Goal: Task Accomplishment & Management: Manage account settings

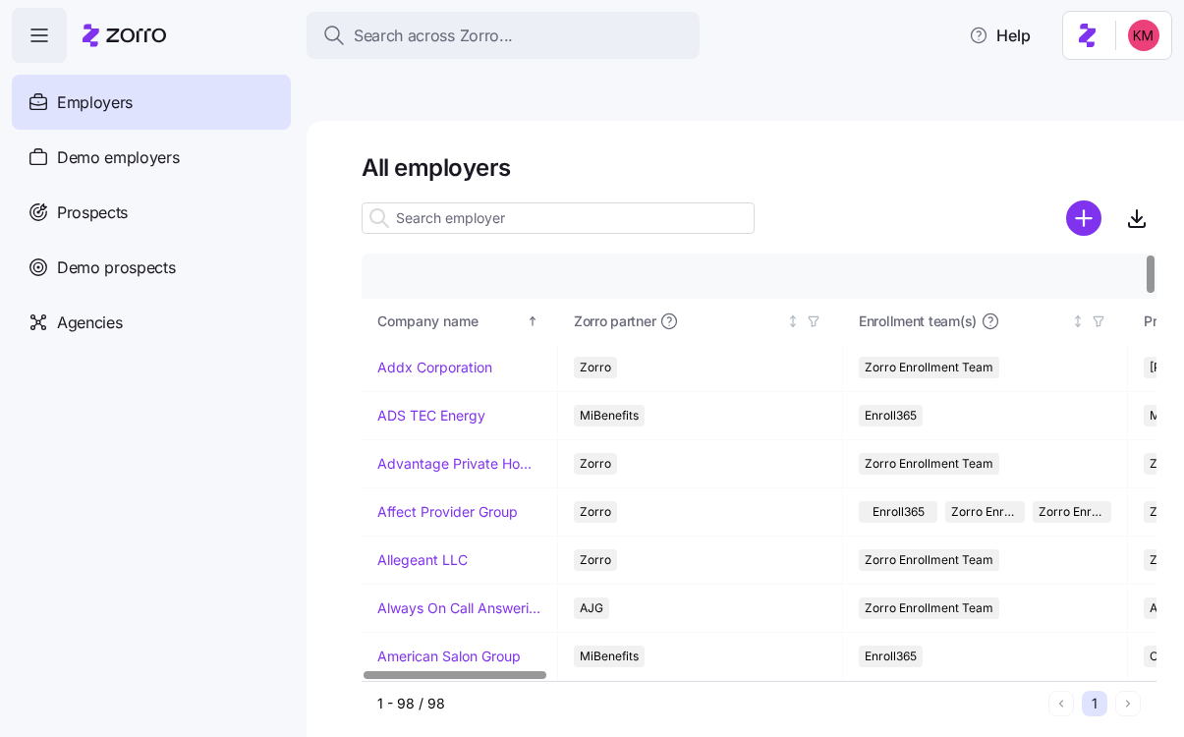
click at [589, 202] on input at bounding box center [558, 217] width 393 height 31
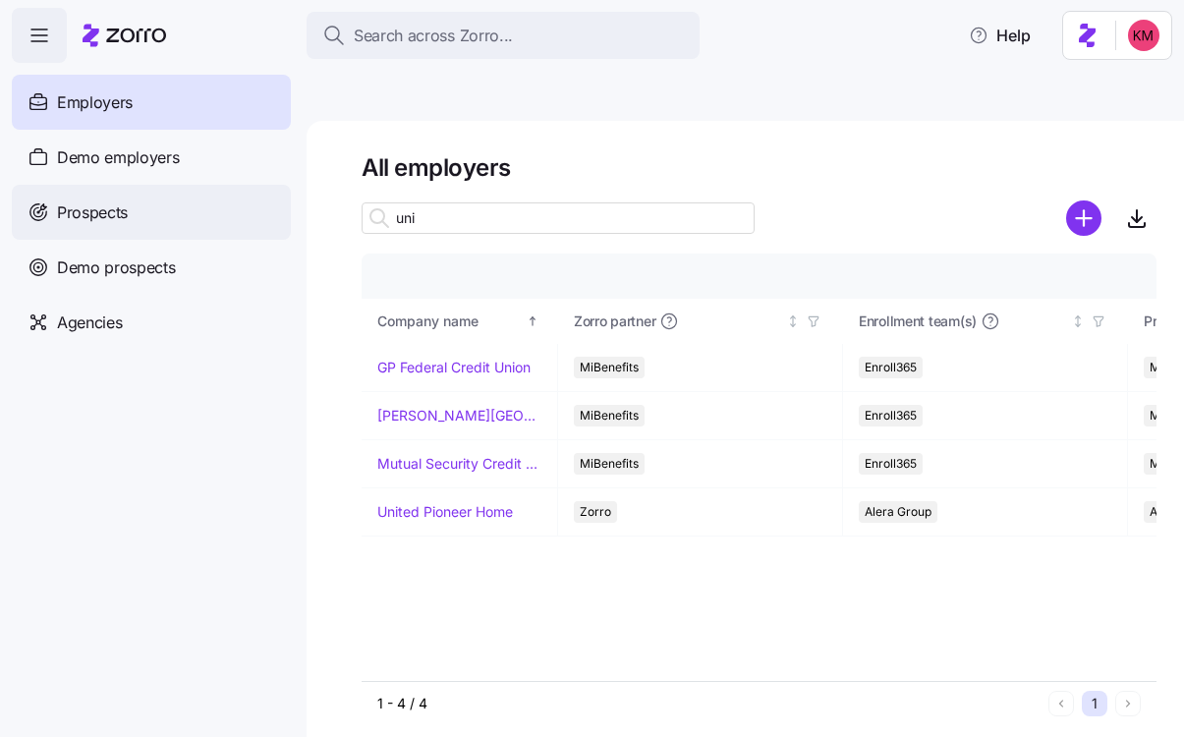
type input "uni"
click at [128, 199] on div "Prospects" at bounding box center [151, 212] width 279 height 55
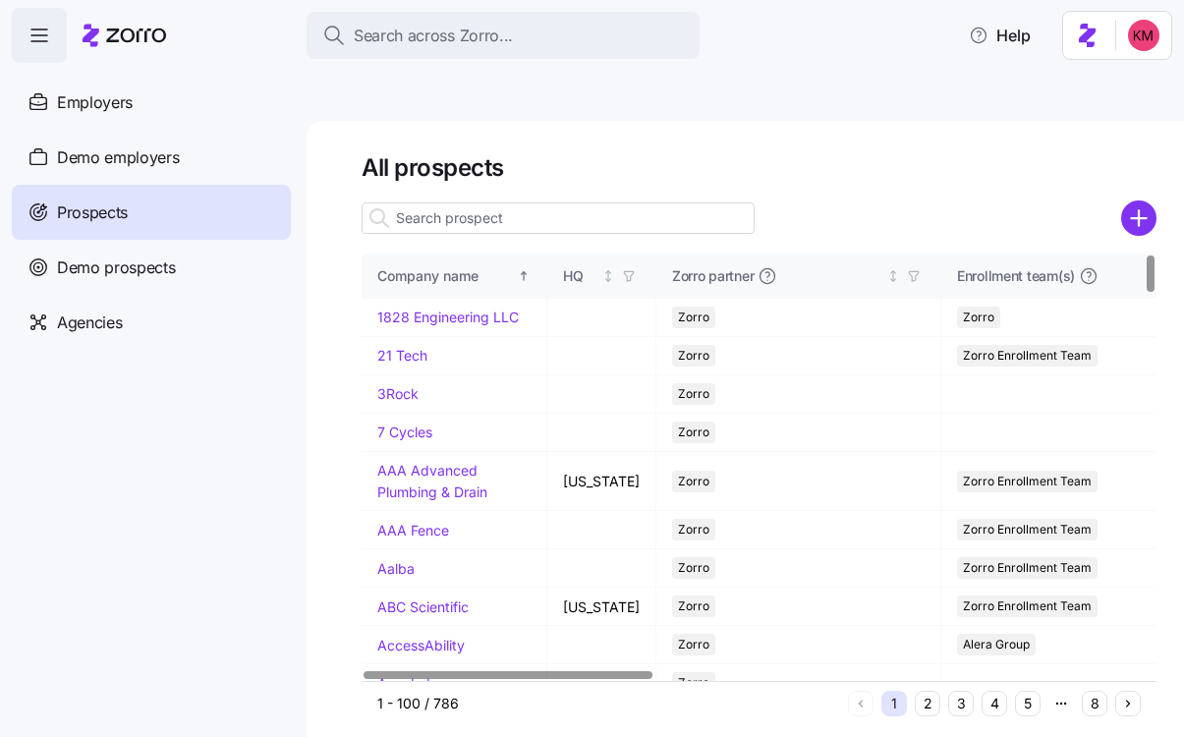
click at [488, 202] on input at bounding box center [558, 217] width 393 height 31
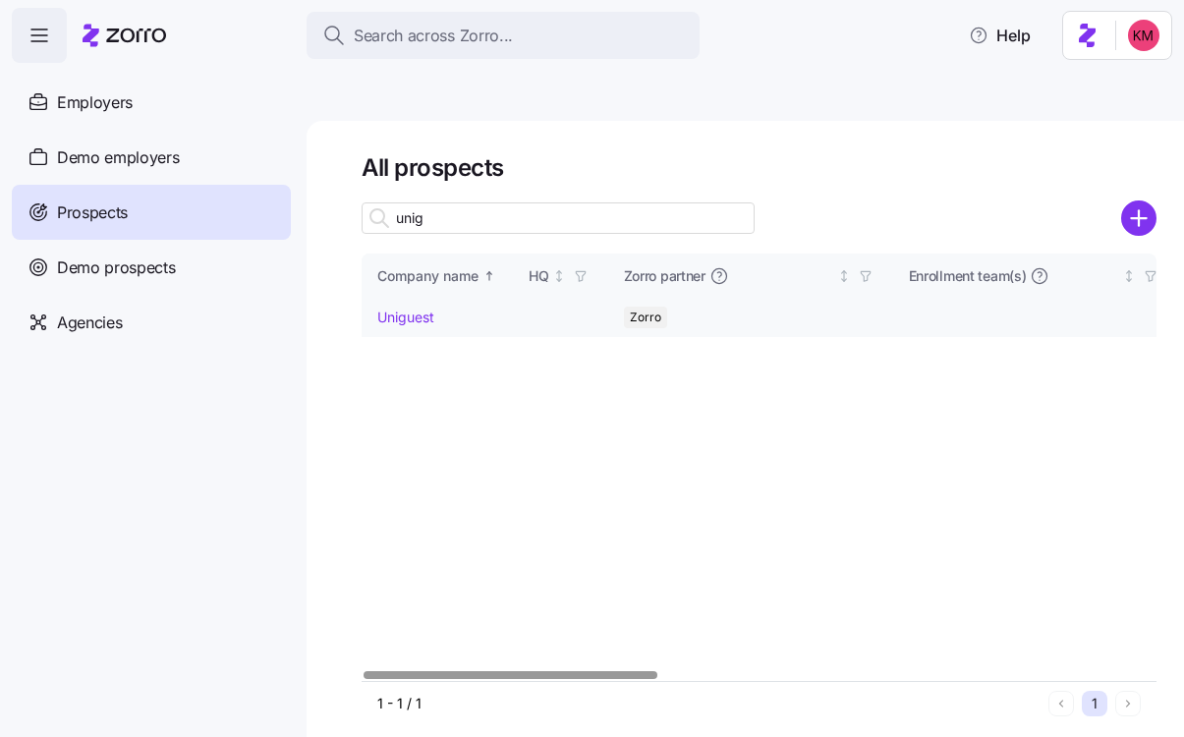
type input "unig"
click at [422, 299] on td "Uniguest" at bounding box center [437, 318] width 151 height 38
click at [414, 309] on link "Uniguest" at bounding box center [405, 317] width 57 height 17
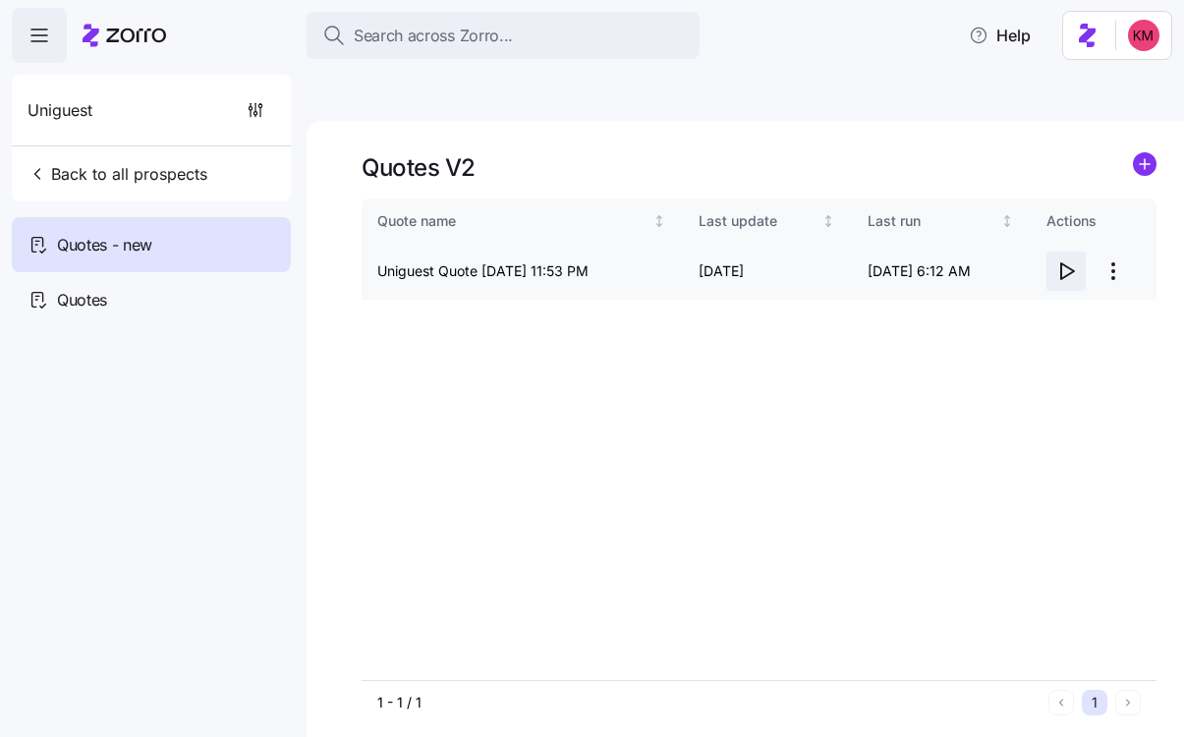
click at [1074, 263] on icon "button" at bounding box center [1067, 271] width 13 height 16
click at [1111, 228] on html "Search across Zorro... Help Uniguest Back to all prospects Quotes - new Quotes …" at bounding box center [592, 461] width 1184 height 923
click at [1053, 266] on div "Edit quote" at bounding box center [1035, 273] width 181 height 31
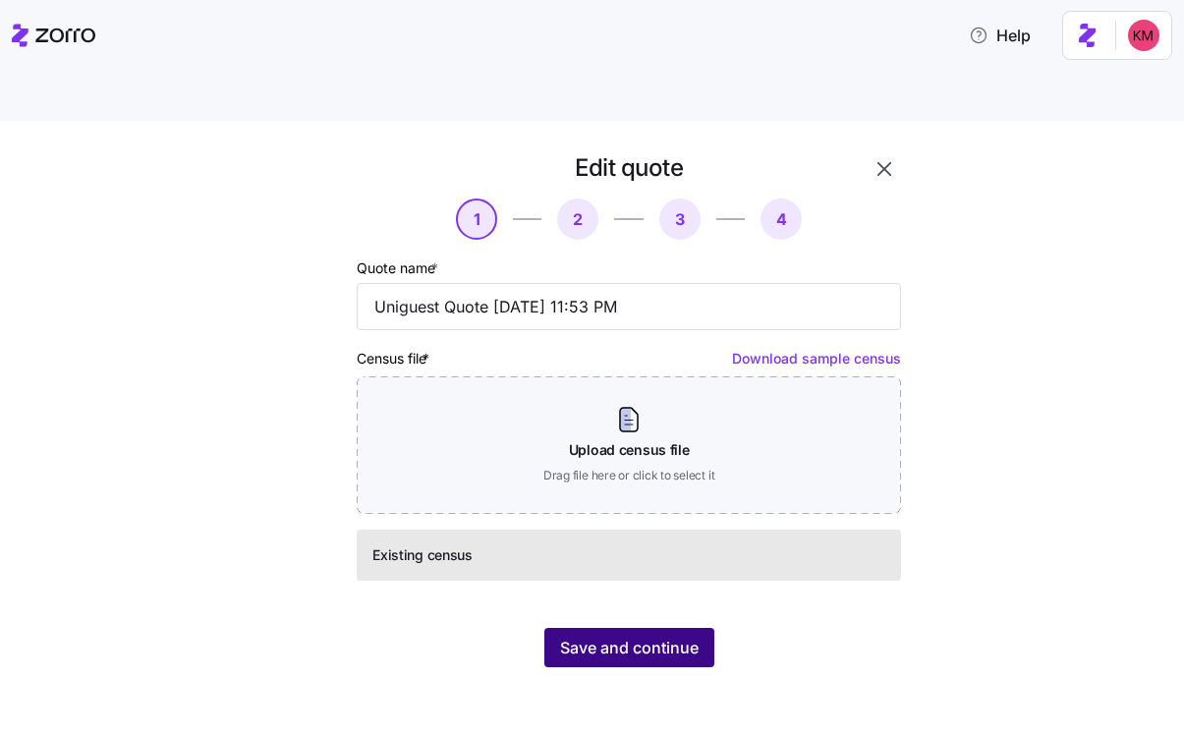
click at [643, 636] on span "Save and continue" at bounding box center [629, 648] width 139 height 24
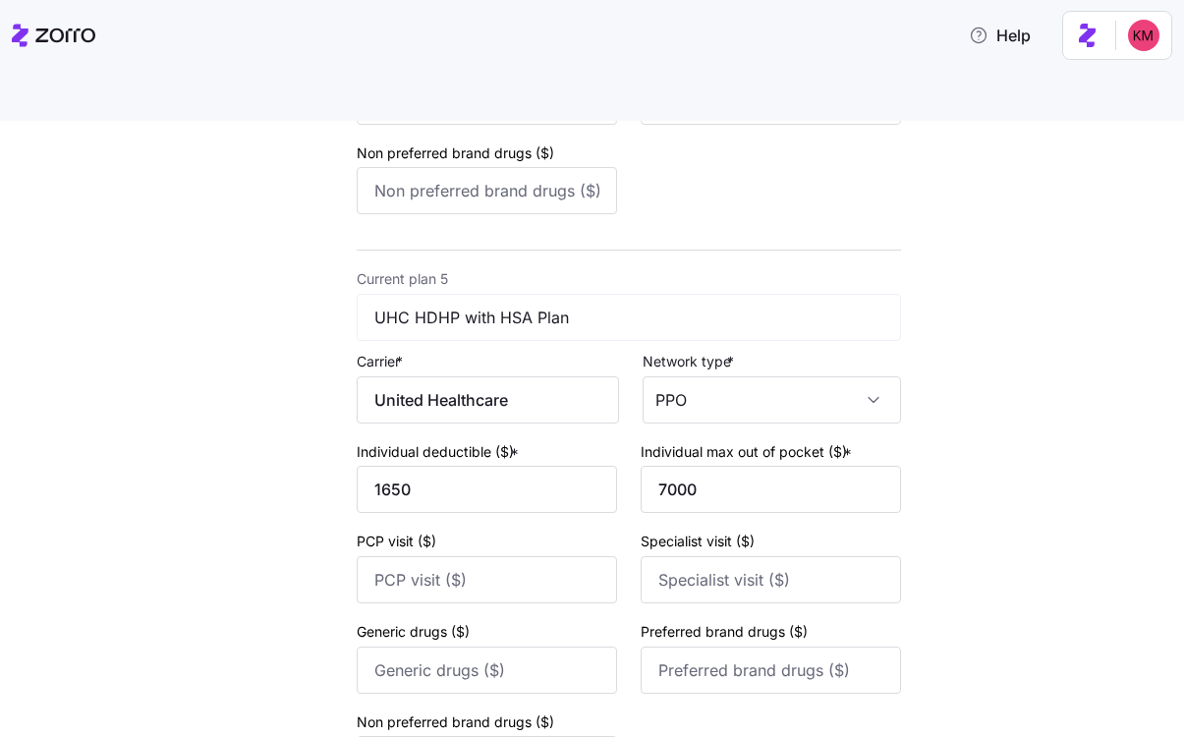
scroll to position [2512, 0]
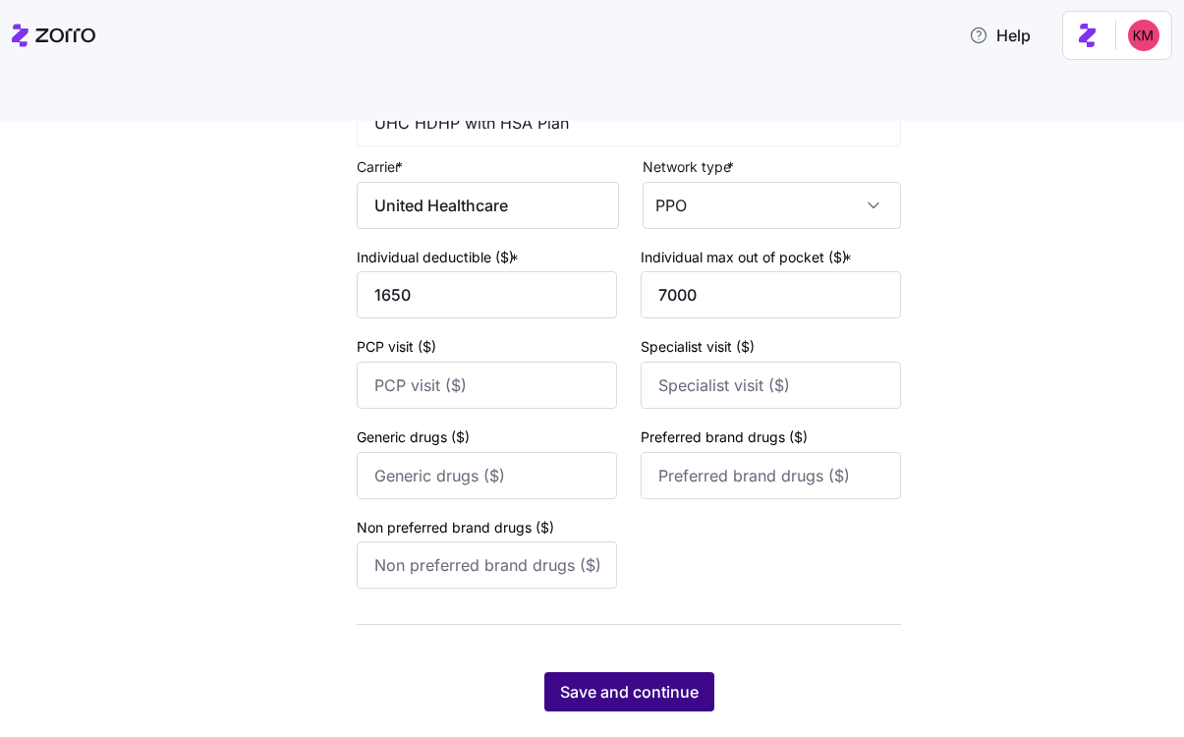
click at [644, 680] on span "Save and continue" at bounding box center [629, 692] width 139 height 24
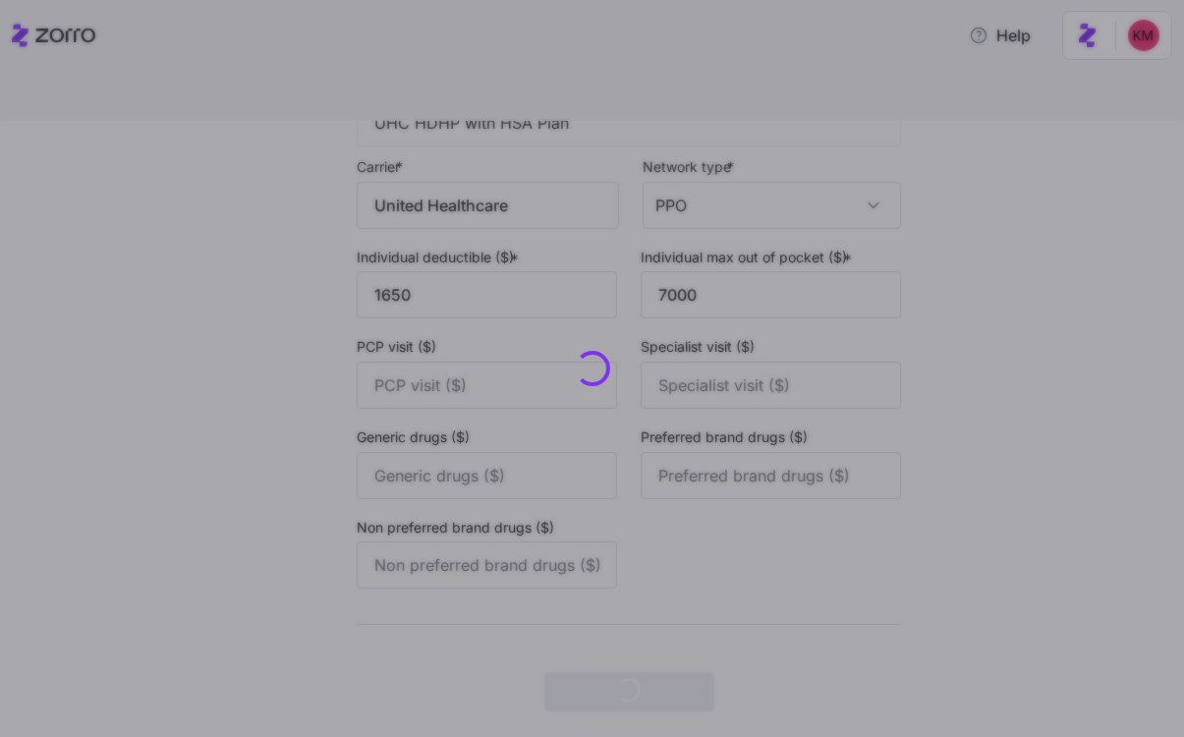
scroll to position [0, 0]
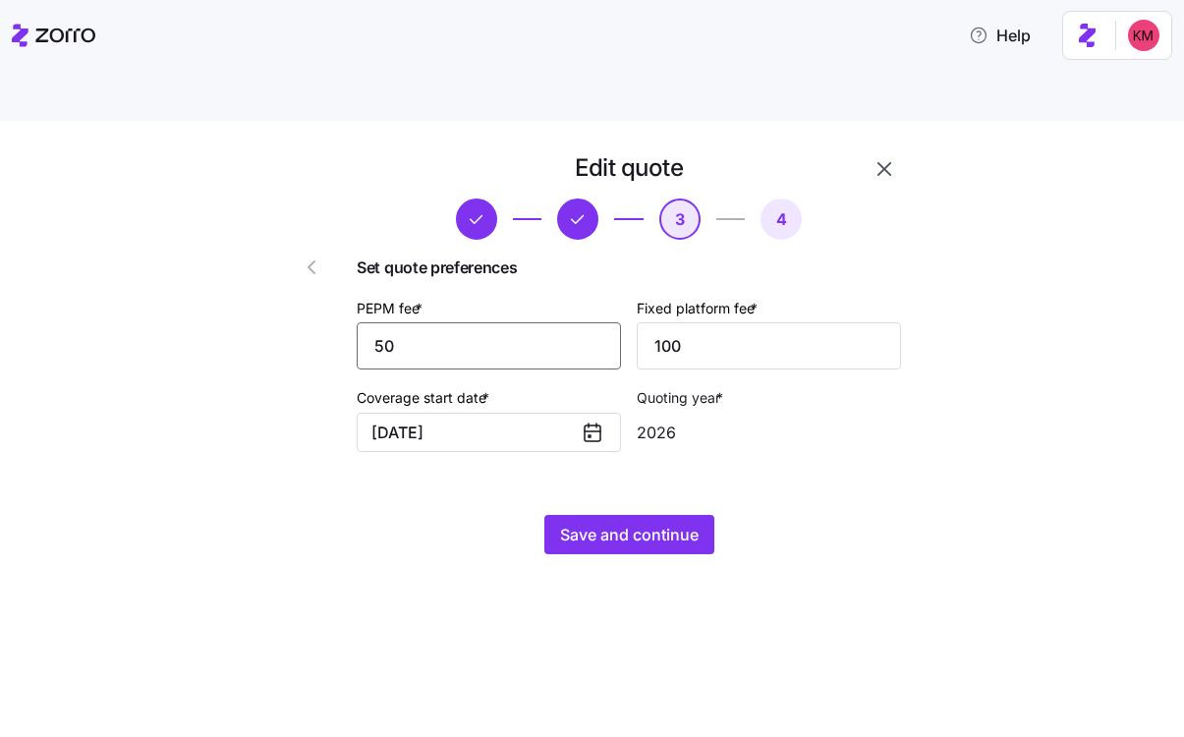
click at [525, 322] on input "50" at bounding box center [489, 345] width 264 height 47
type input "60"
click at [591, 515] on button "Save and continue" at bounding box center [629, 534] width 170 height 39
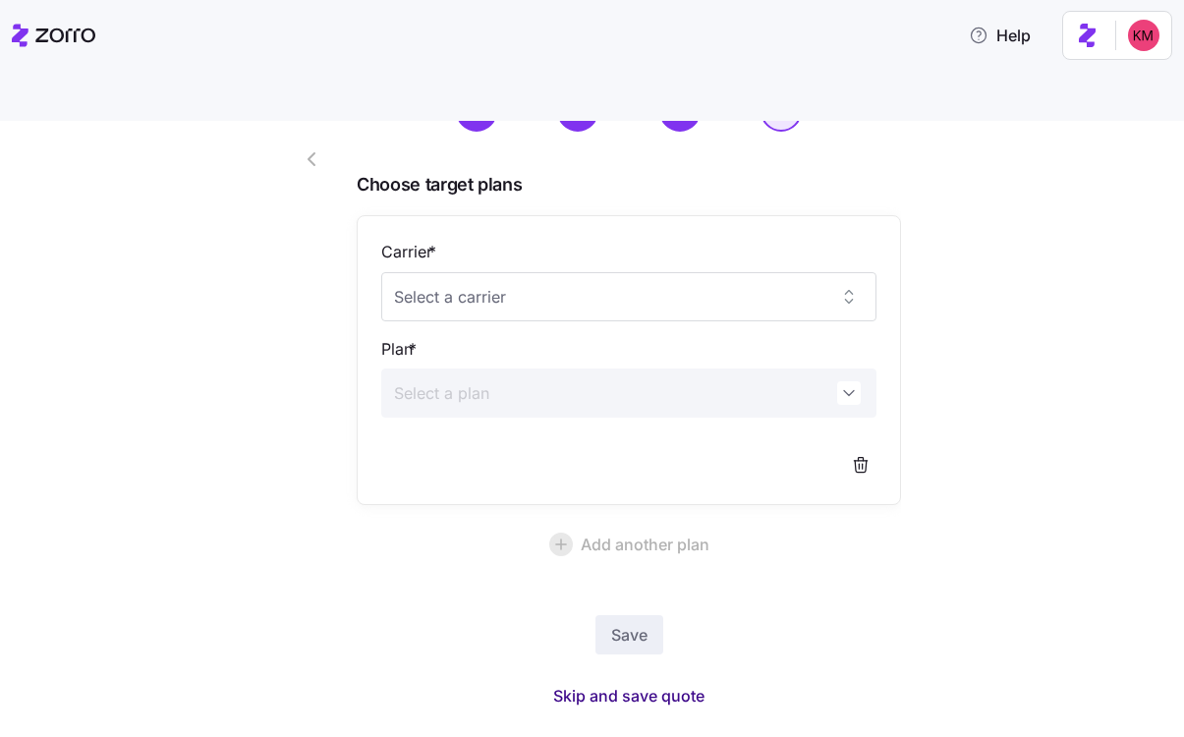
click at [619, 678] on button "Skip and save quote" at bounding box center [629, 695] width 183 height 35
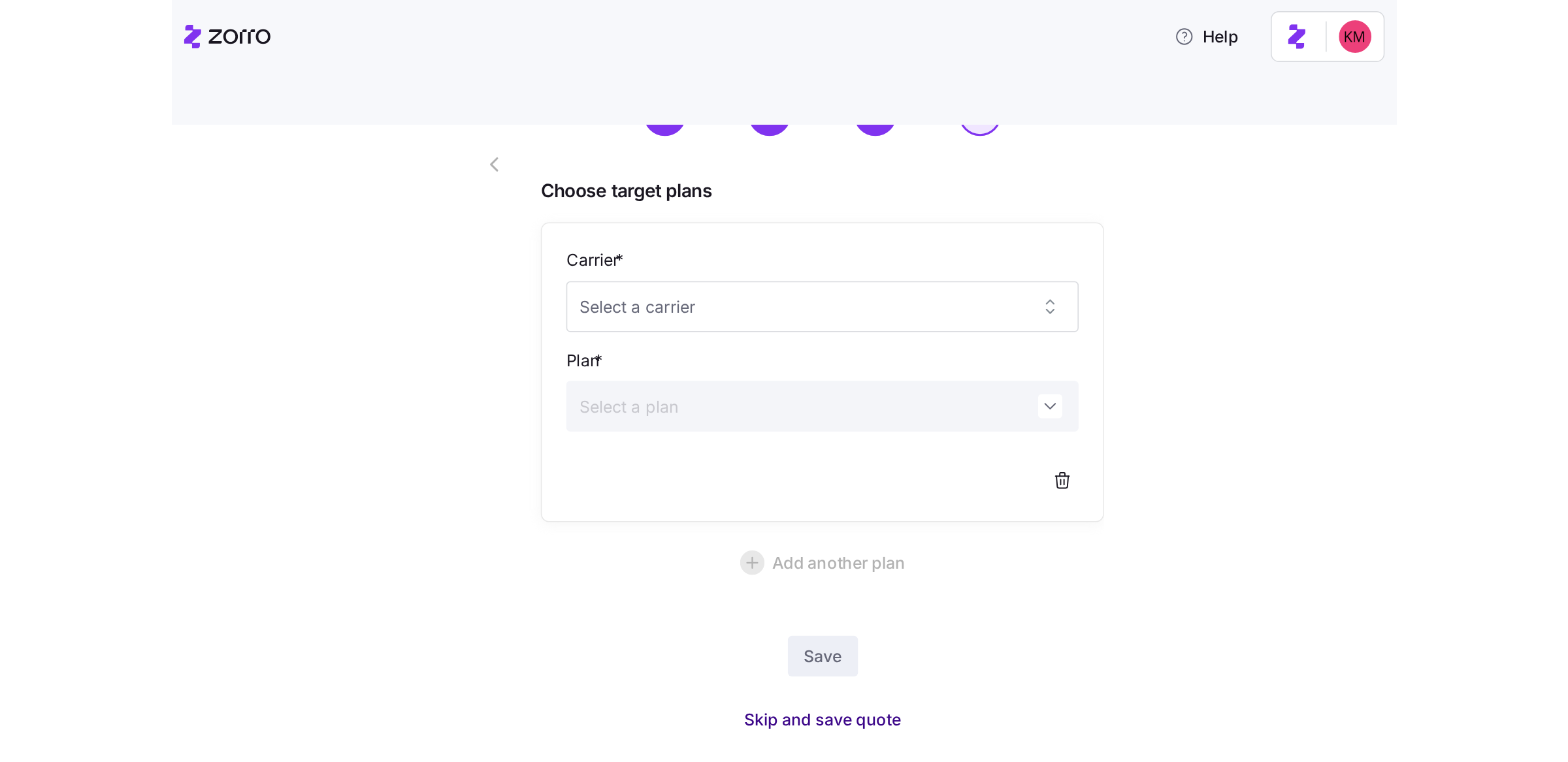
scroll to position [33, 0]
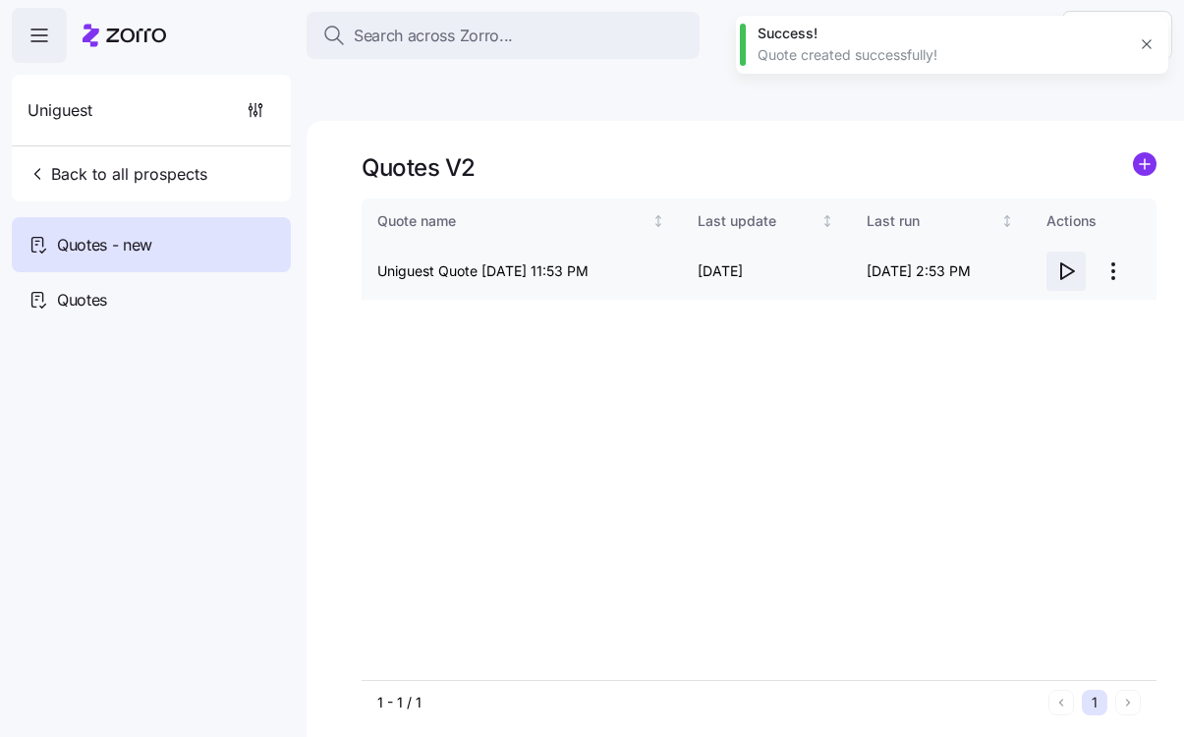
click at [1061, 263] on icon "button" at bounding box center [1067, 271] width 13 height 16
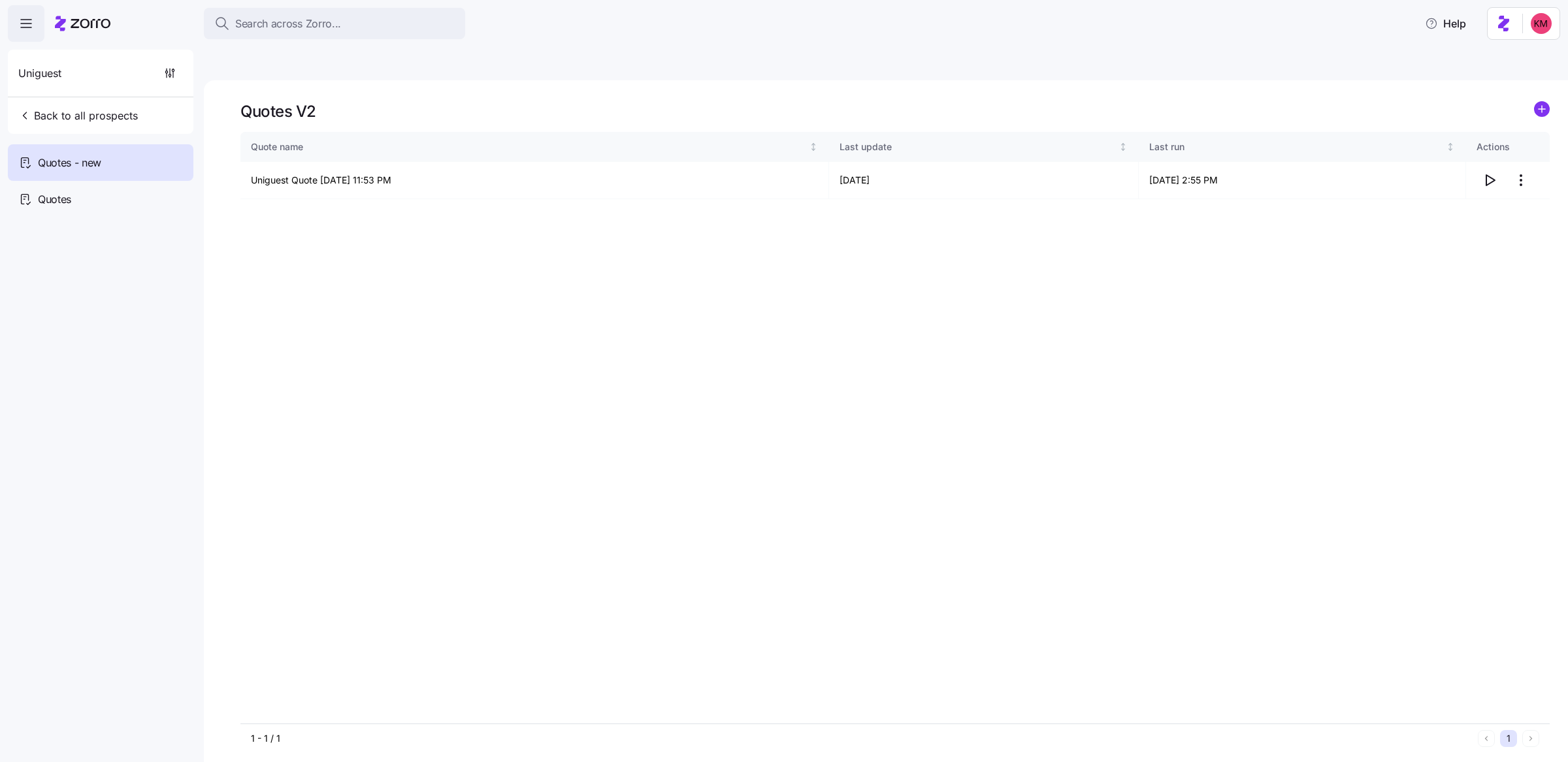
click at [786, 101] on link at bounding box center [1542, 111] width 16 height 20
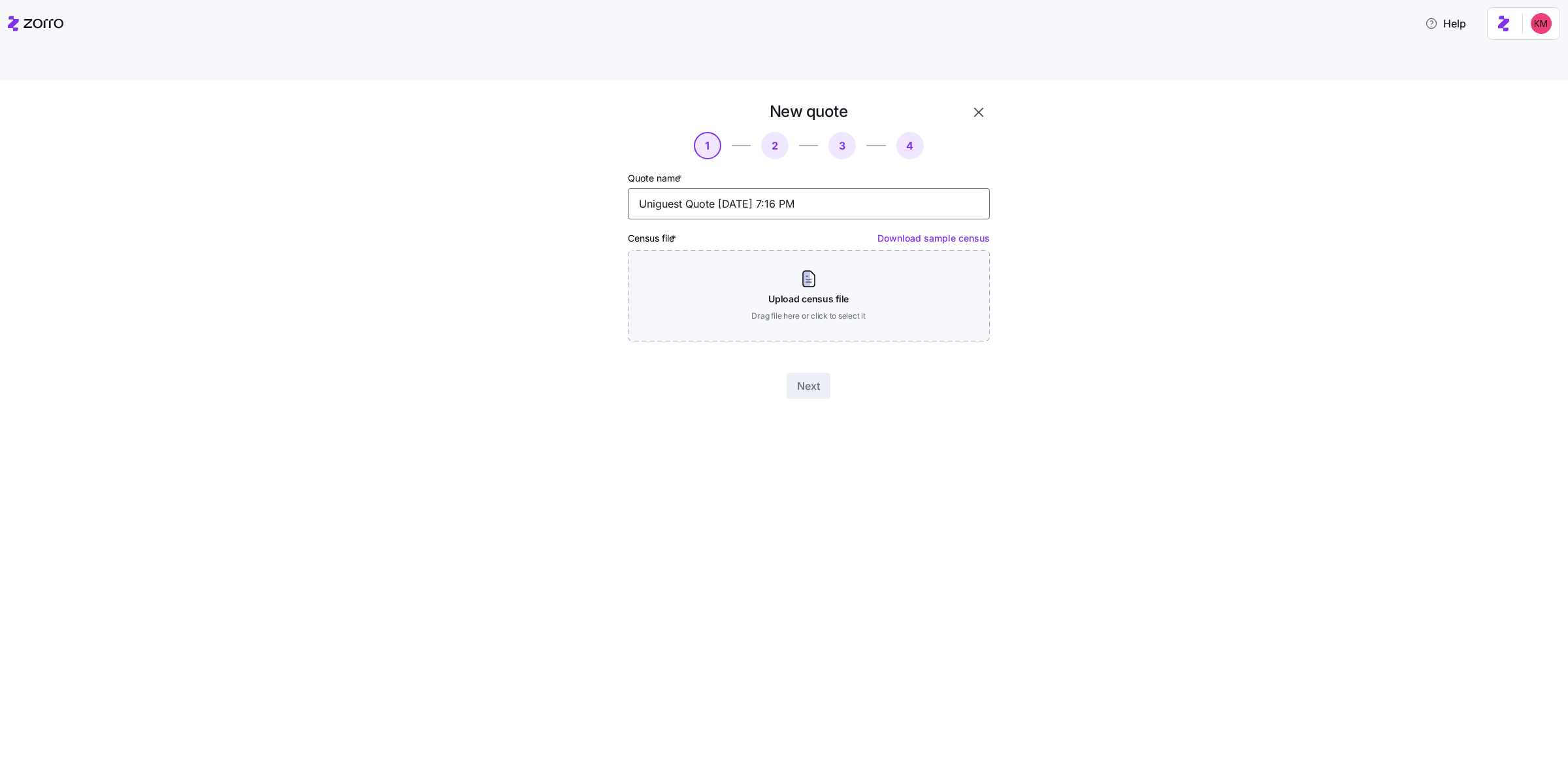
click at [684, 188] on input "Uniguest Quote 10/08/2025 7:16 PM" at bounding box center [809, 203] width 362 height 31
type input "Uniguest Renewal Quote 10/08/2025 7:16 PM"
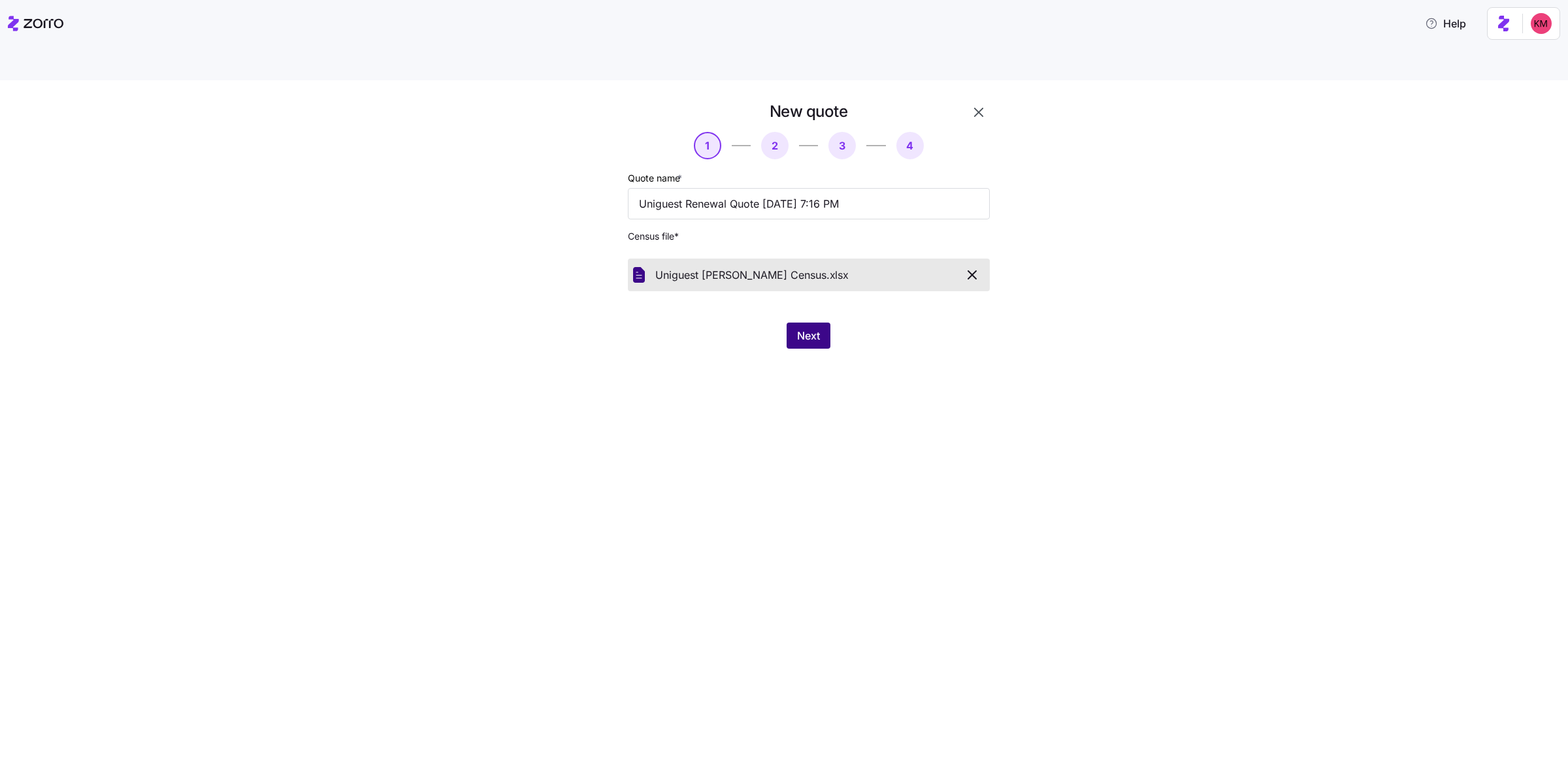
click at [786, 328] on span "Next" at bounding box center [808, 335] width 23 height 16
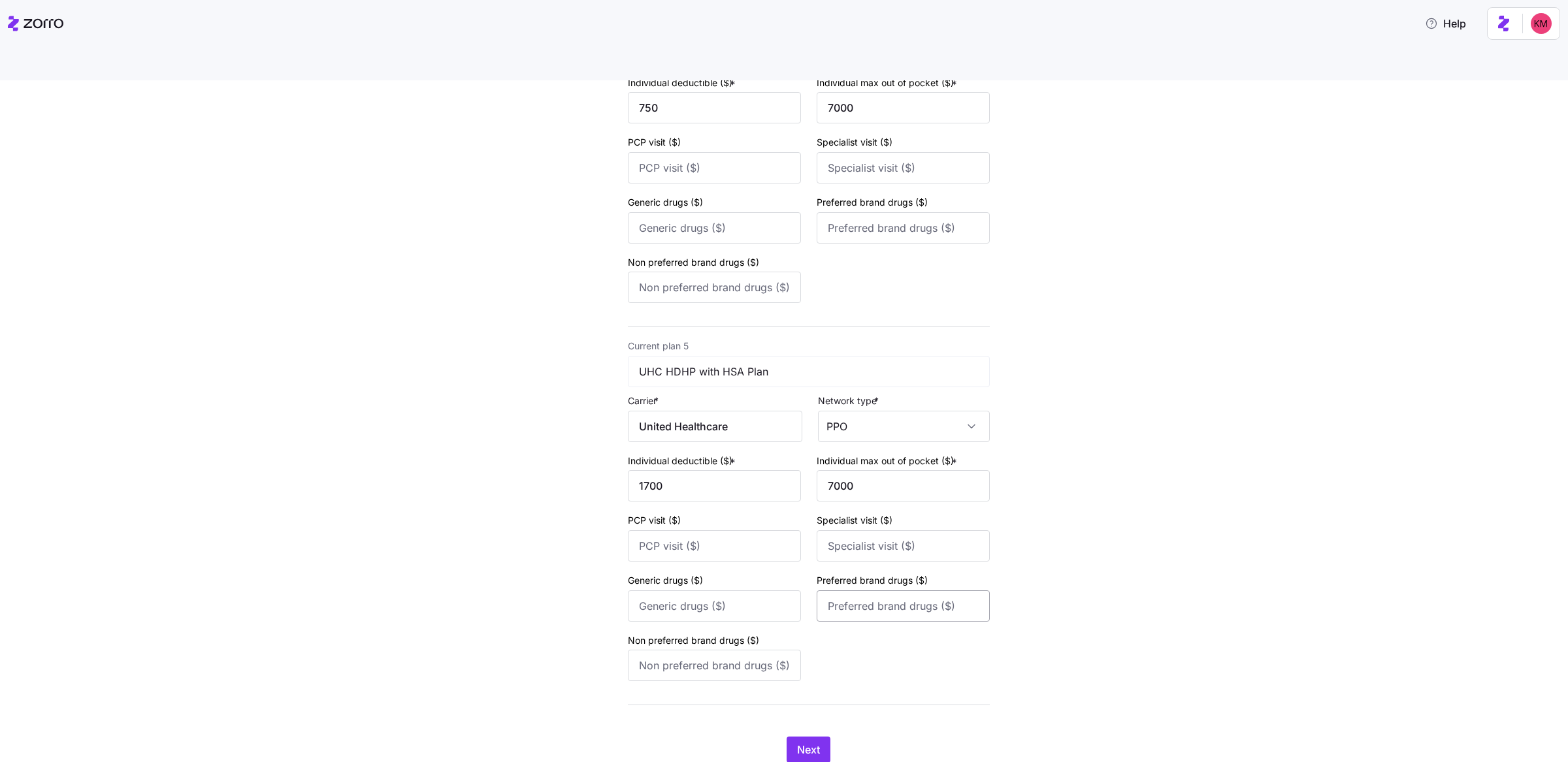
scroll to position [1398, 0]
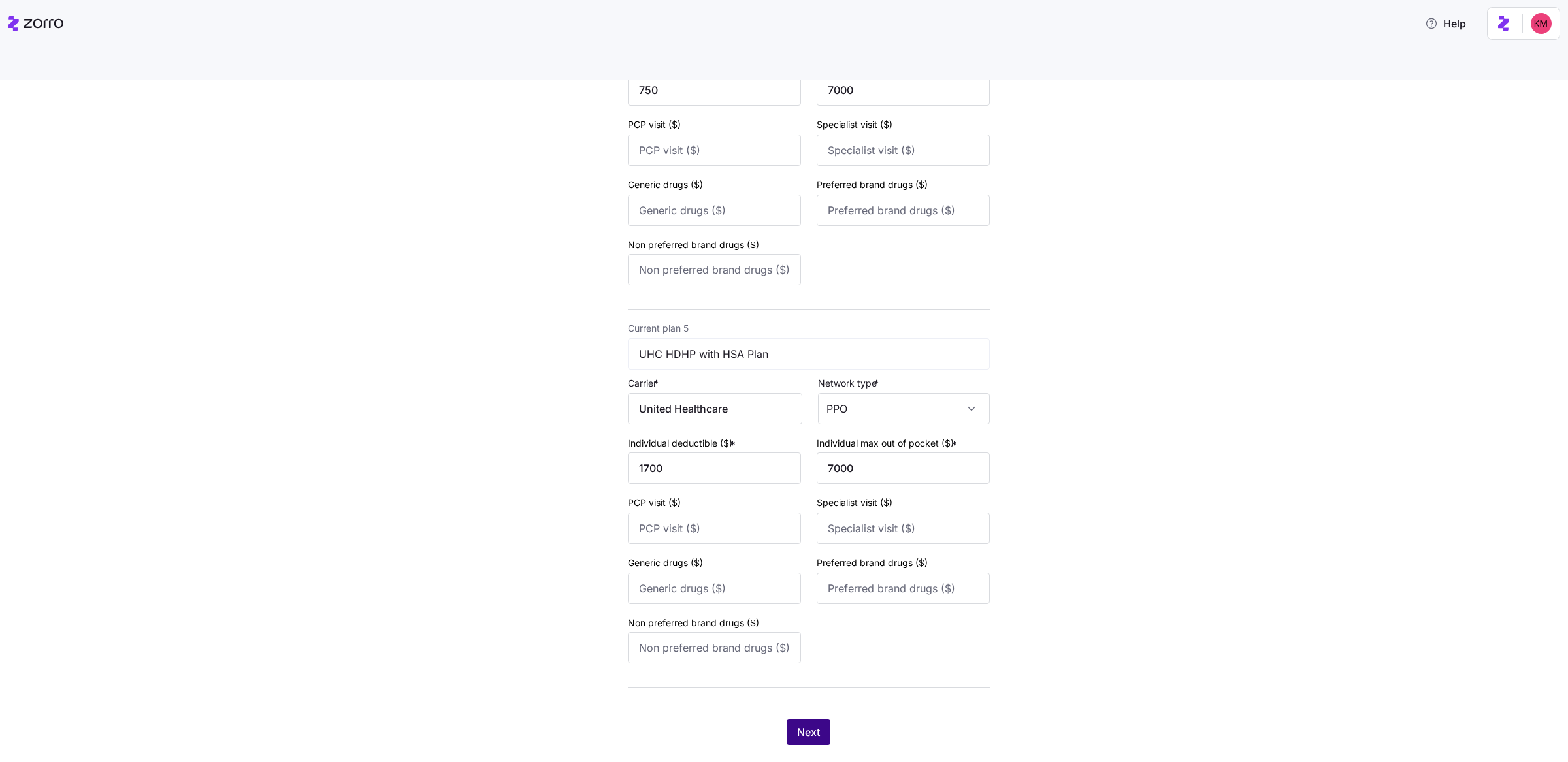
click at [786, 489] on button "Next" at bounding box center [808, 731] width 44 height 26
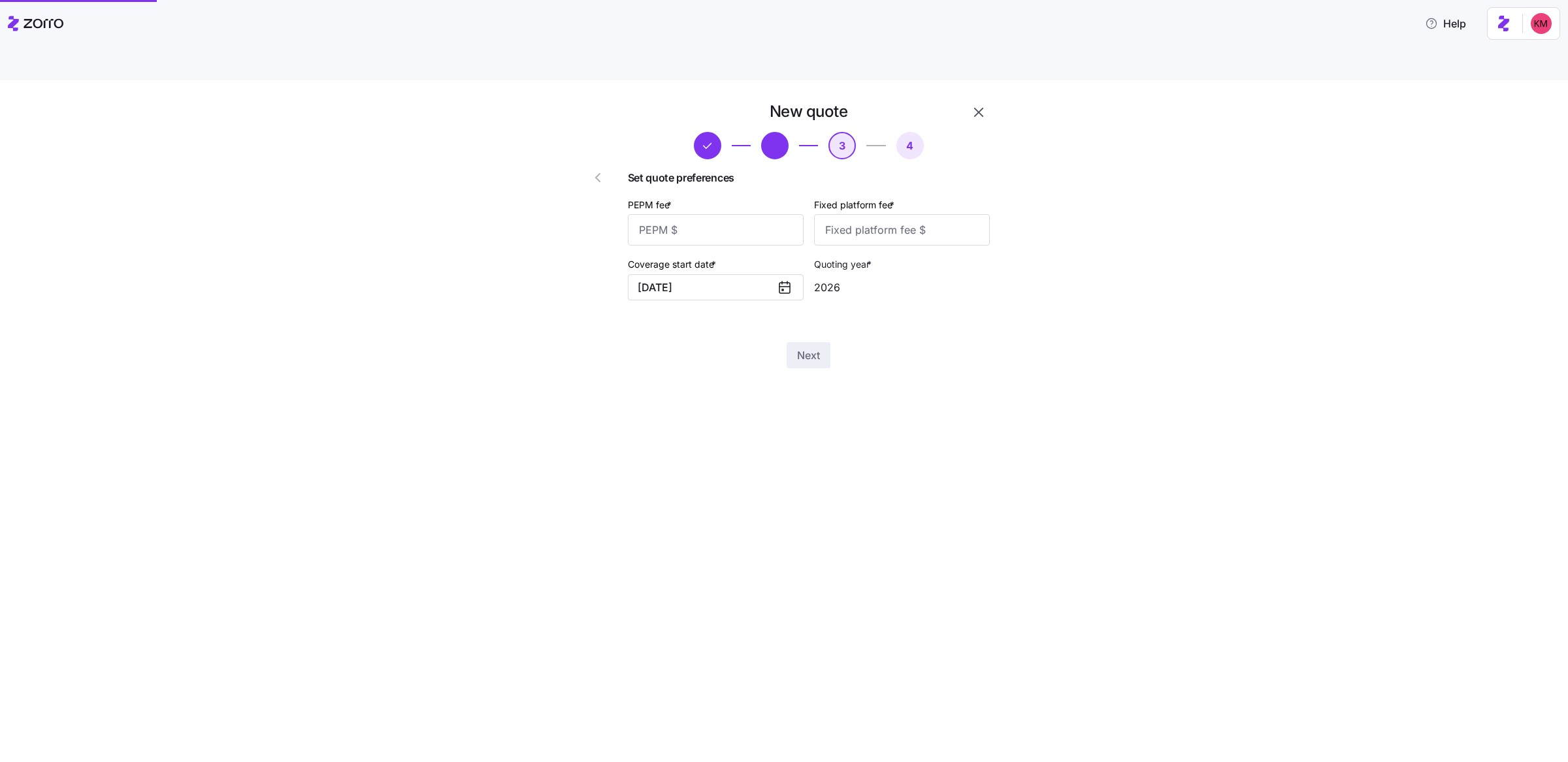
scroll to position [0, 0]
click at [694, 214] on input "PEPM fee *" at bounding box center [716, 229] width 175 height 31
type input "60"
type input "100"
click at [786, 347] on span "Next" at bounding box center [808, 355] width 23 height 16
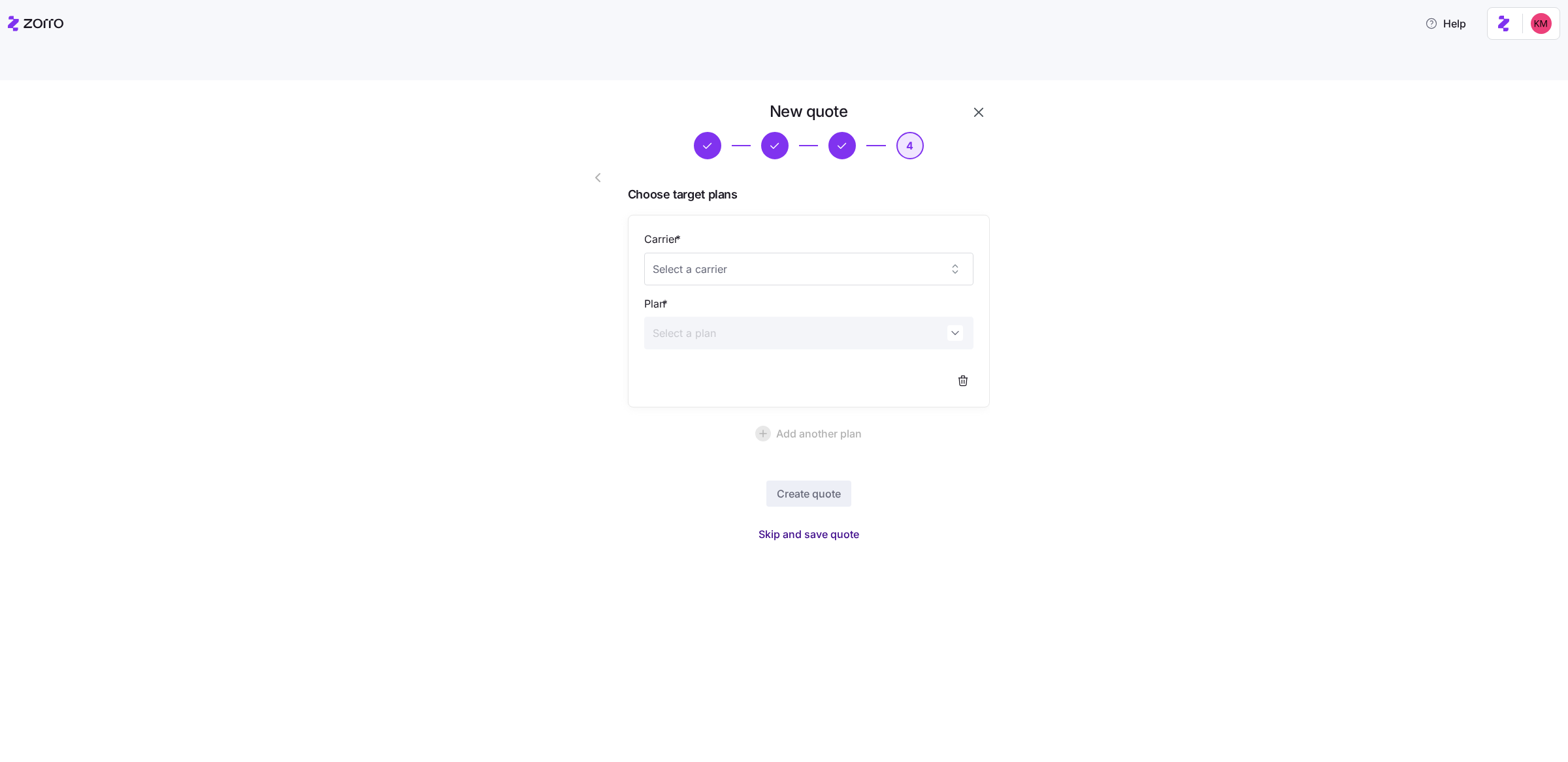
click at [786, 489] on button "Skip and save quote" at bounding box center [808, 533] width 122 height 23
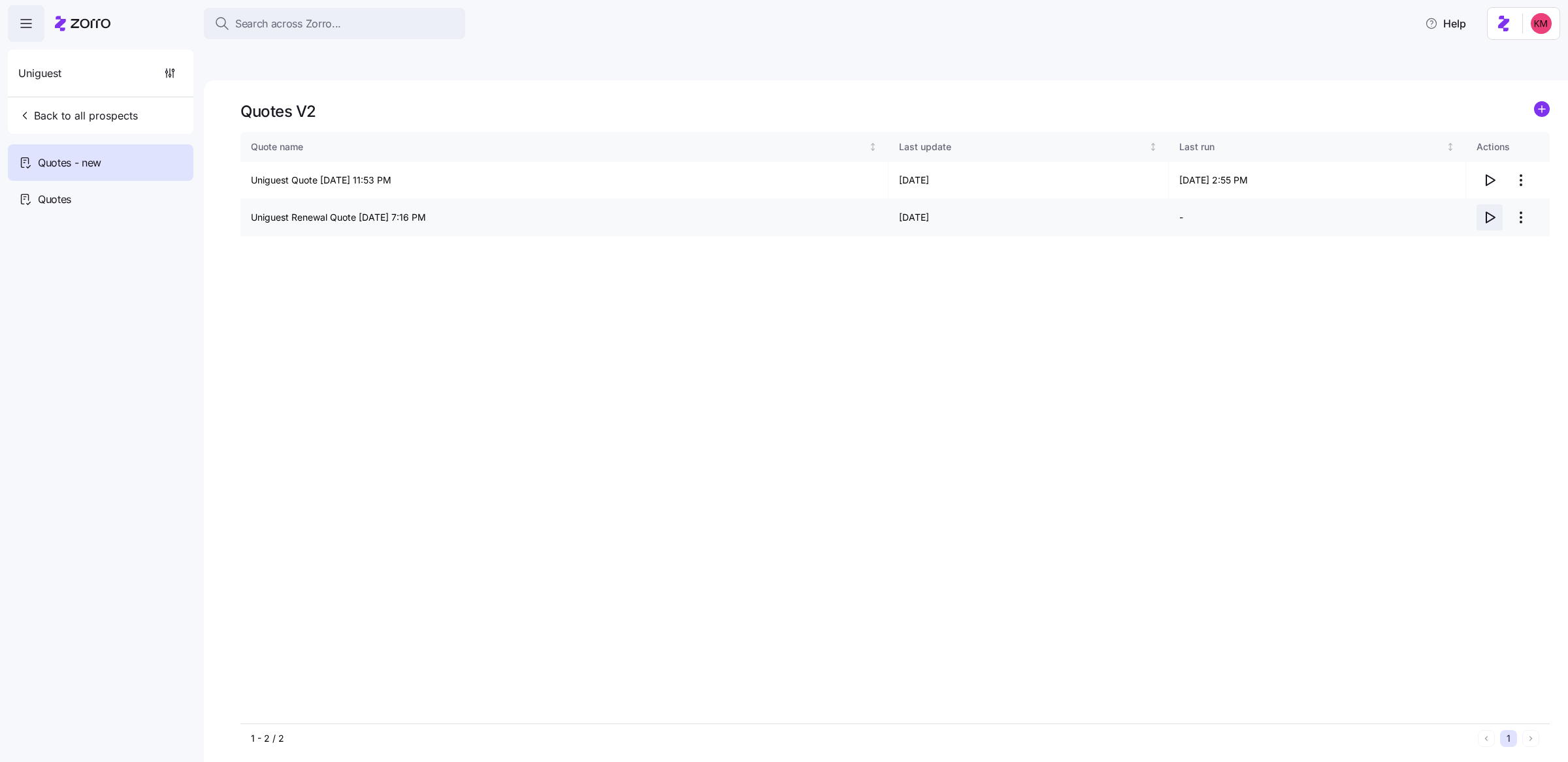
click at [786, 205] on span "button" at bounding box center [1489, 217] width 25 height 25
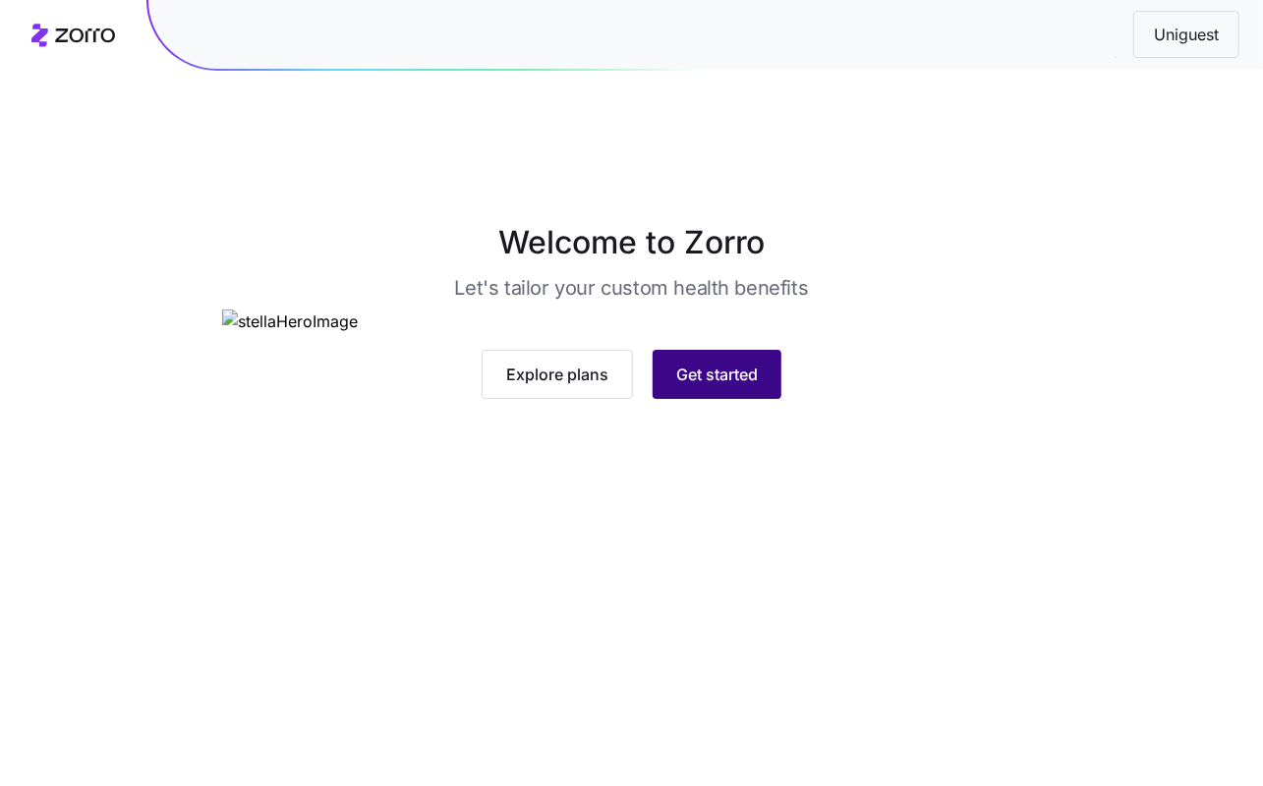
click at [700, 386] on span "Get started" at bounding box center [717, 375] width 82 height 24
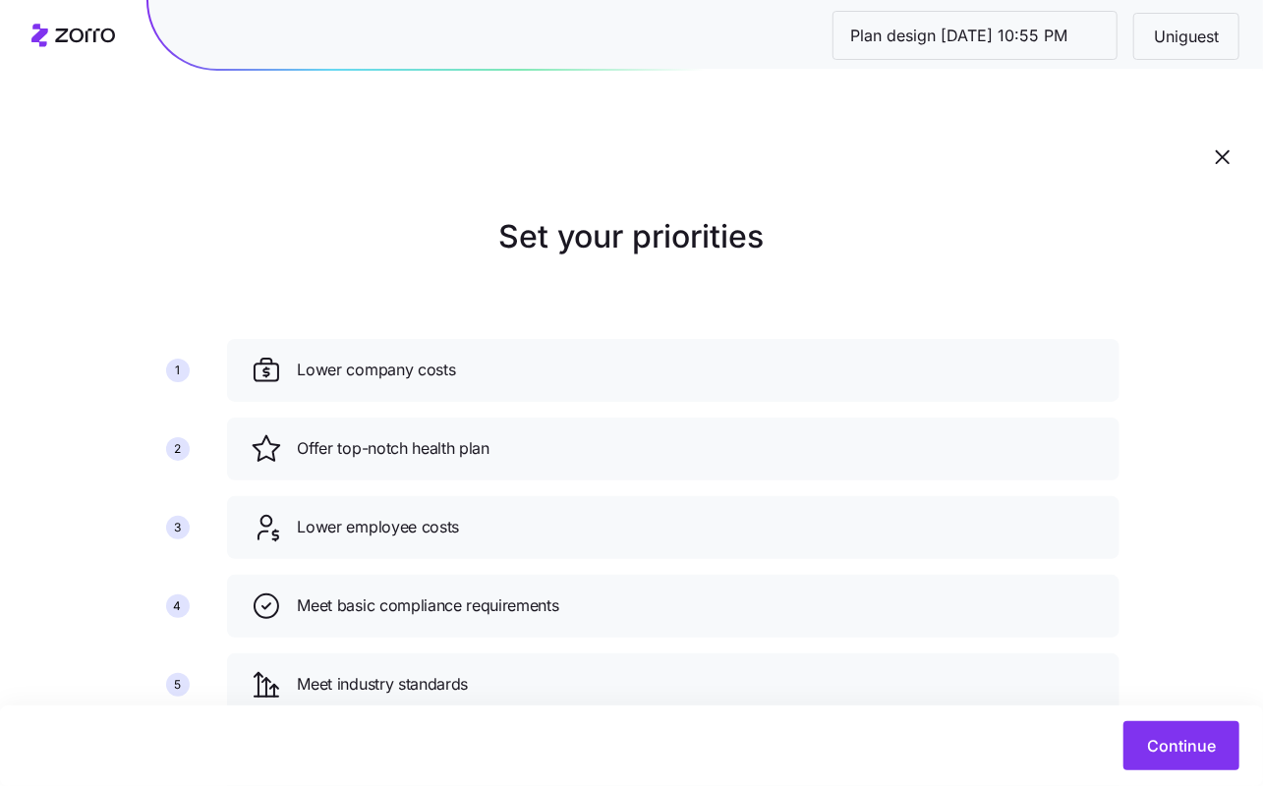
scroll to position [110, 0]
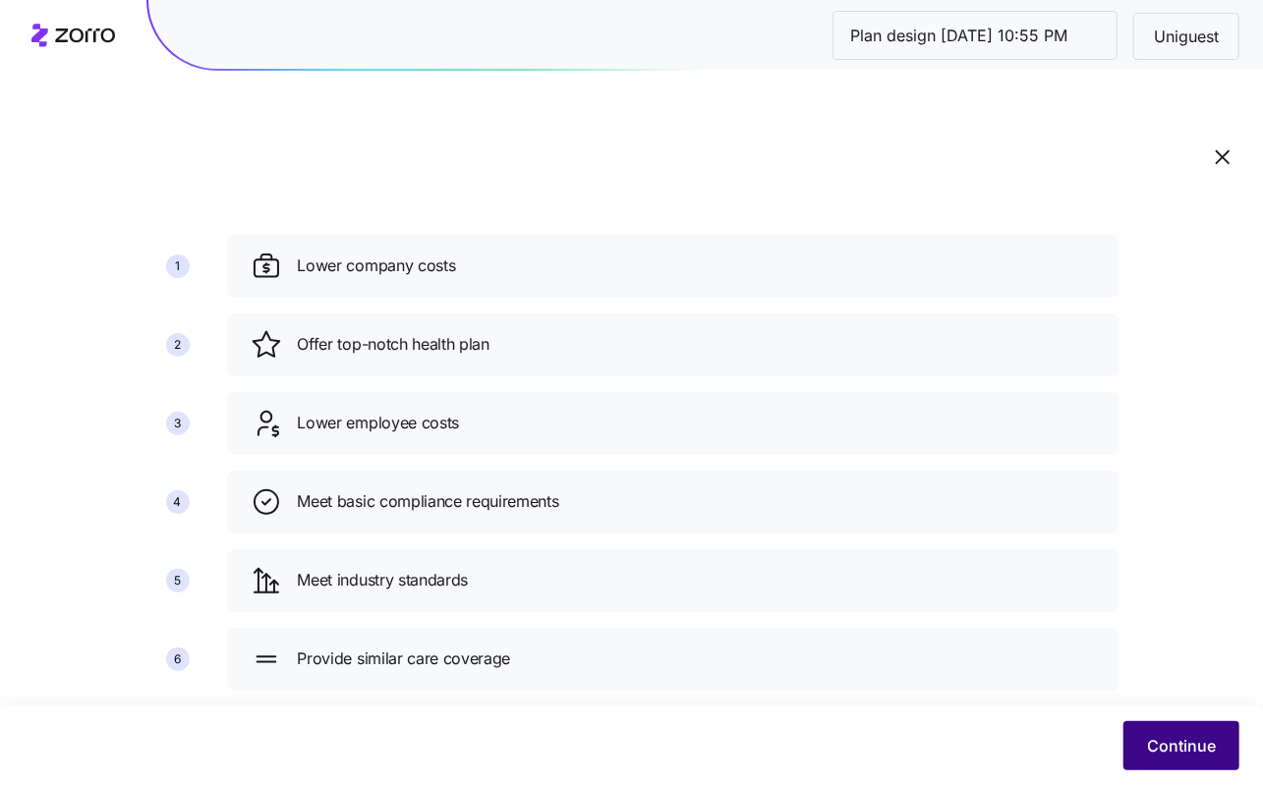
click at [1179, 740] on span "Continue" at bounding box center [1181, 746] width 69 height 24
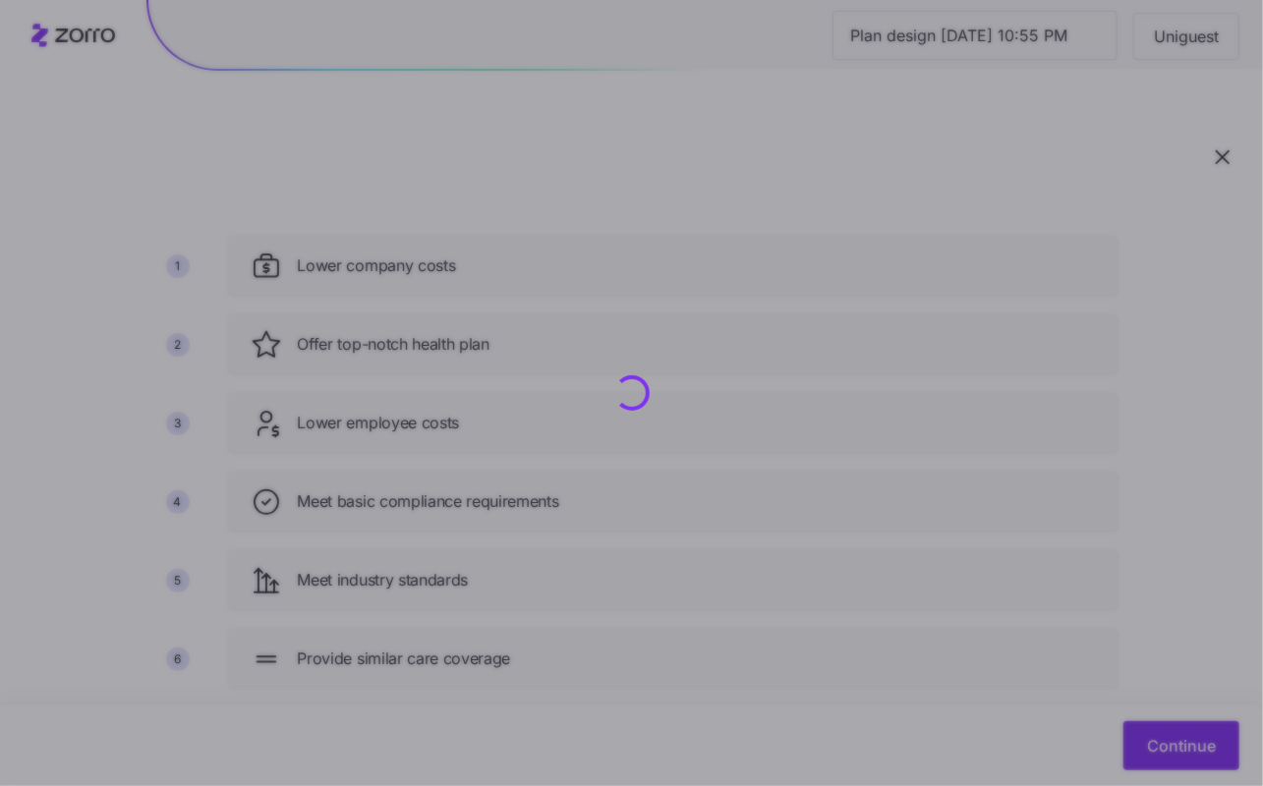
scroll to position [0, 0]
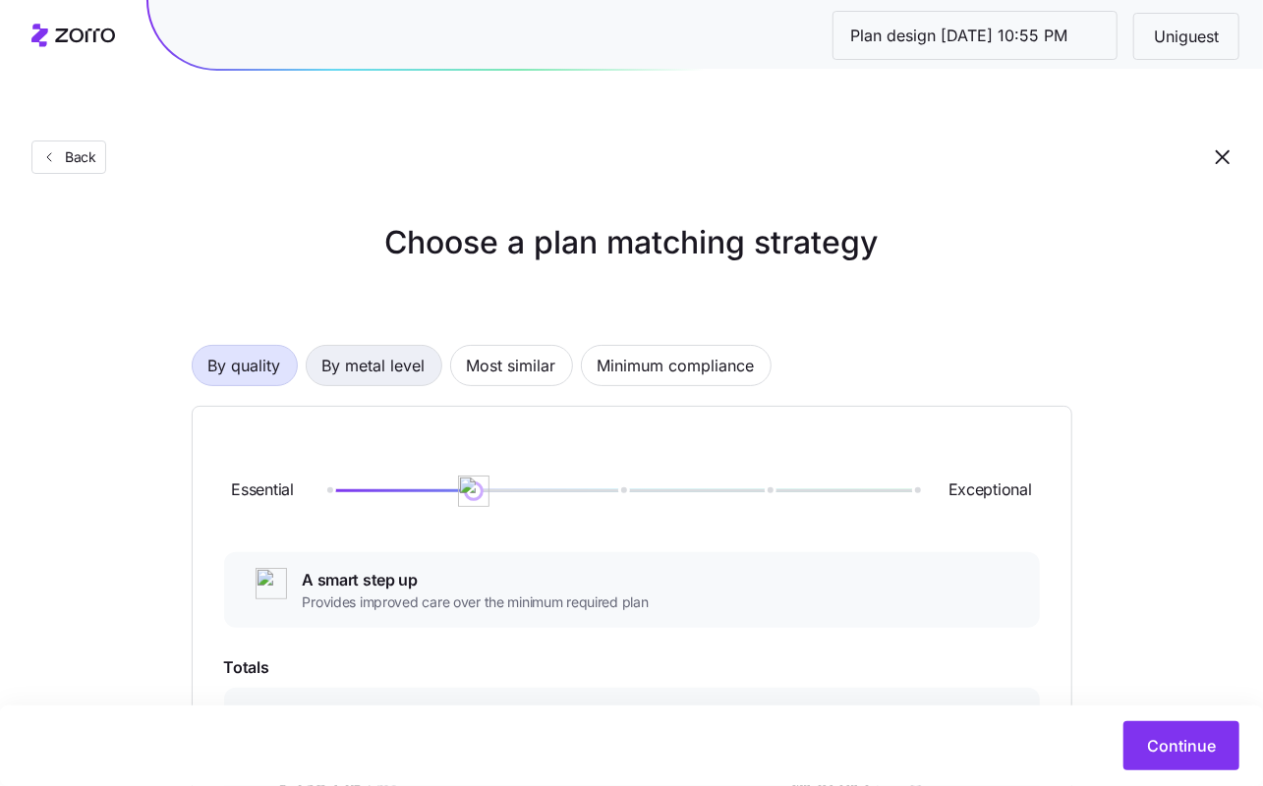
click at [387, 346] on span "By metal level" at bounding box center [373, 365] width 103 height 39
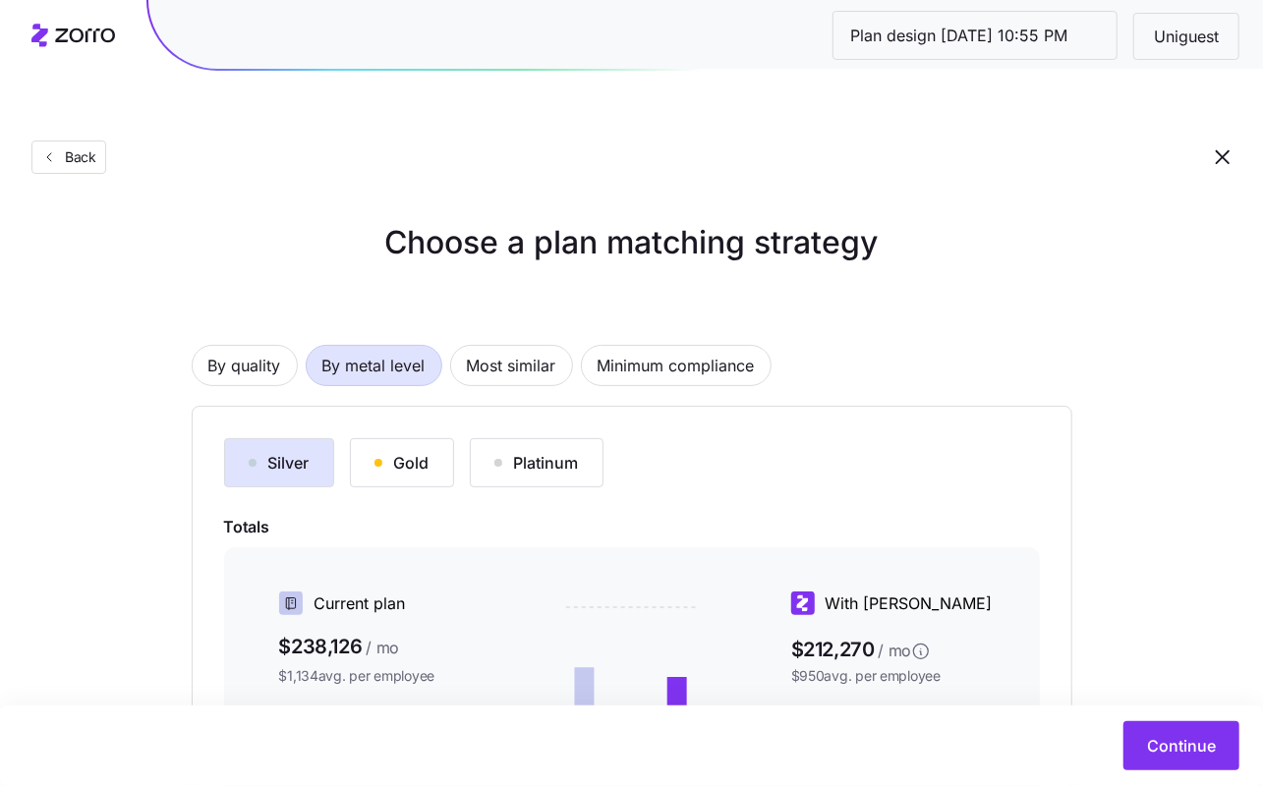
click at [386, 451] on div "Gold" at bounding box center [401, 463] width 55 height 24
click at [993, 28] on input "Plan design 10/08/2025 10:55 PM" at bounding box center [974, 35] width 283 height 47
click at [1093, 135] on div "Back" at bounding box center [631, 117] width 1263 height 143
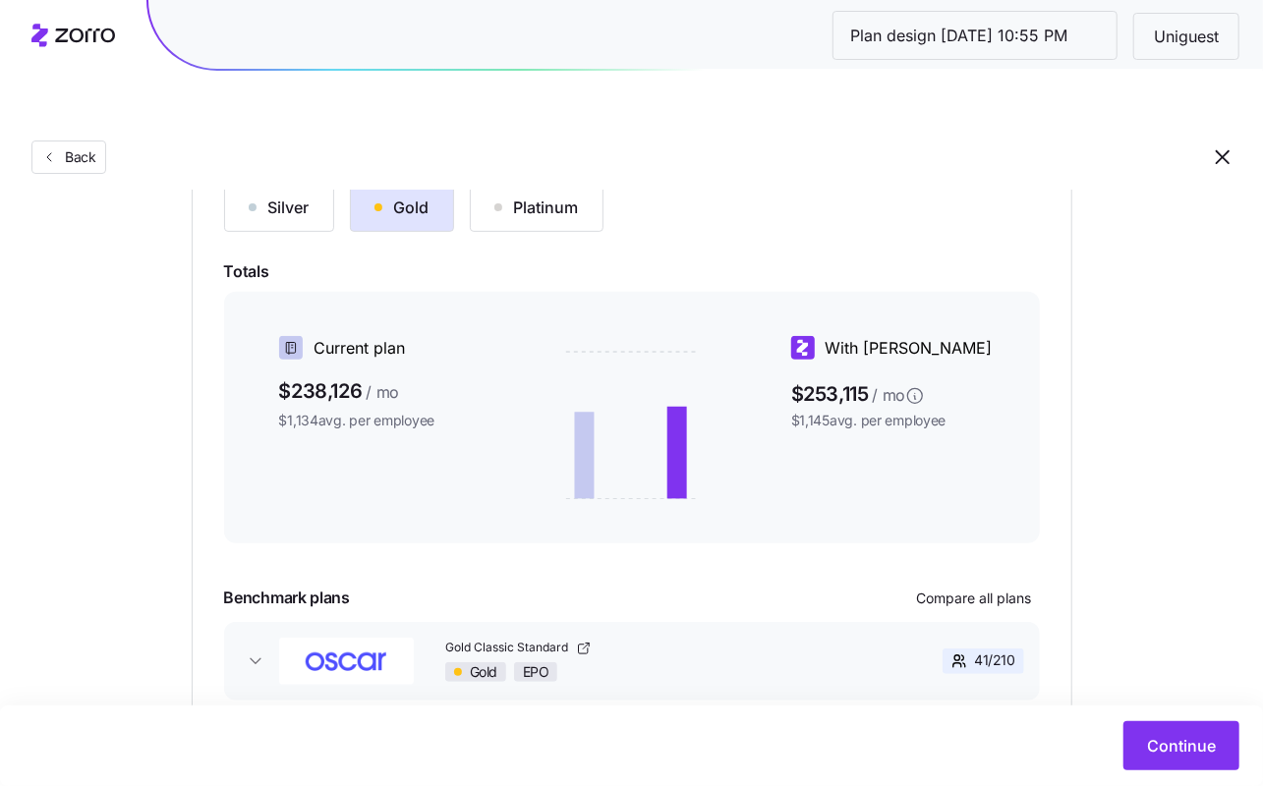
scroll to position [320, 0]
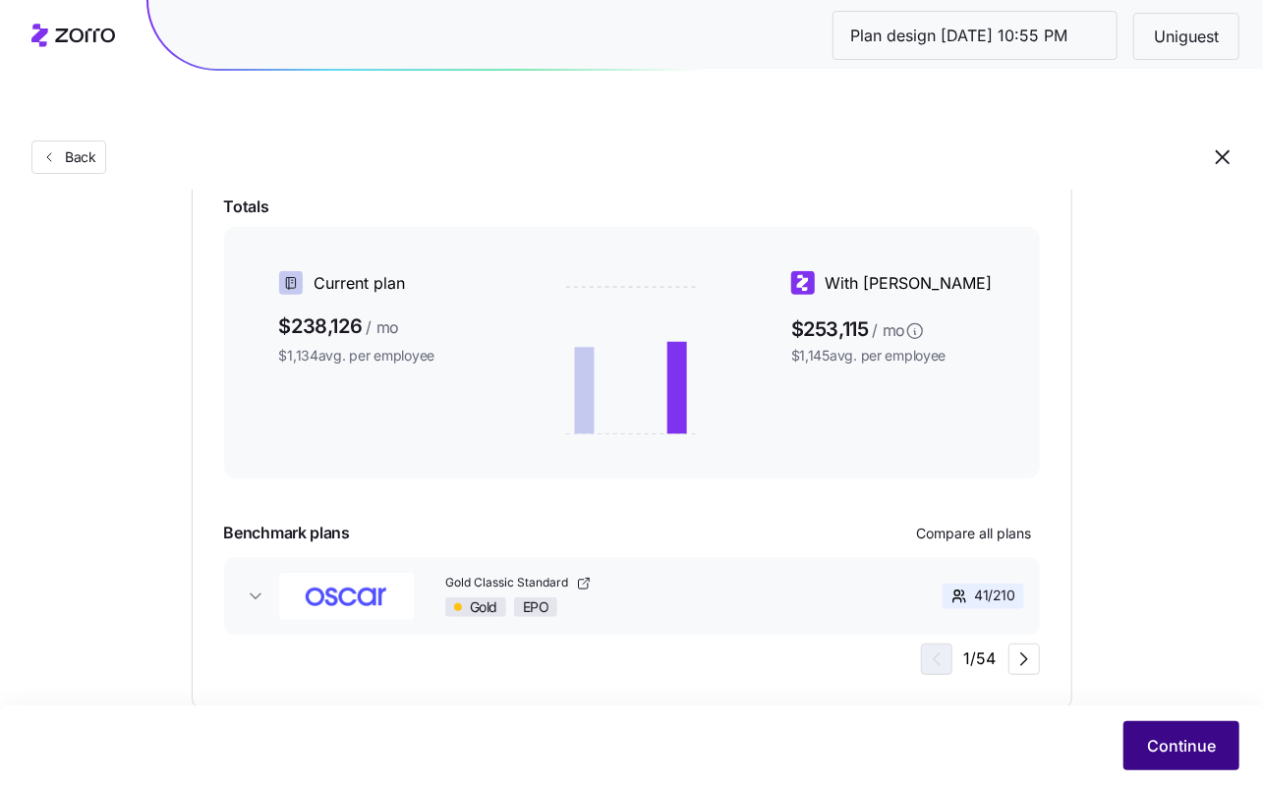
click at [1179, 747] on span "Continue" at bounding box center [1181, 746] width 69 height 24
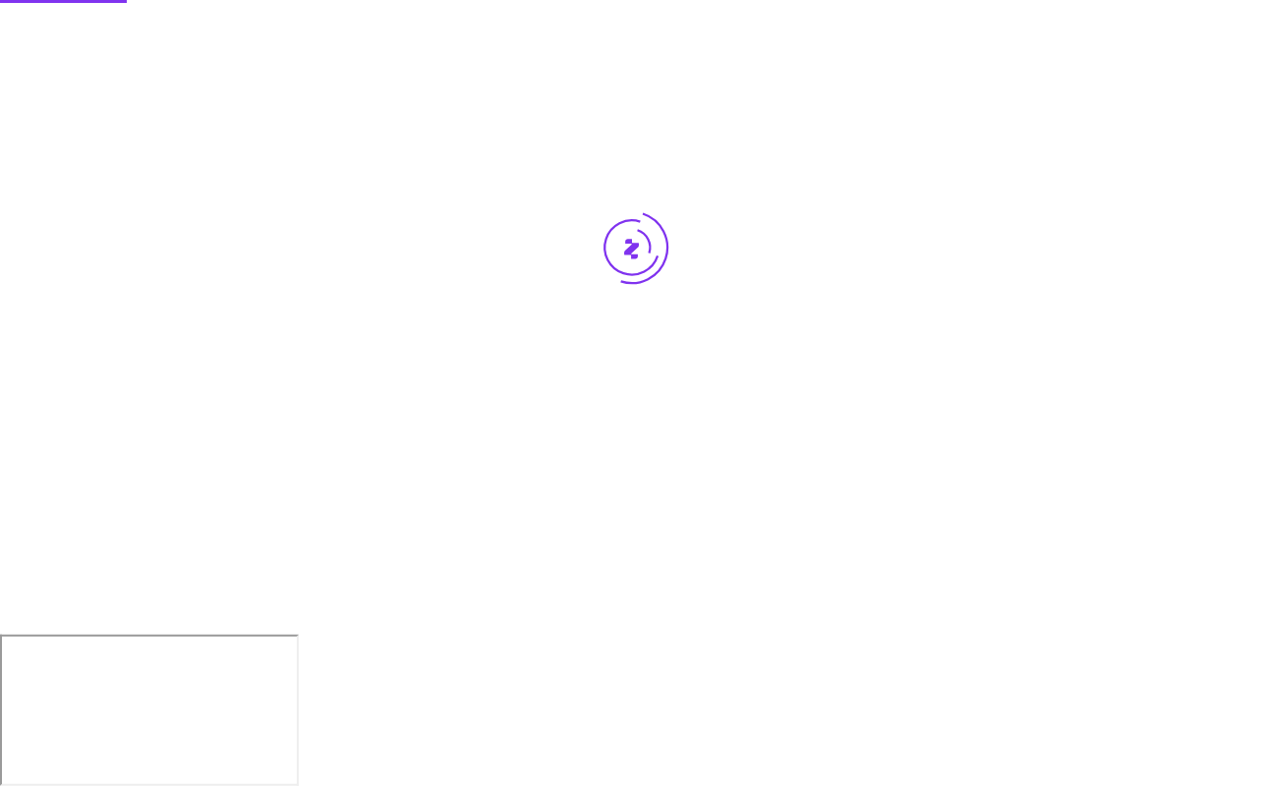
scroll to position [0, 0]
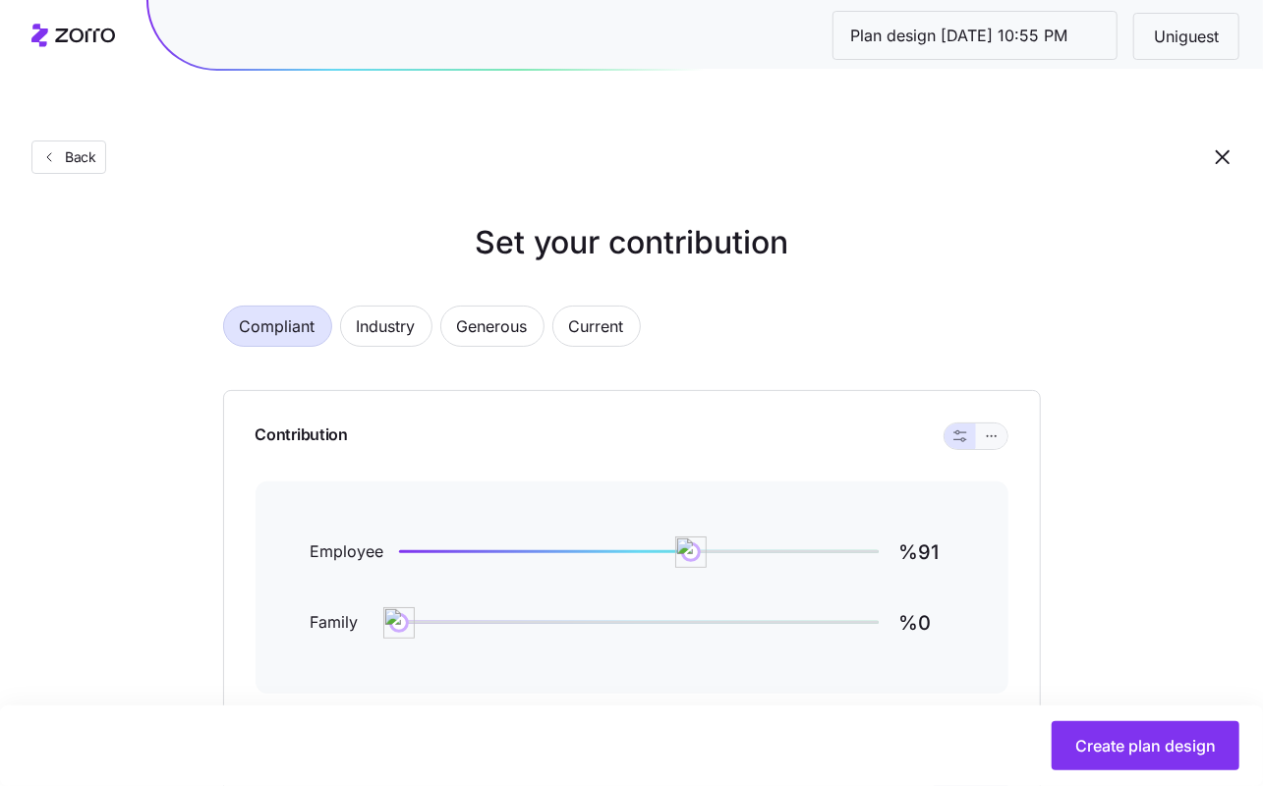
click at [987, 425] on icon "button" at bounding box center [992, 437] width 14 height 24
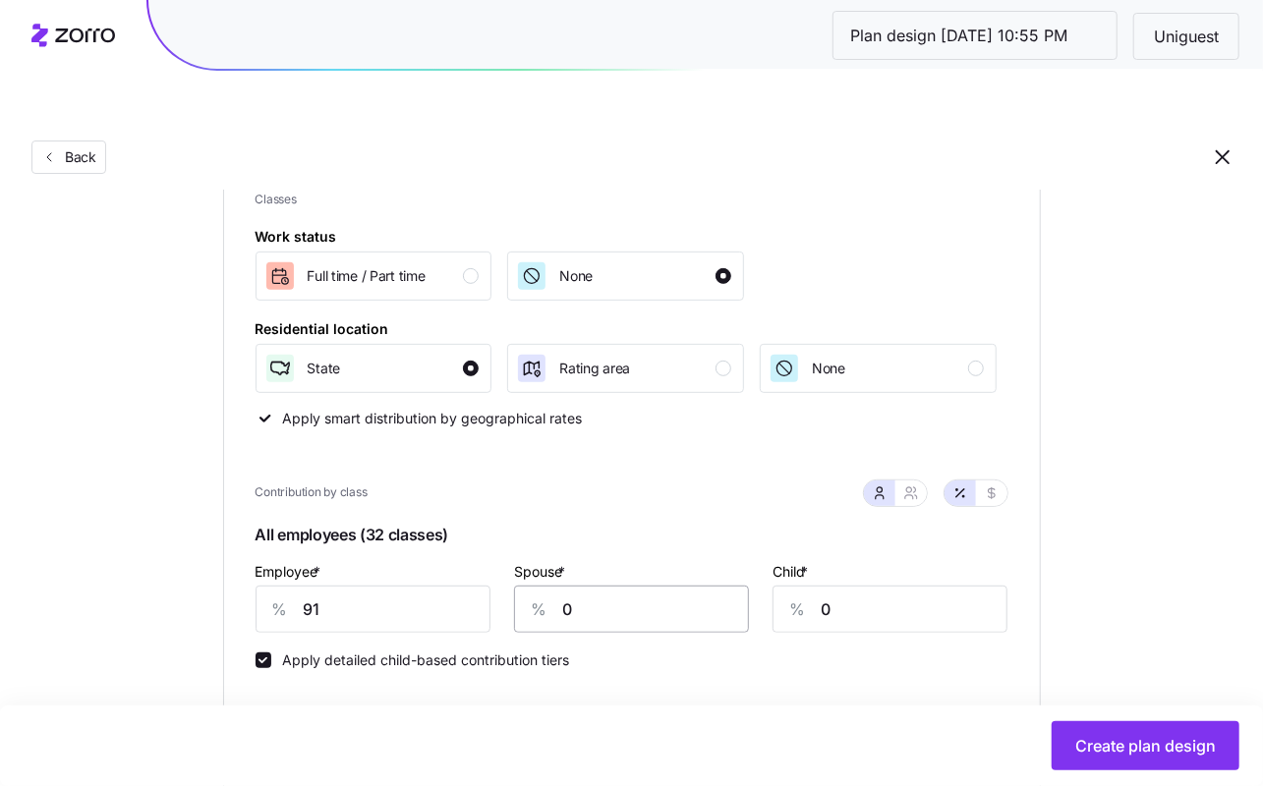
scroll to position [304, 0]
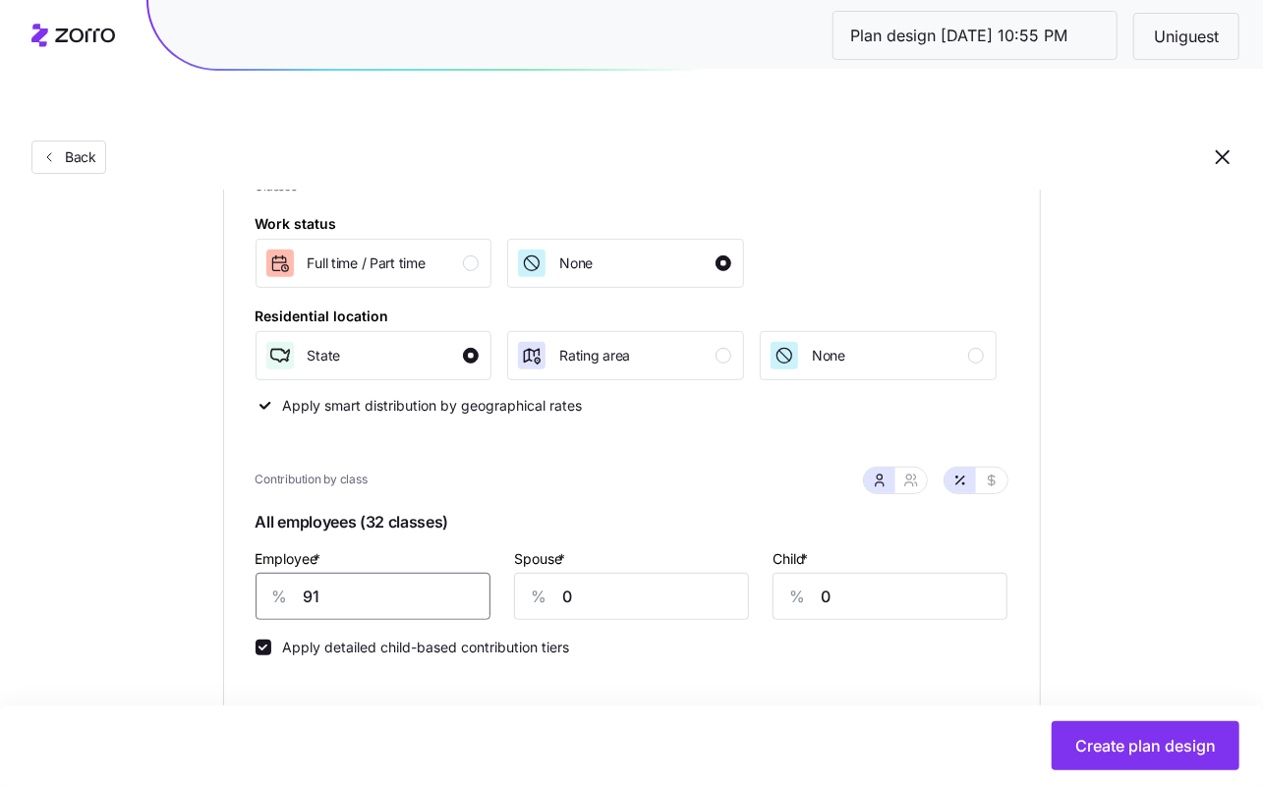
click at [425, 573] on input "91" at bounding box center [373, 596] width 235 height 47
type input "81"
type input "75"
drag, startPoint x: 923, startPoint y: 422, endPoint x: 922, endPoint y: 434, distance: 12.8
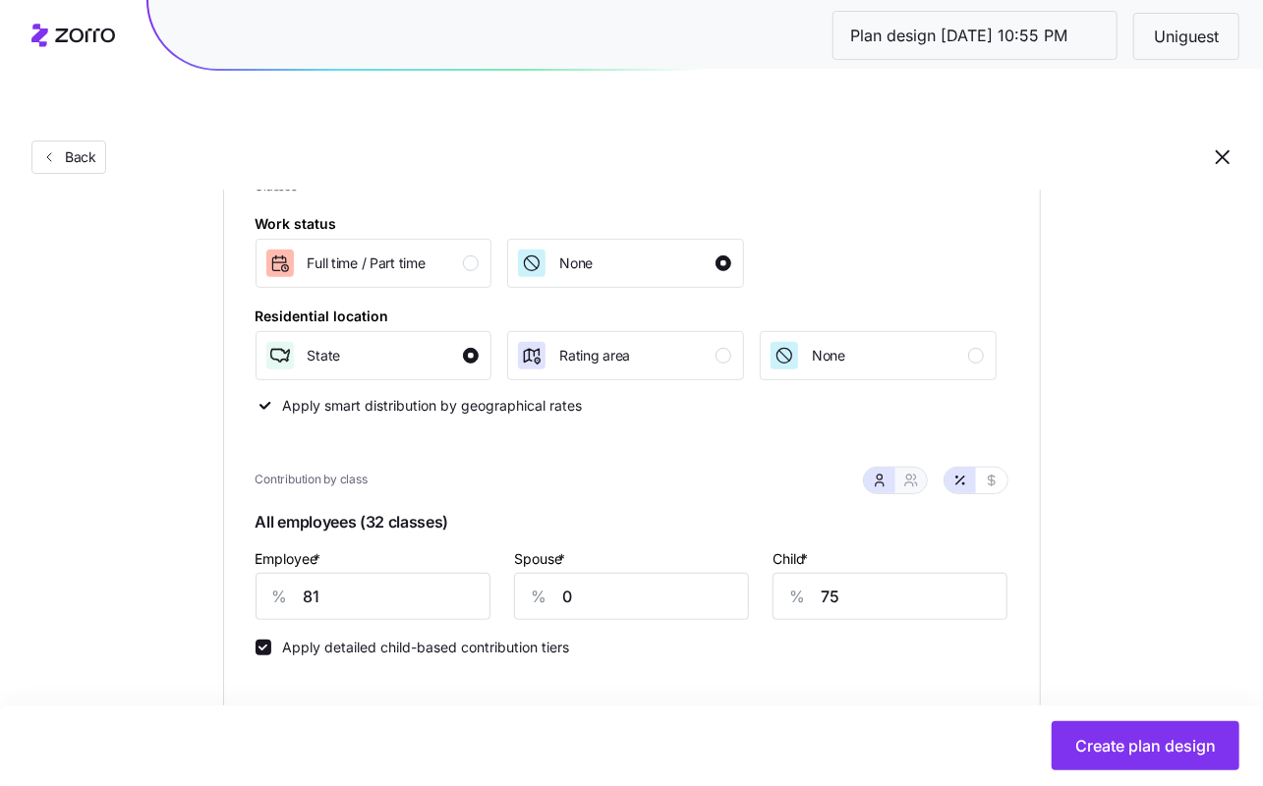
click at [922, 468] on div at bounding box center [895, 481] width 63 height 26
click at [913, 483] on icon "button" at bounding box center [909, 485] width 8 height 4
type input "41"
type input "78"
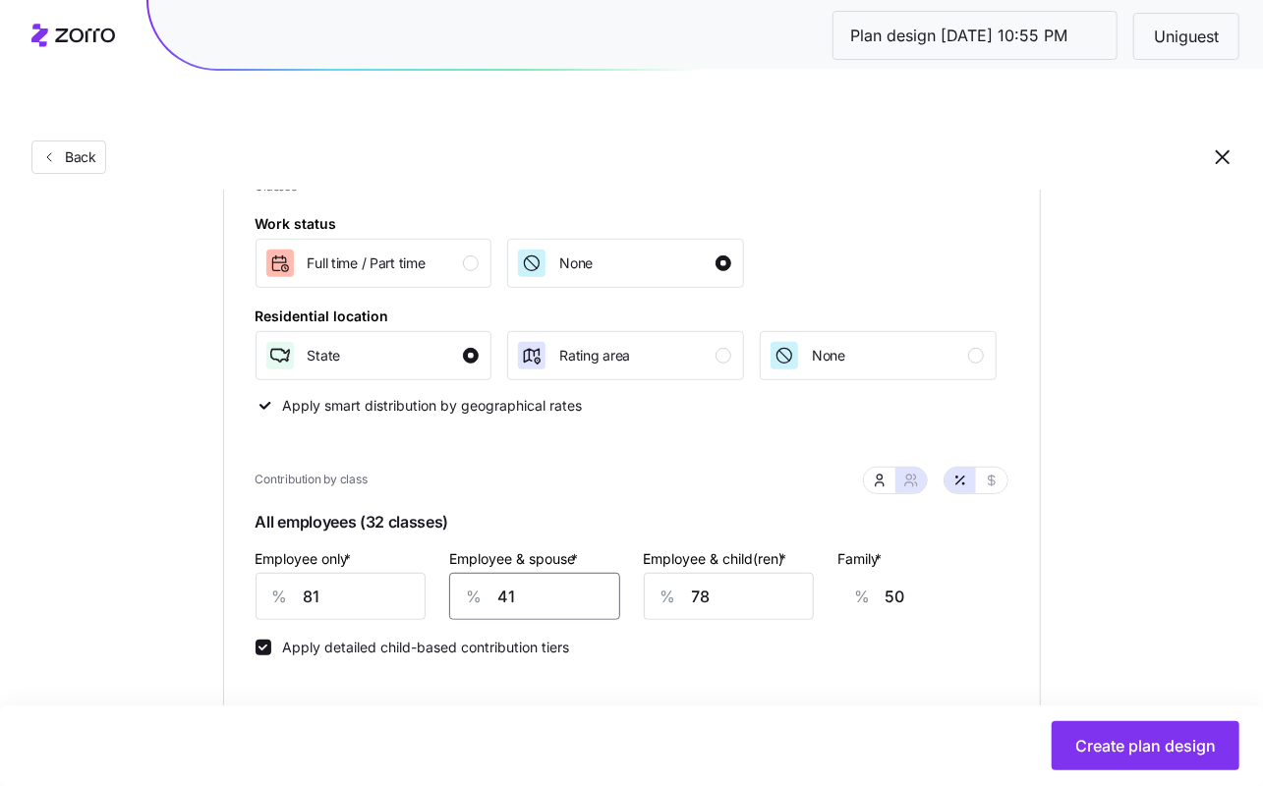
click at [522, 573] on input "41" at bounding box center [534, 596] width 171 height 47
type input "7"
type input "25"
type input "70"
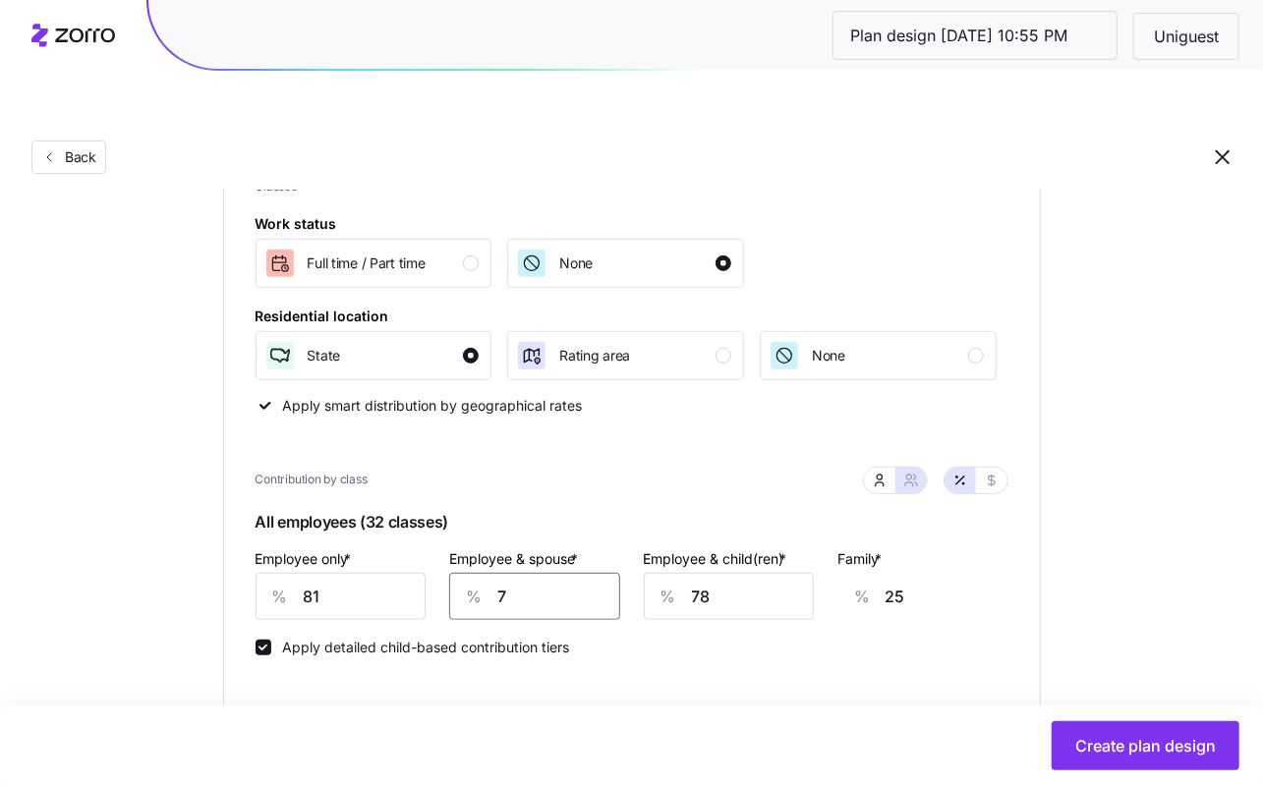
type input "71"
type input "70"
type input "7"
type input "26"
type input "75"
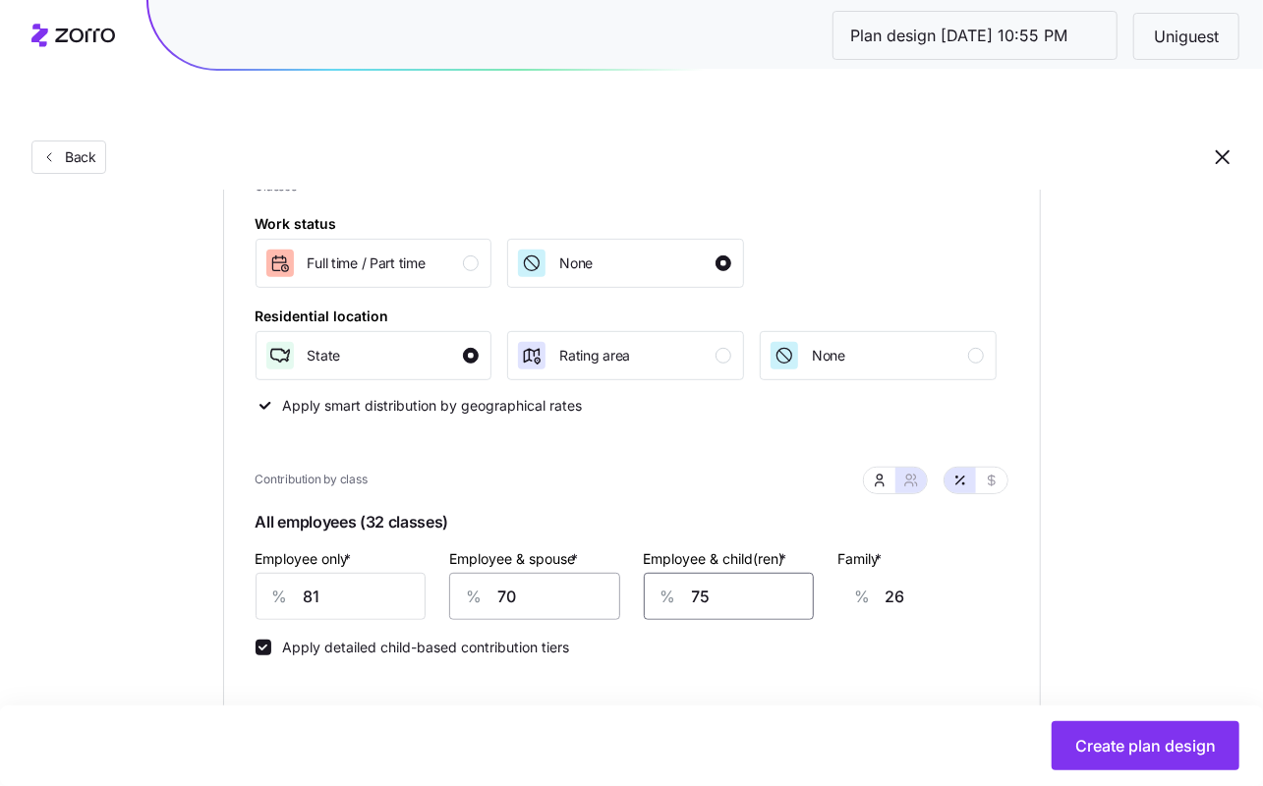
type input "69"
type input "75"
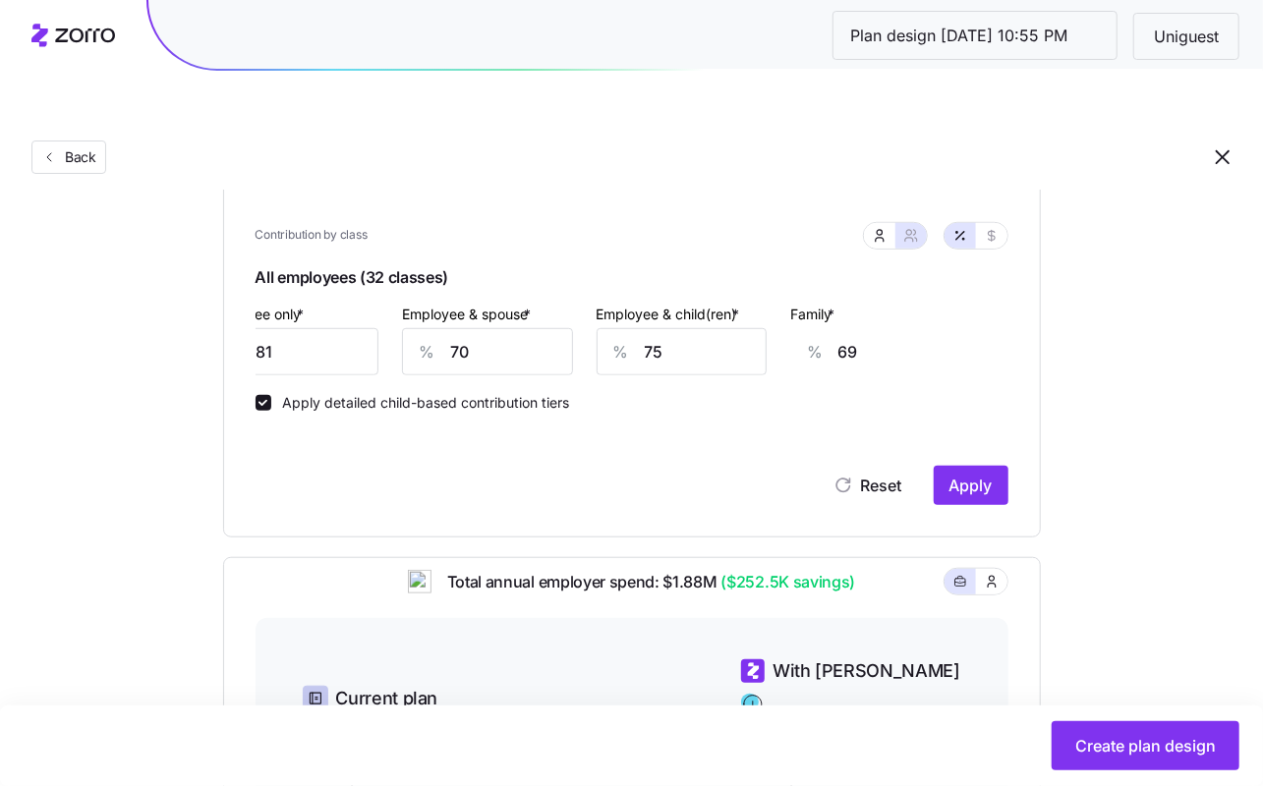
click at [971, 461] on div "Contribution Classes Work status Full time / Part time None Residential locatio…" at bounding box center [632, 190] width 818 height 696
click at [971, 474] on span "Apply" at bounding box center [970, 486] width 43 height 24
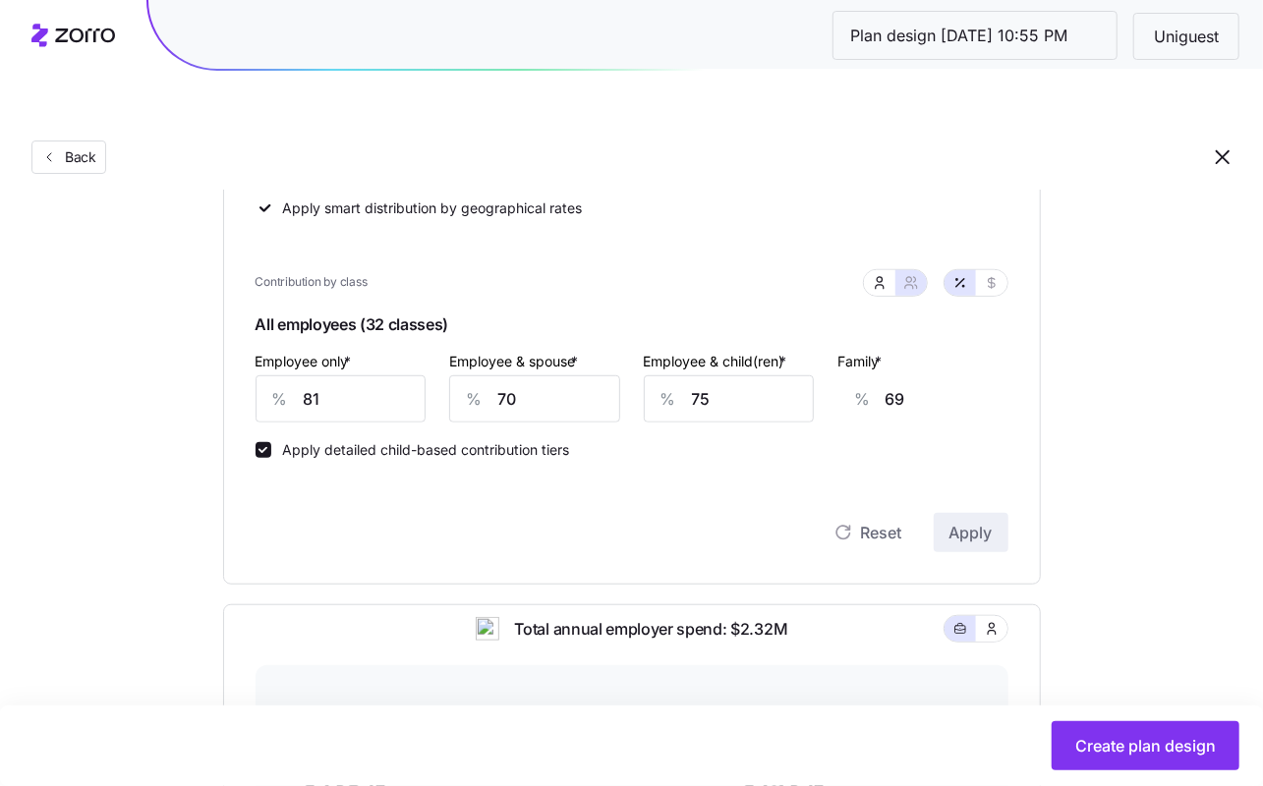
scroll to position [430, 0]
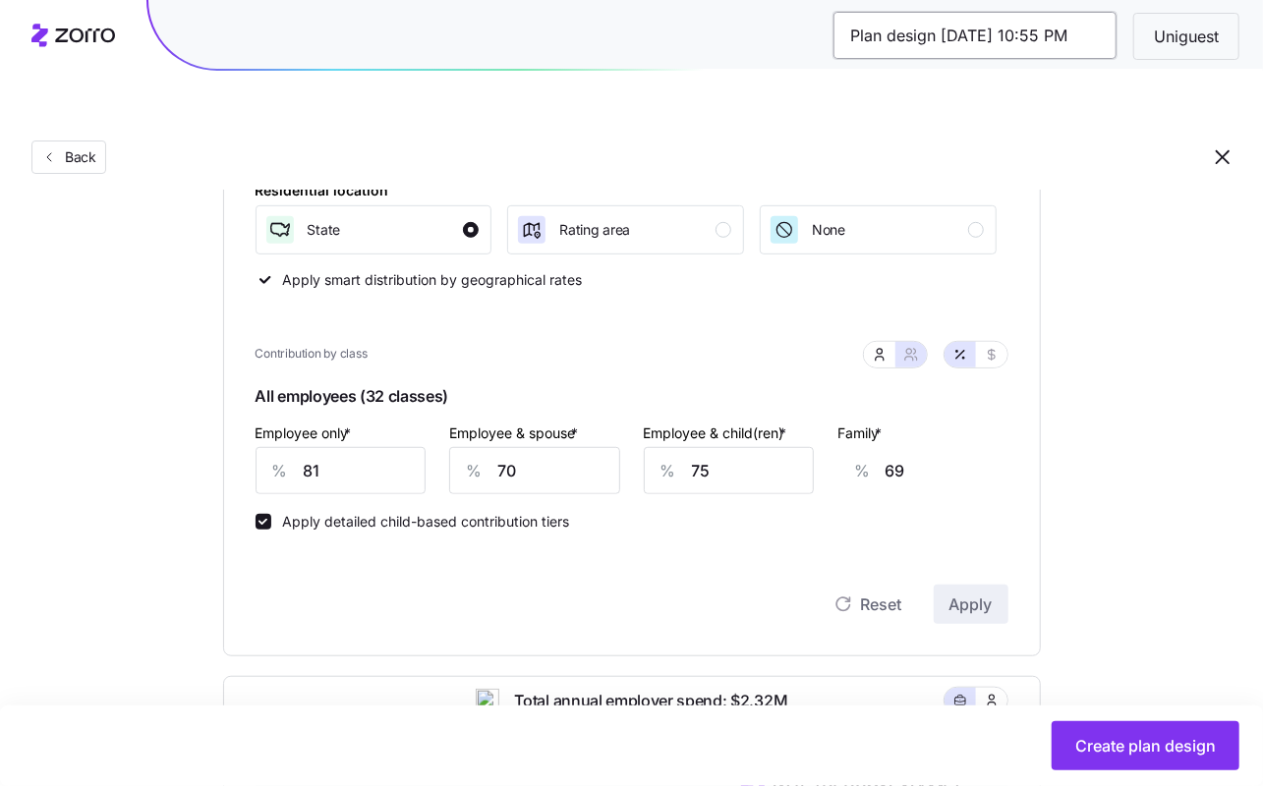
click at [1010, 30] on input "Plan design 10/08/2025 10:55 PM" at bounding box center [974, 35] width 283 height 47
type input "Low Cost Gold vs Current"
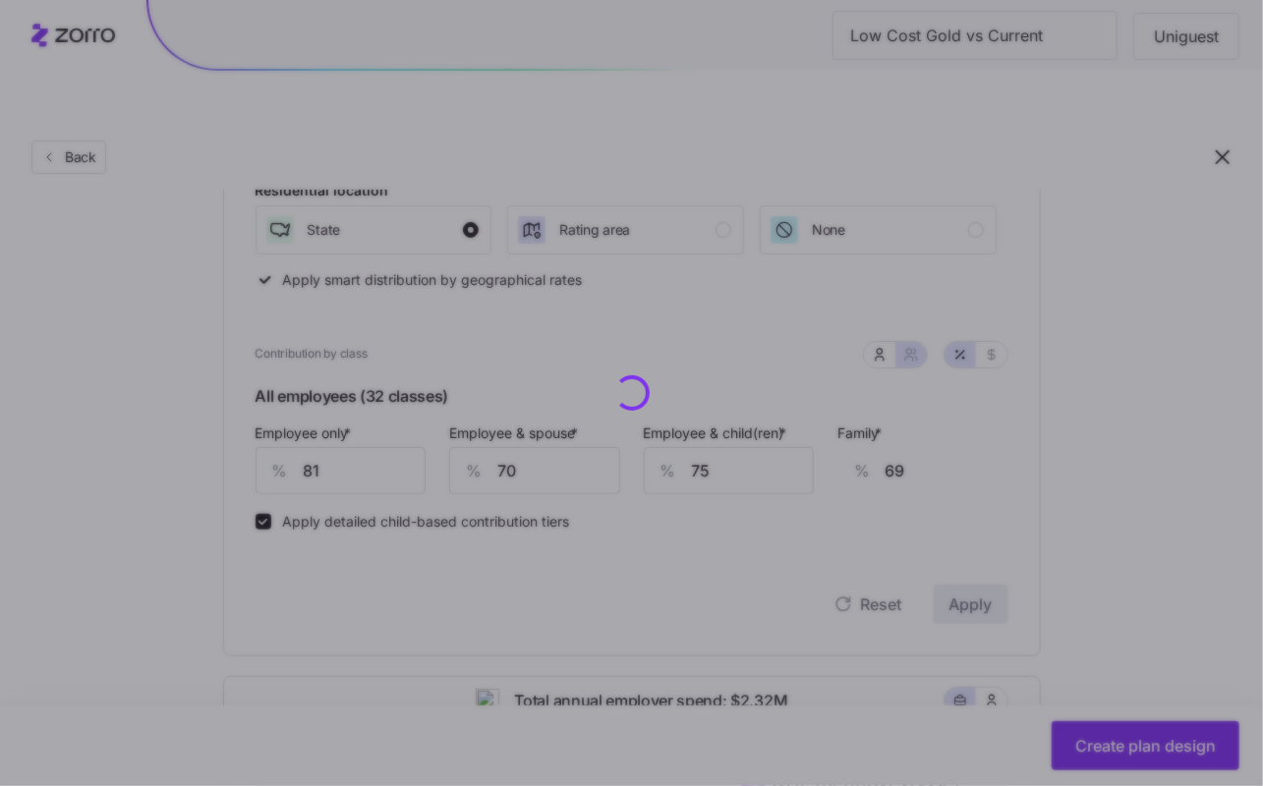
click at [1193, 298] on div "Low Cost Gold vs Current Uniguest Back Set your contribution Compliant Industry…" at bounding box center [631, 498] width 1263 height 1763
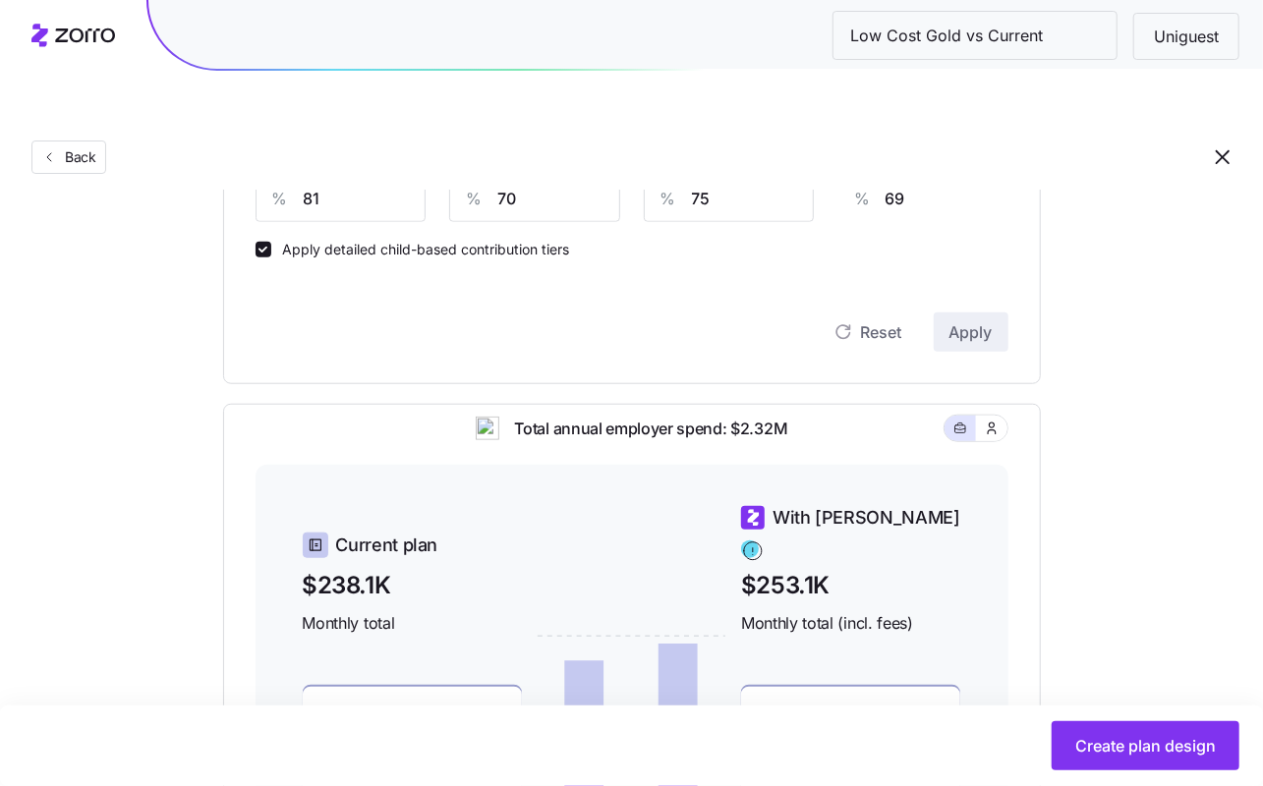
scroll to position [769, 0]
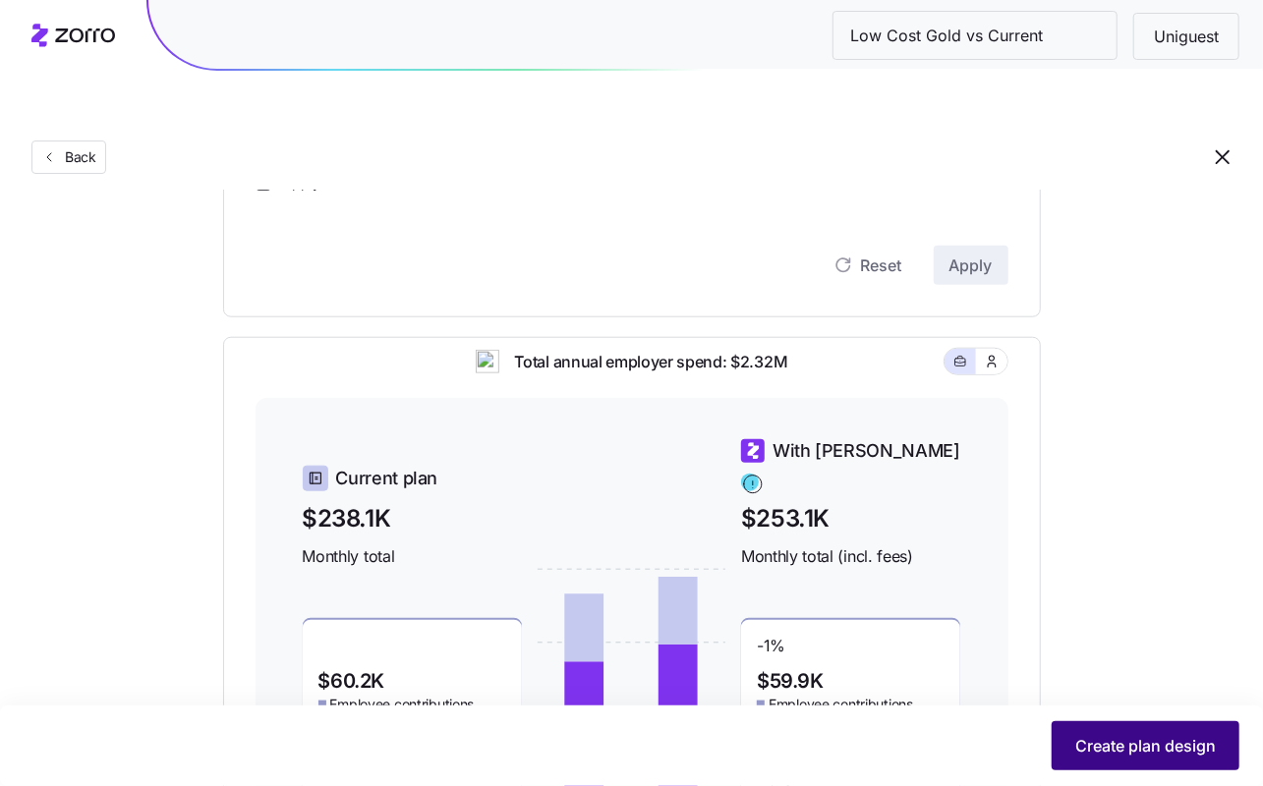
click at [1141, 753] on span "Create plan design" at bounding box center [1145, 746] width 141 height 24
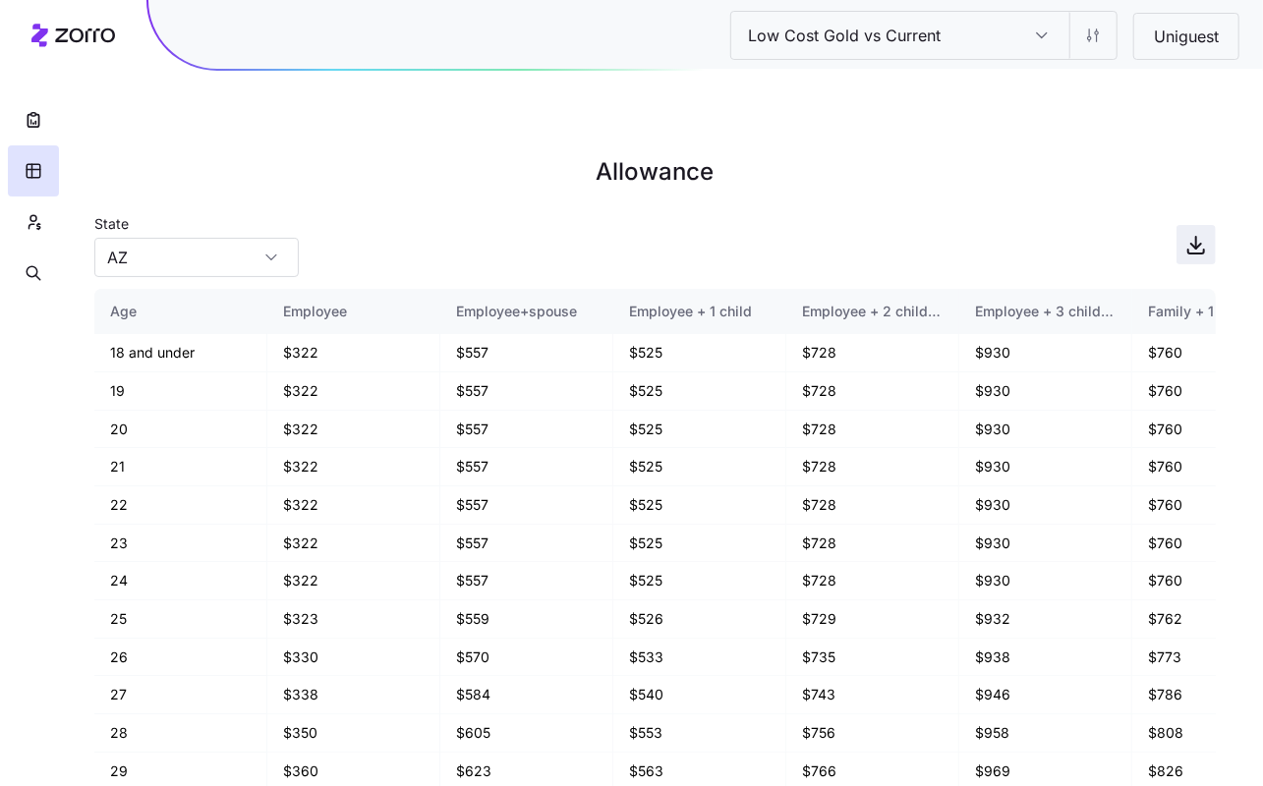
click at [1197, 233] on icon "button" at bounding box center [1196, 245] width 24 height 24
click at [40, 228] on icon "button" at bounding box center [38, 226] width 3 height 5
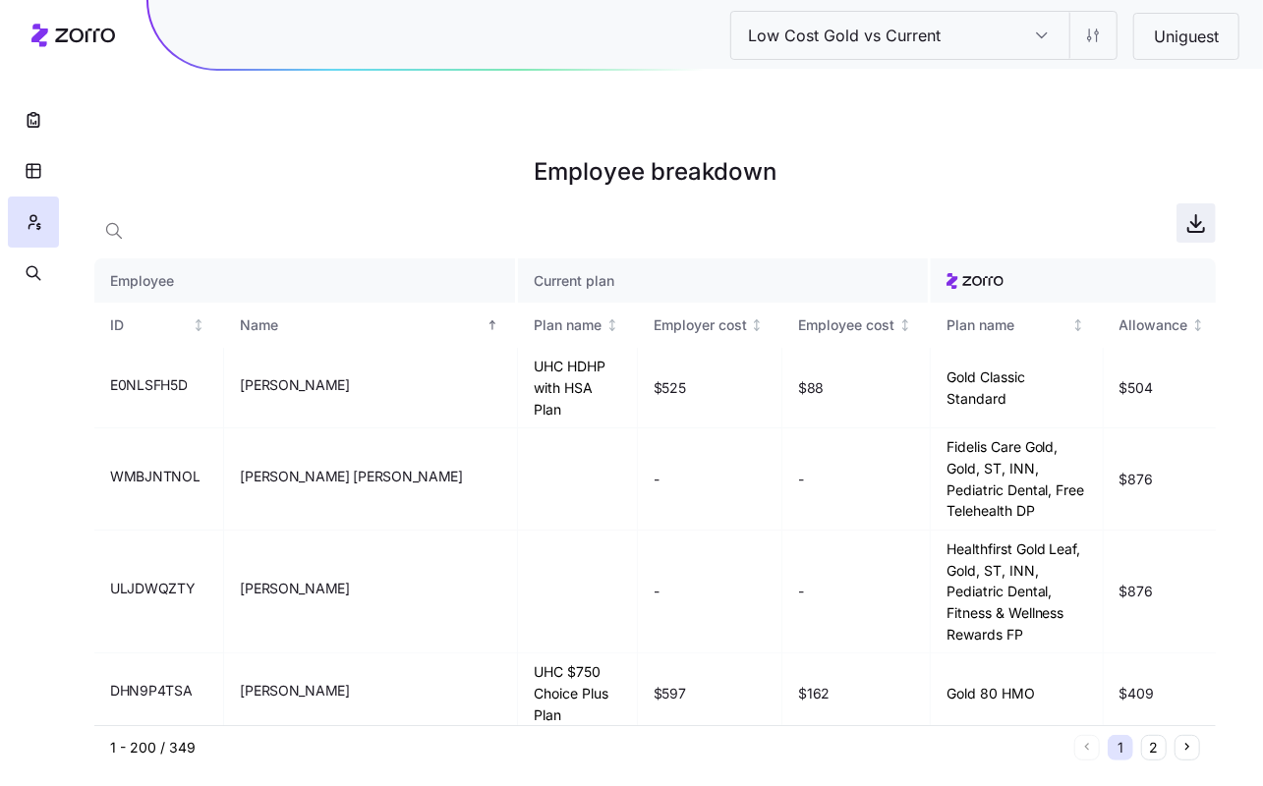
click at [1188, 228] on icon "button" at bounding box center [1196, 230] width 16 height 4
click at [97, 37] on icon at bounding box center [73, 36] width 84 height 24
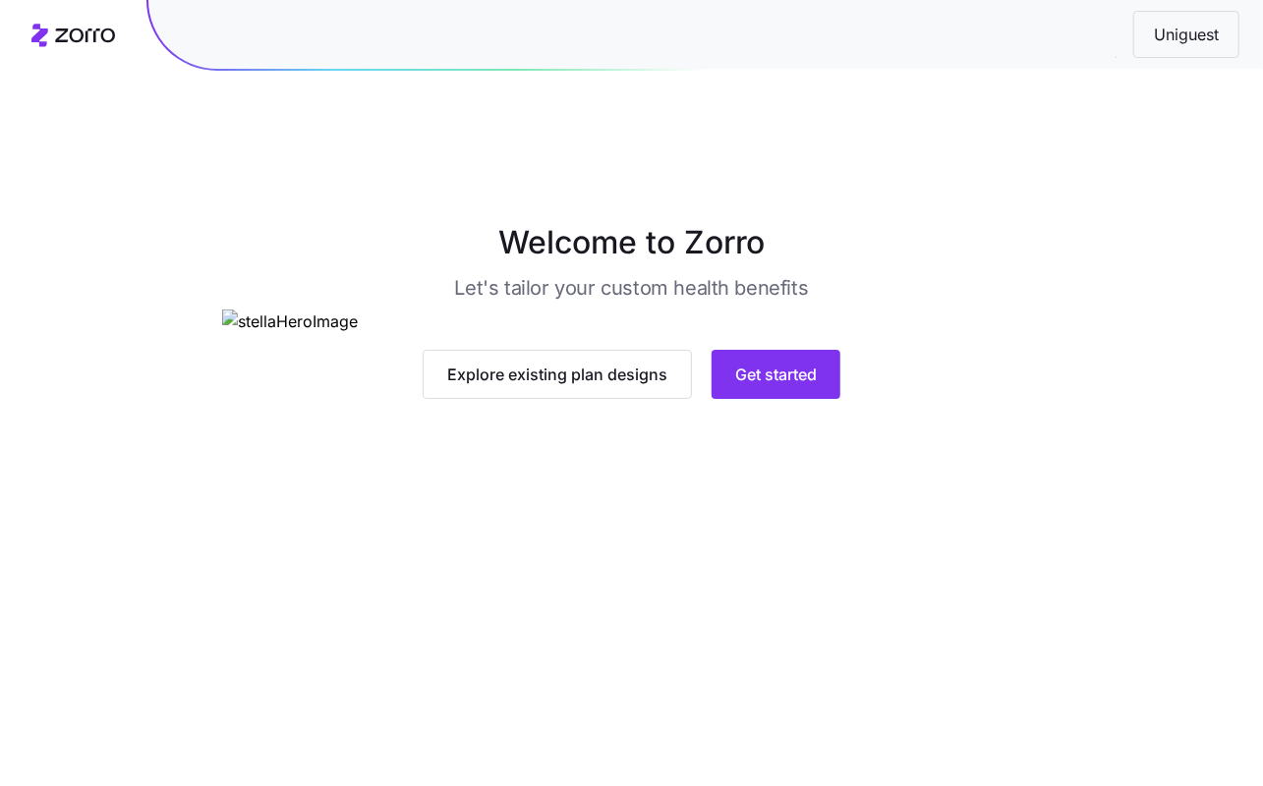
scroll to position [62, 0]
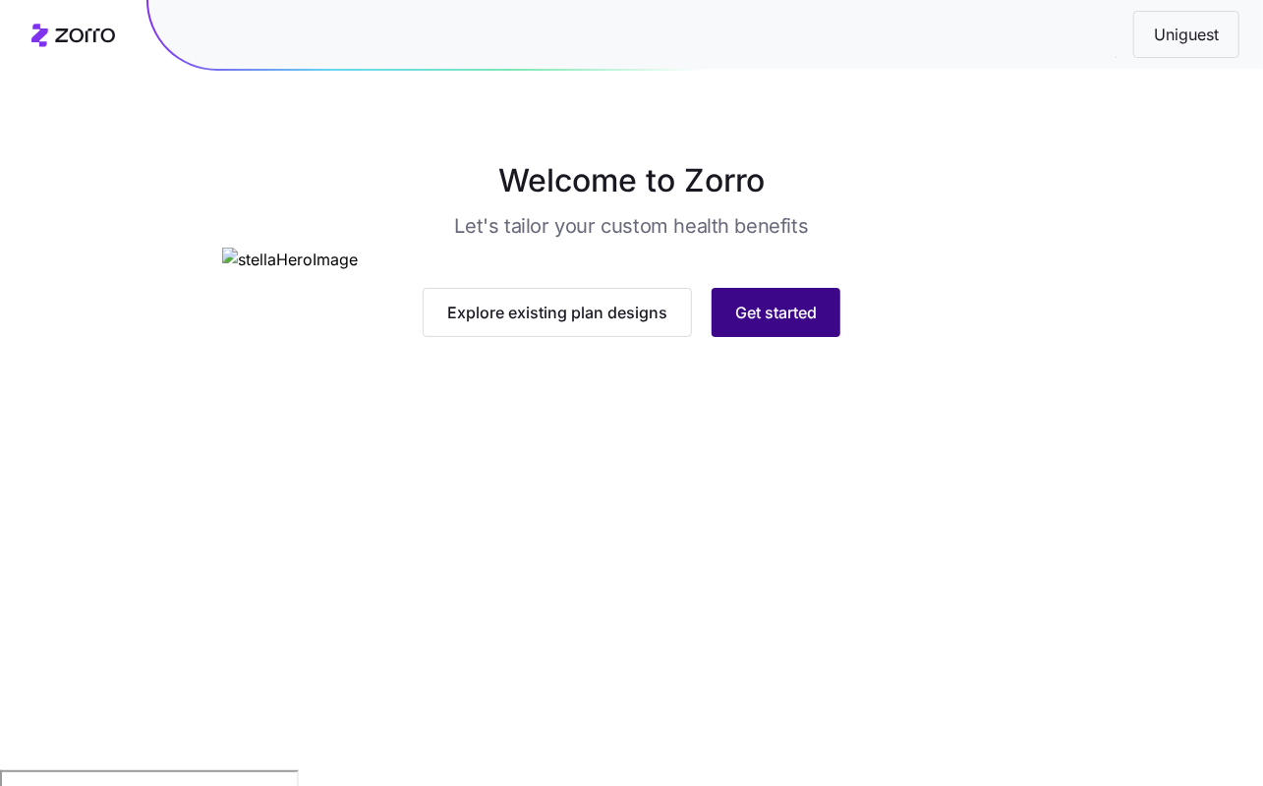
click at [791, 337] on button "Get started" at bounding box center [776, 312] width 129 height 49
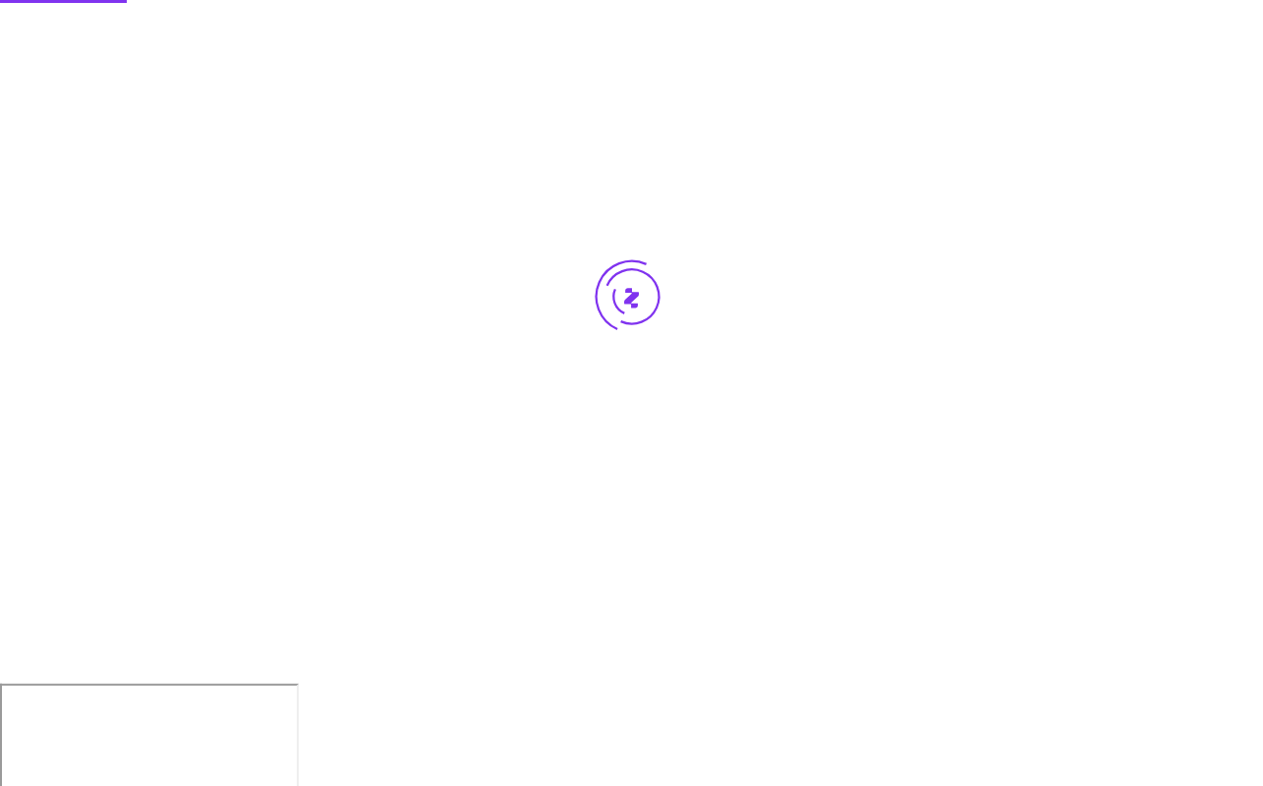
scroll to position [0, 0]
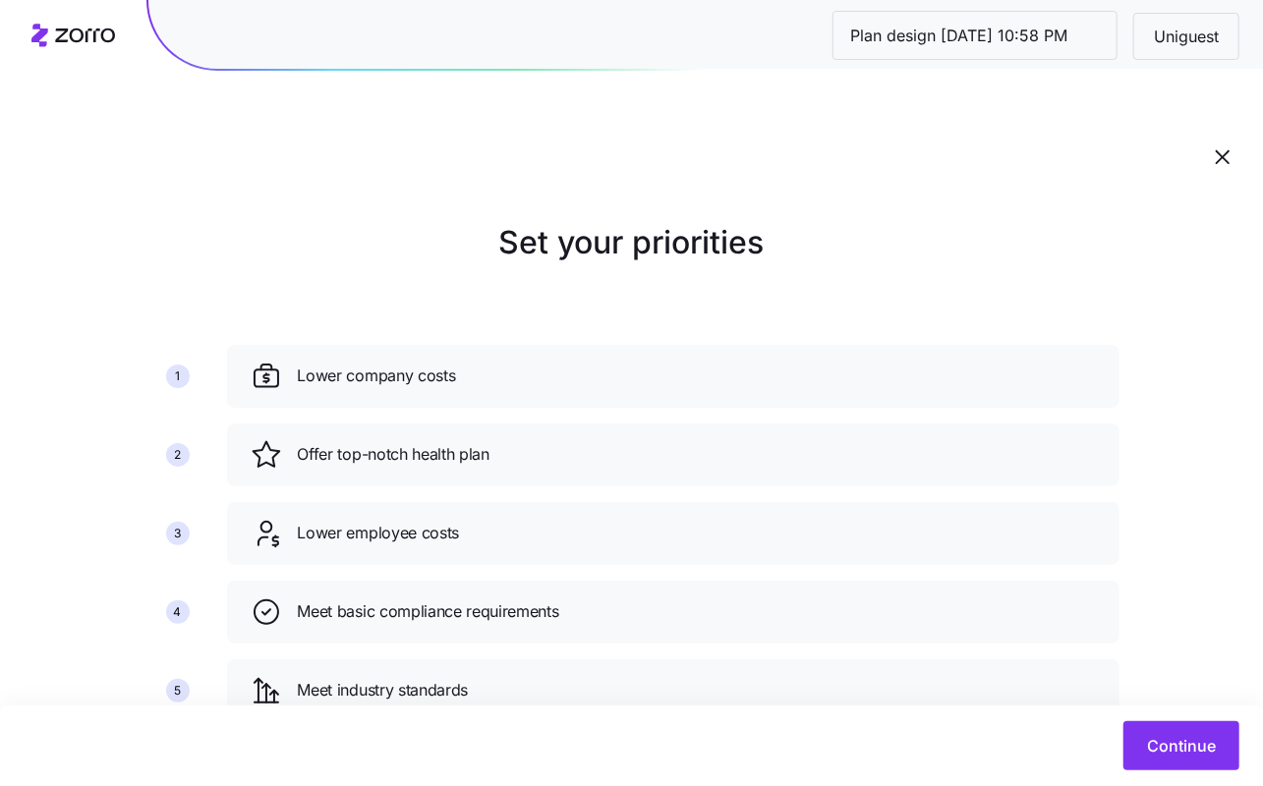
scroll to position [110, 0]
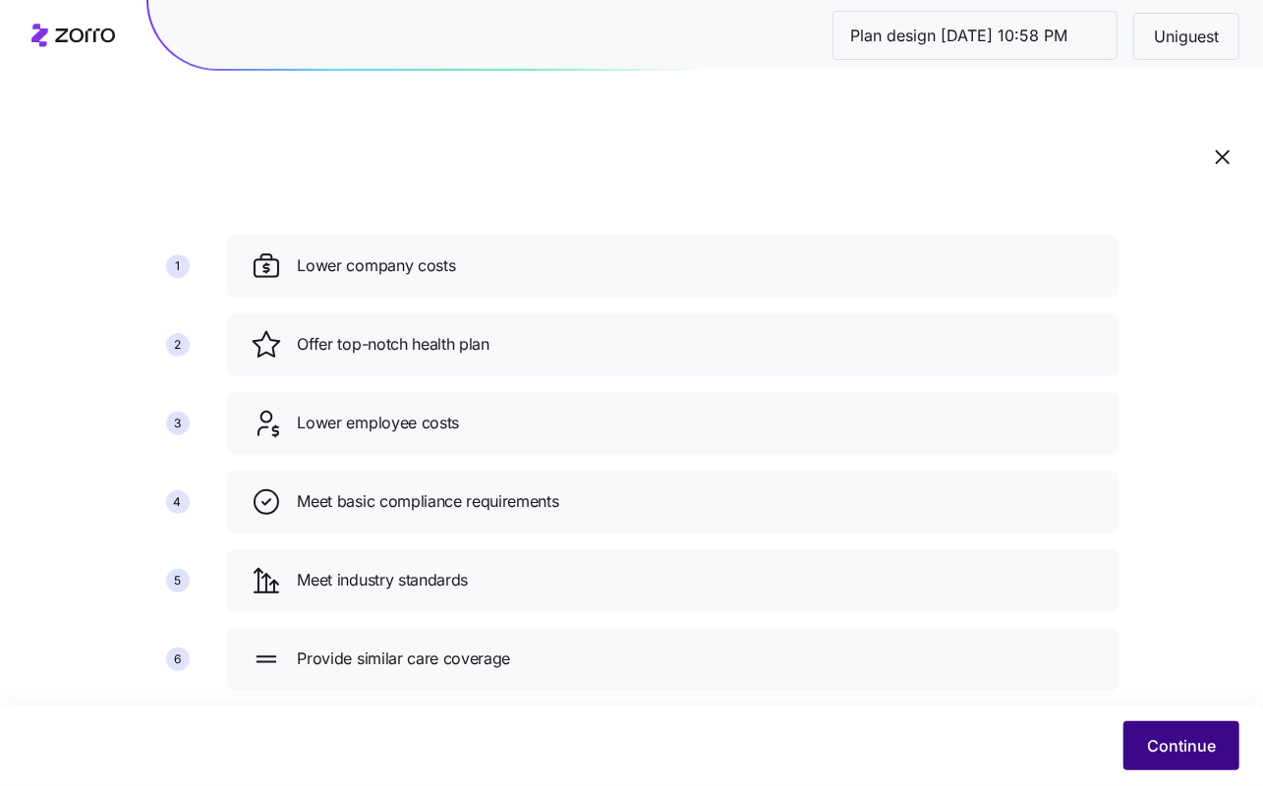
click at [1175, 762] on button "Continue" at bounding box center [1181, 745] width 116 height 49
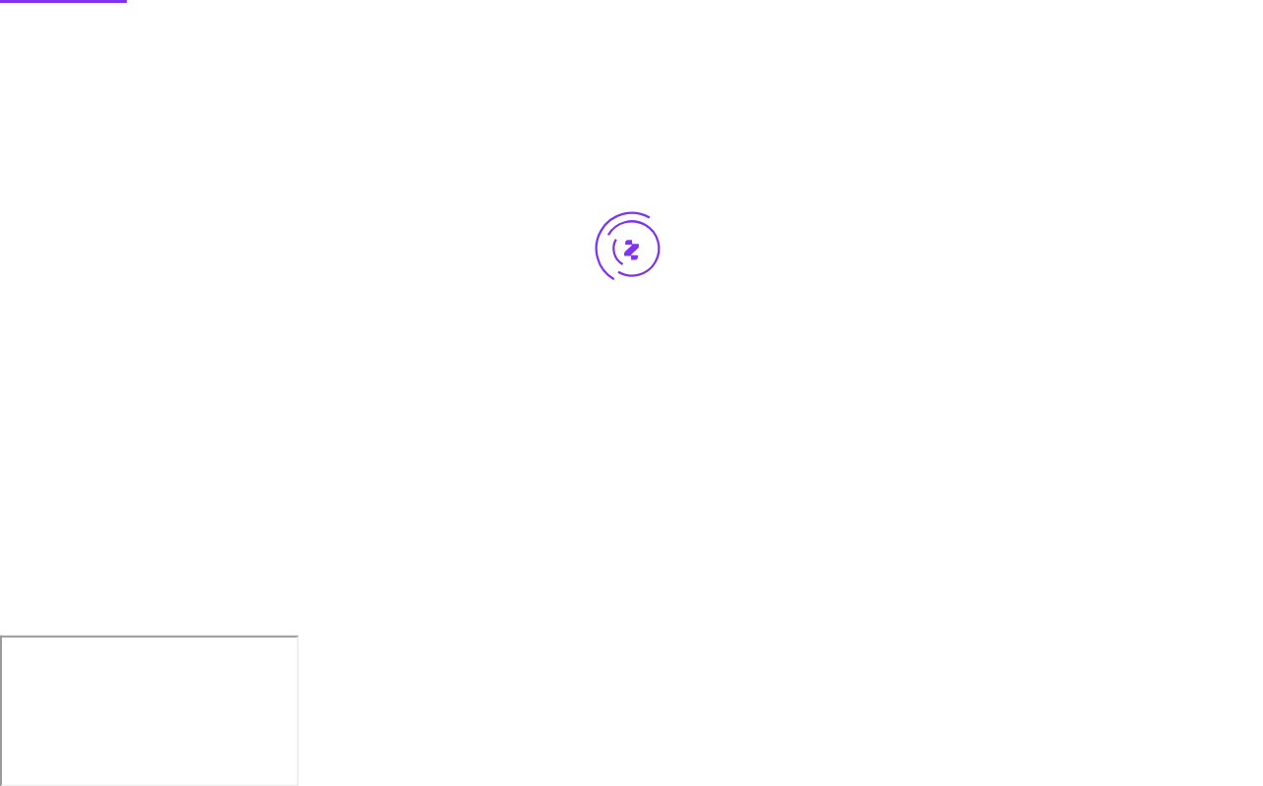
scroll to position [0, 0]
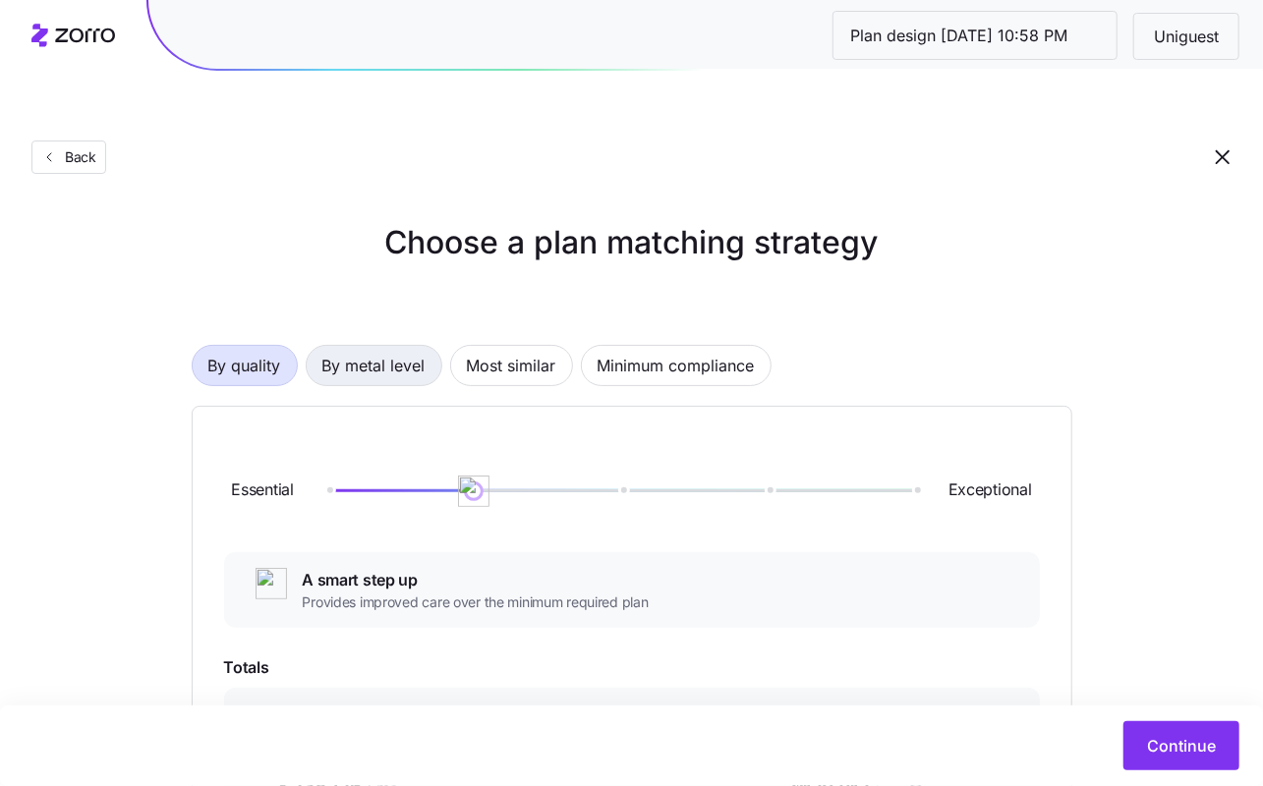
click at [360, 346] on span "By metal level" at bounding box center [373, 365] width 103 height 39
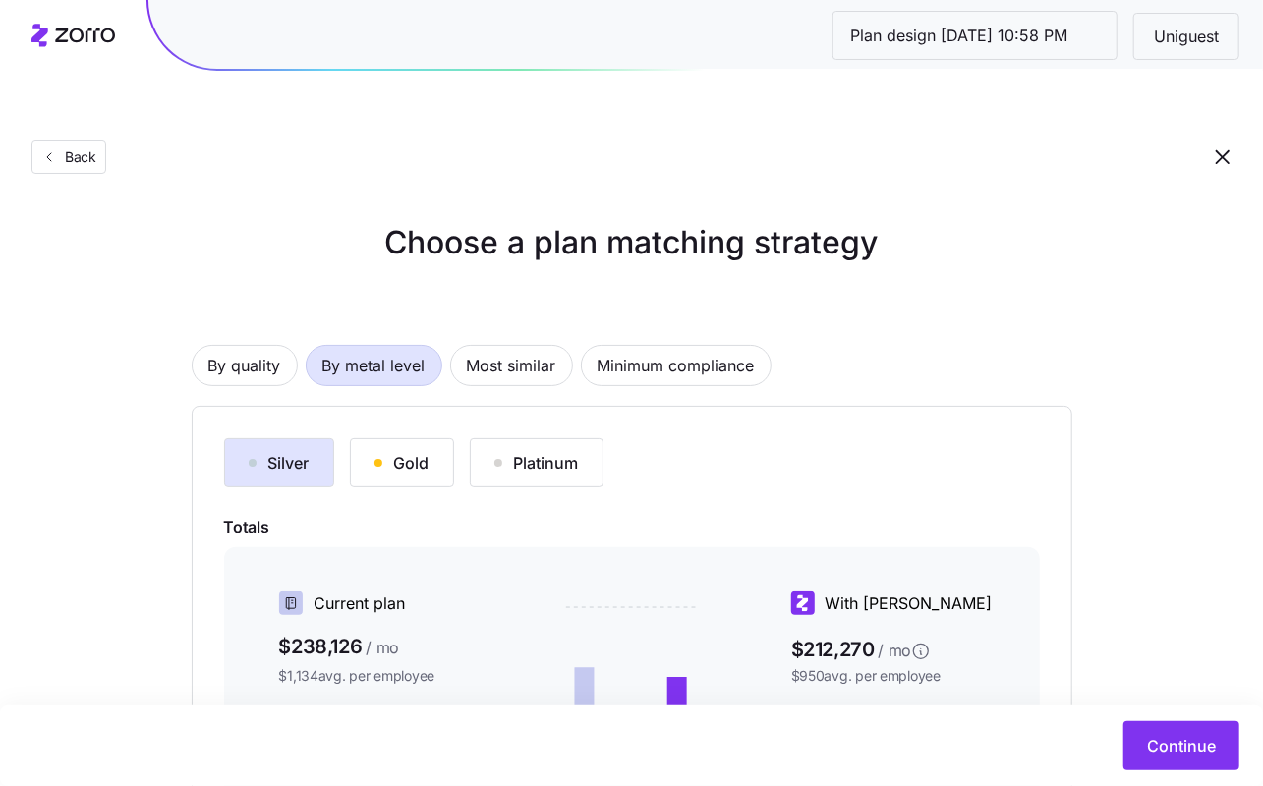
click at [403, 451] on div "Gold" at bounding box center [401, 463] width 55 height 24
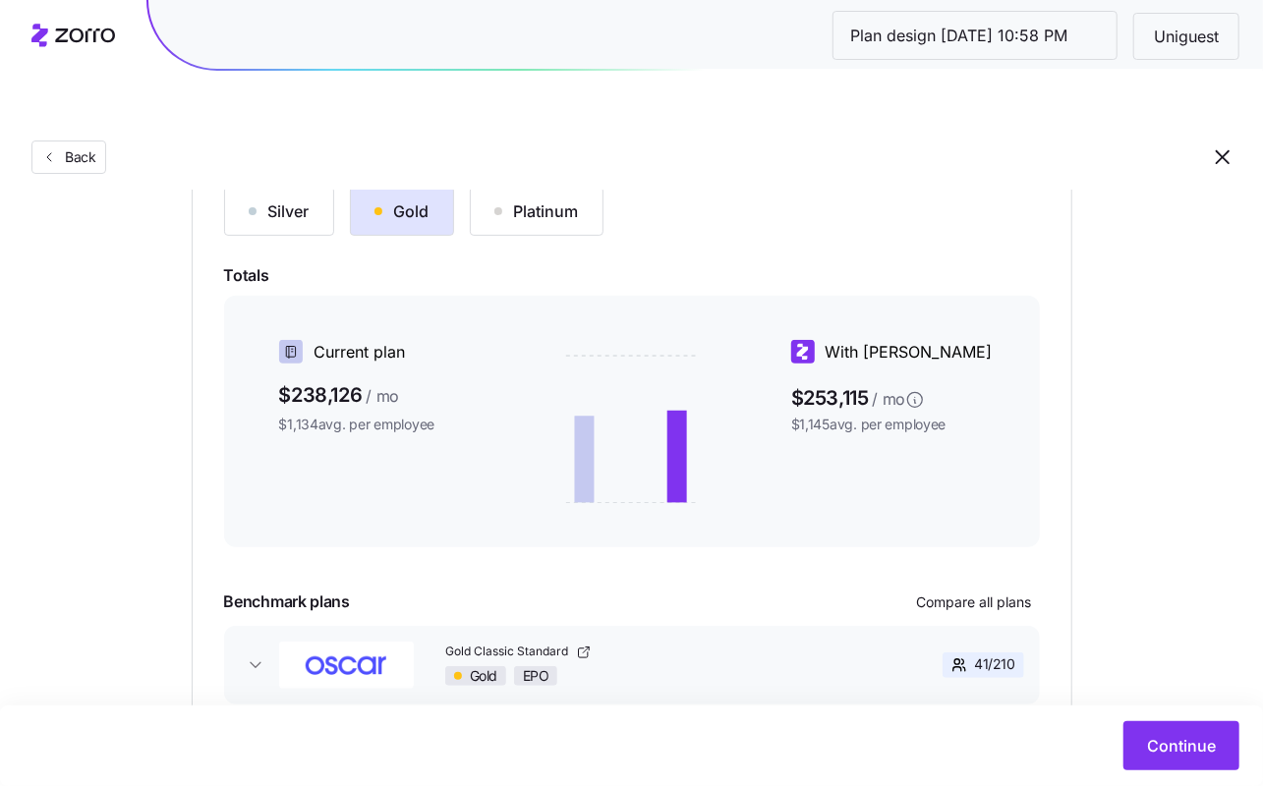
scroll to position [301, 0]
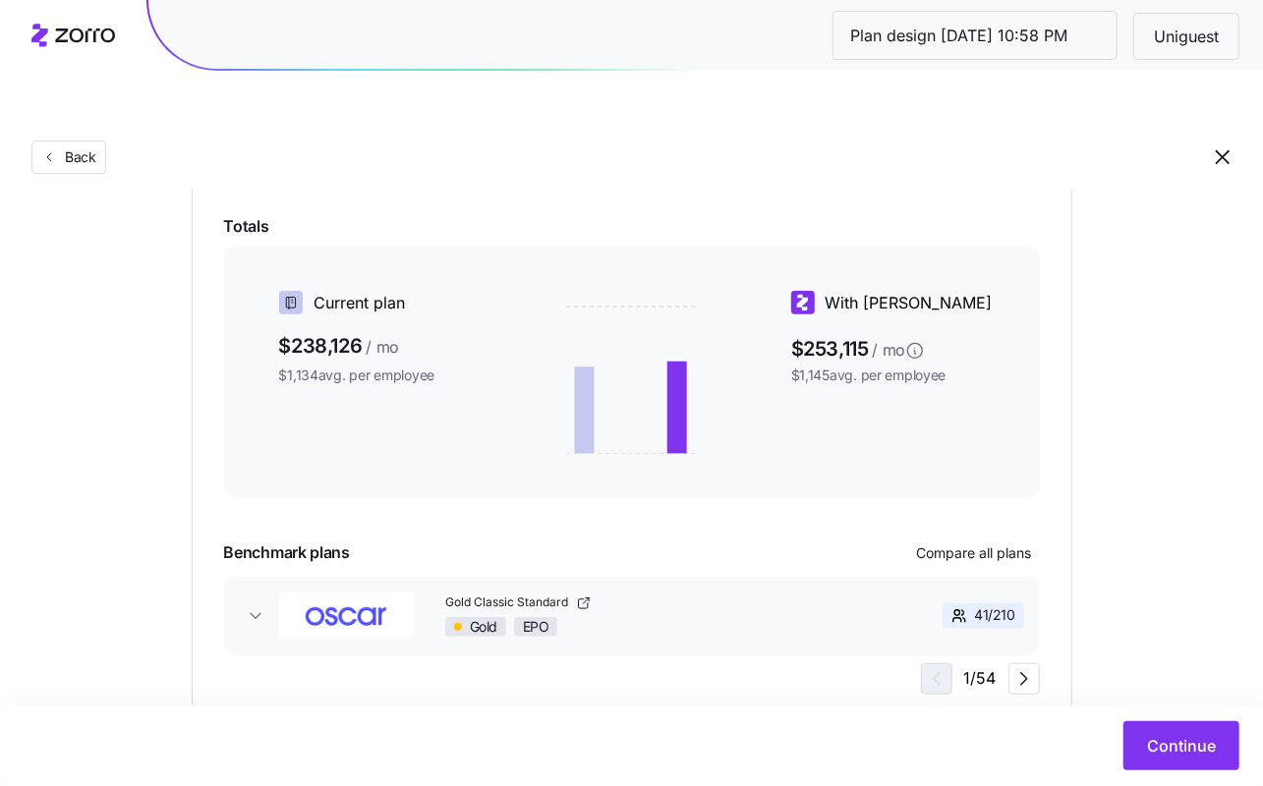
click at [1197, 774] on div "Continue" at bounding box center [631, 746] width 1263 height 81
click at [1182, 741] on span "Continue" at bounding box center [1181, 746] width 69 height 24
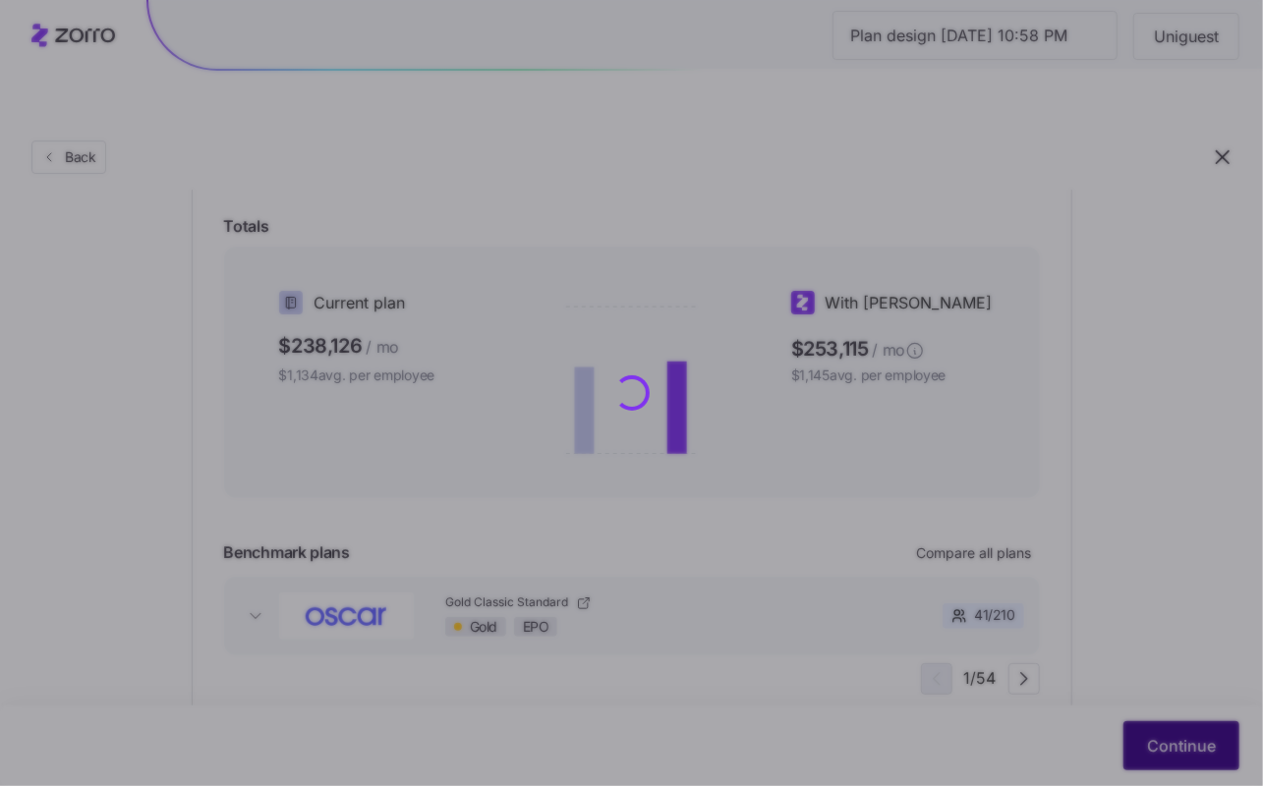
scroll to position [0, 0]
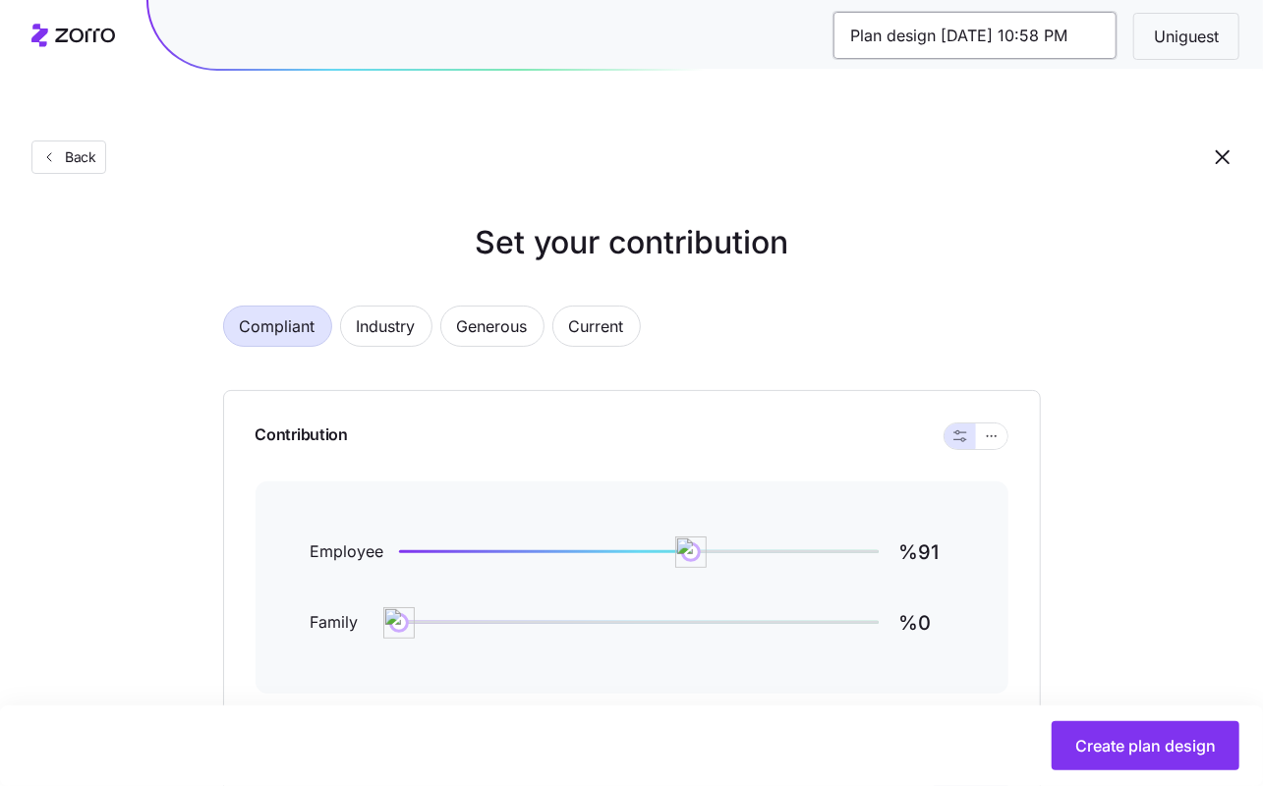
click at [1005, 48] on input "Plan design 10/08/2025 10:58 PM" at bounding box center [974, 35] width 283 height 47
click at [1082, 35] on input "Plan design 10/08/2025 10:58 PM" at bounding box center [974, 35] width 283 height 47
click at [1088, 219] on h1 "Set your contribution" at bounding box center [631, 242] width 975 height 47
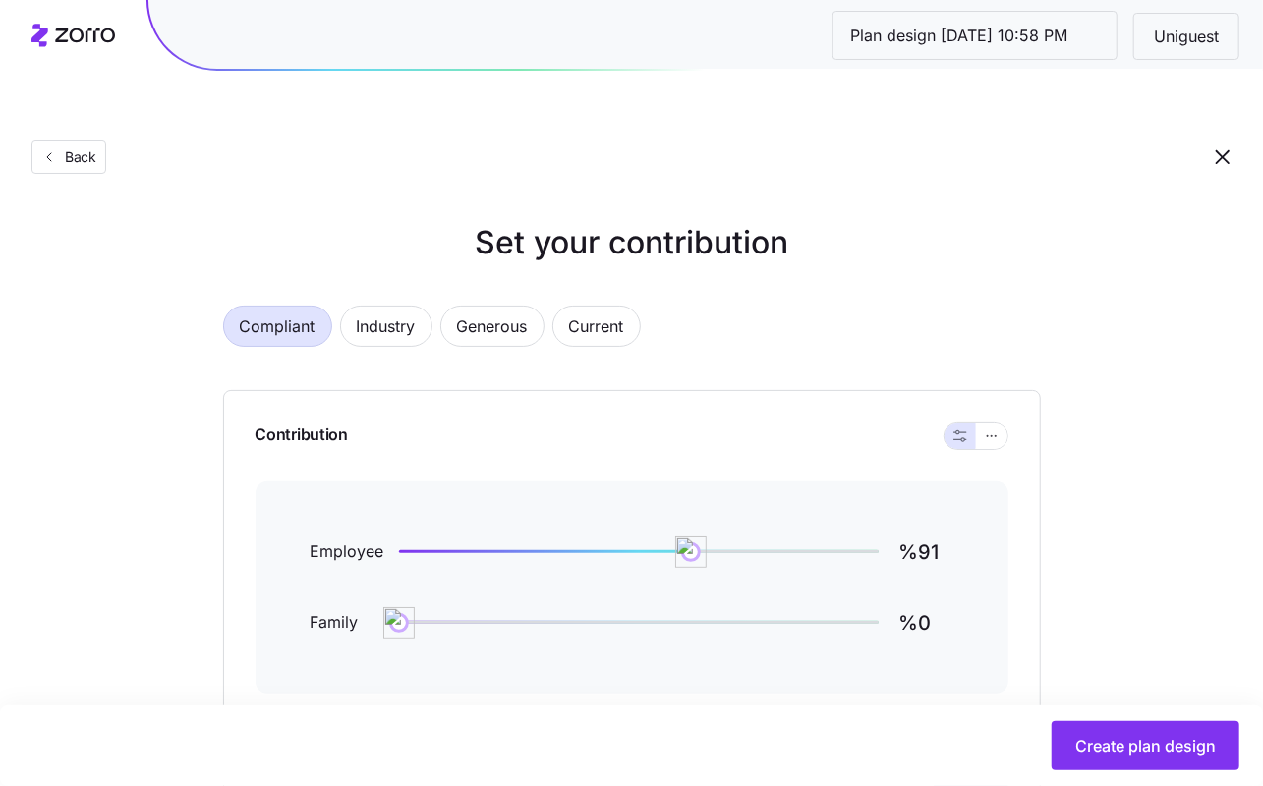
click at [1225, 132] on div "Back" at bounding box center [631, 117] width 1263 height 143
click at [1225, 145] on icon "button" at bounding box center [1223, 157] width 24 height 24
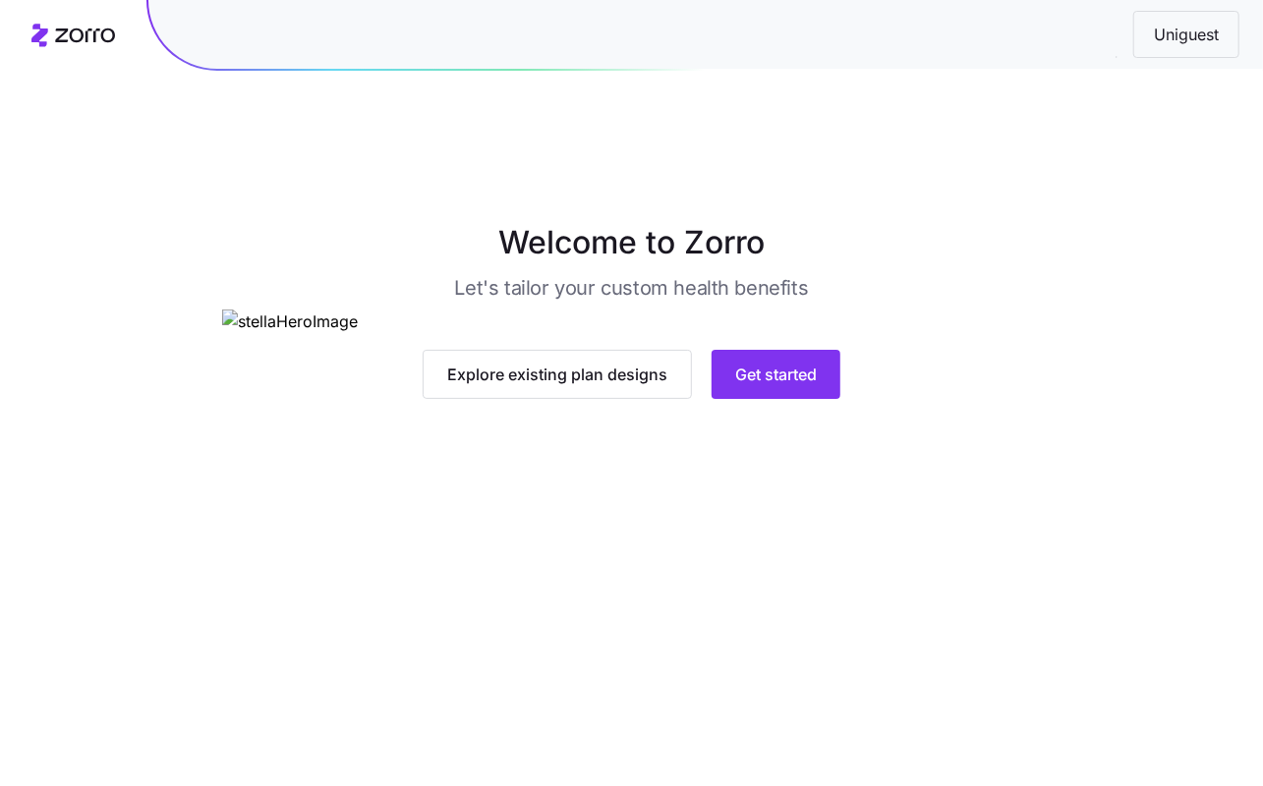
click at [1177, 46] on div "Uniguest" at bounding box center [1186, 34] width 106 height 47
click at [1171, 31] on span "Uniguest" at bounding box center [1186, 35] width 96 height 25
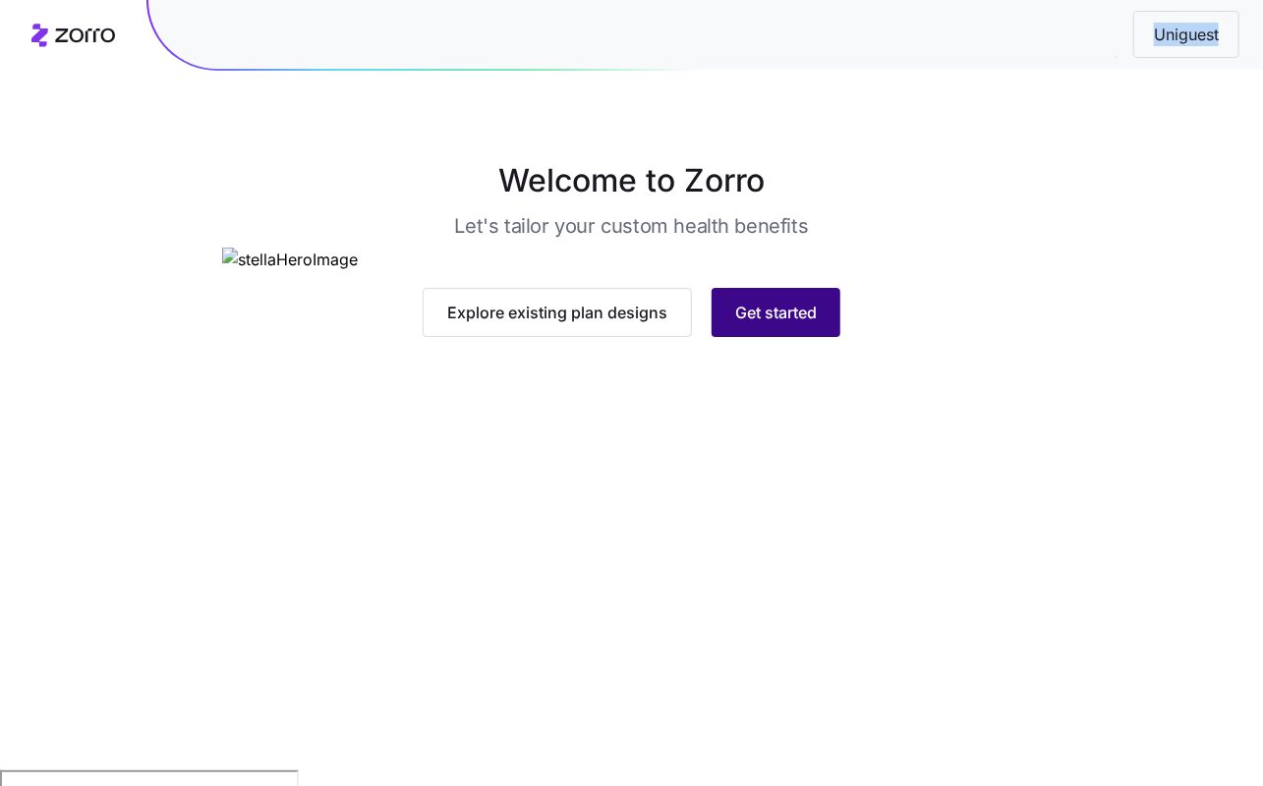
click at [786, 324] on span "Get started" at bounding box center [776, 313] width 82 height 24
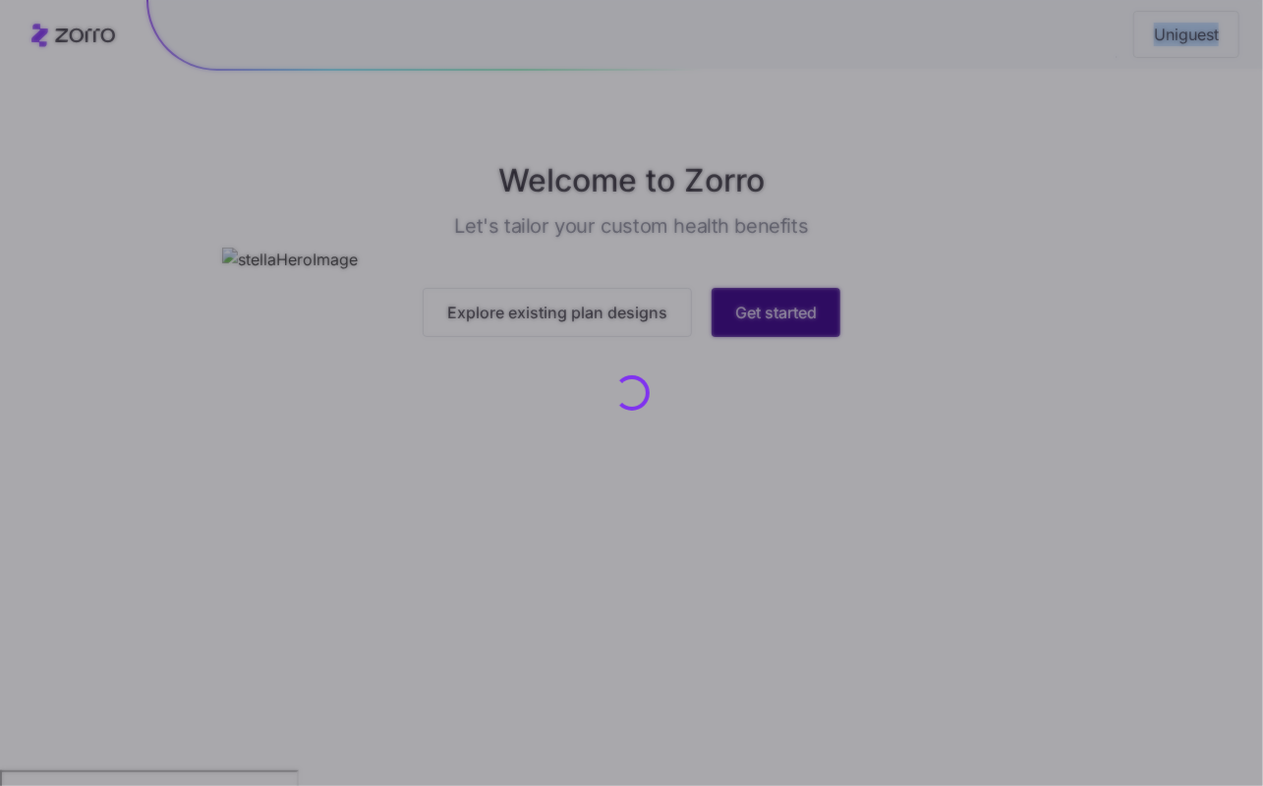
scroll to position [0, 0]
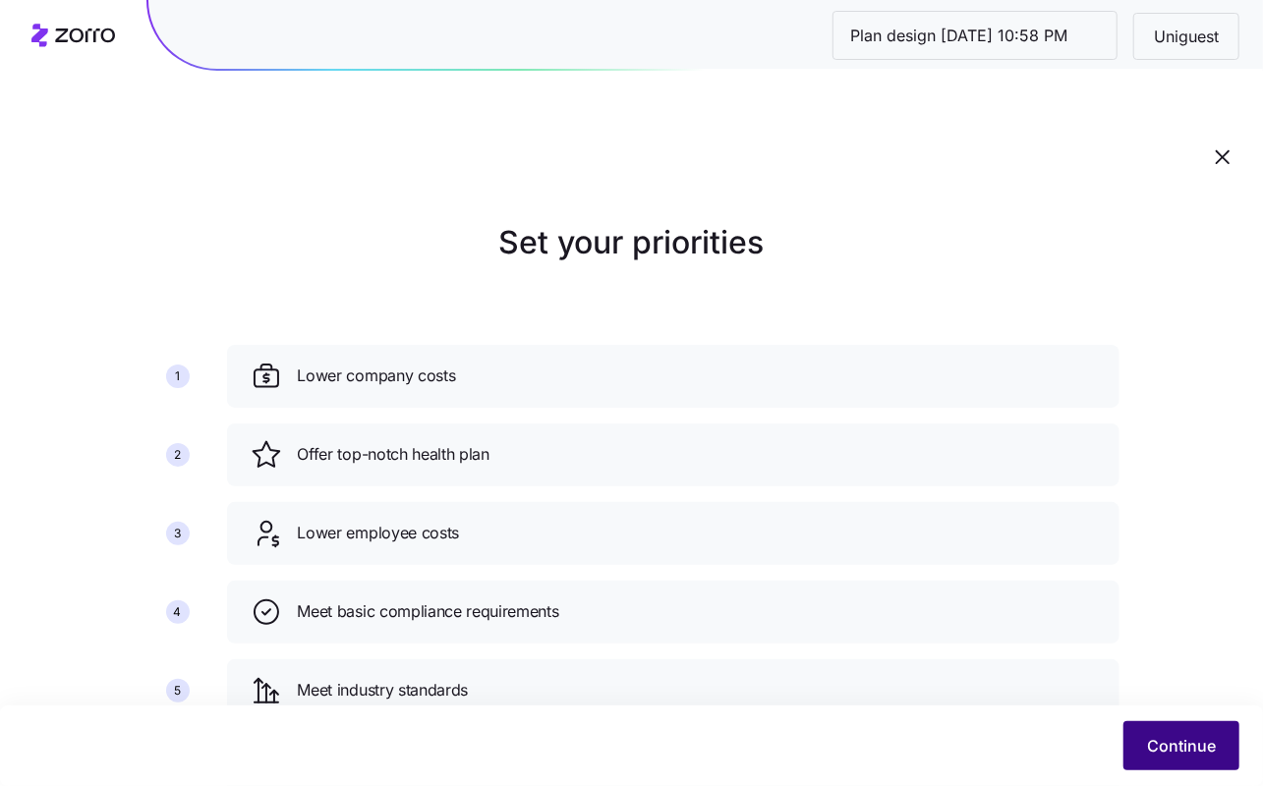
click at [1174, 740] on span "Continue" at bounding box center [1181, 746] width 69 height 24
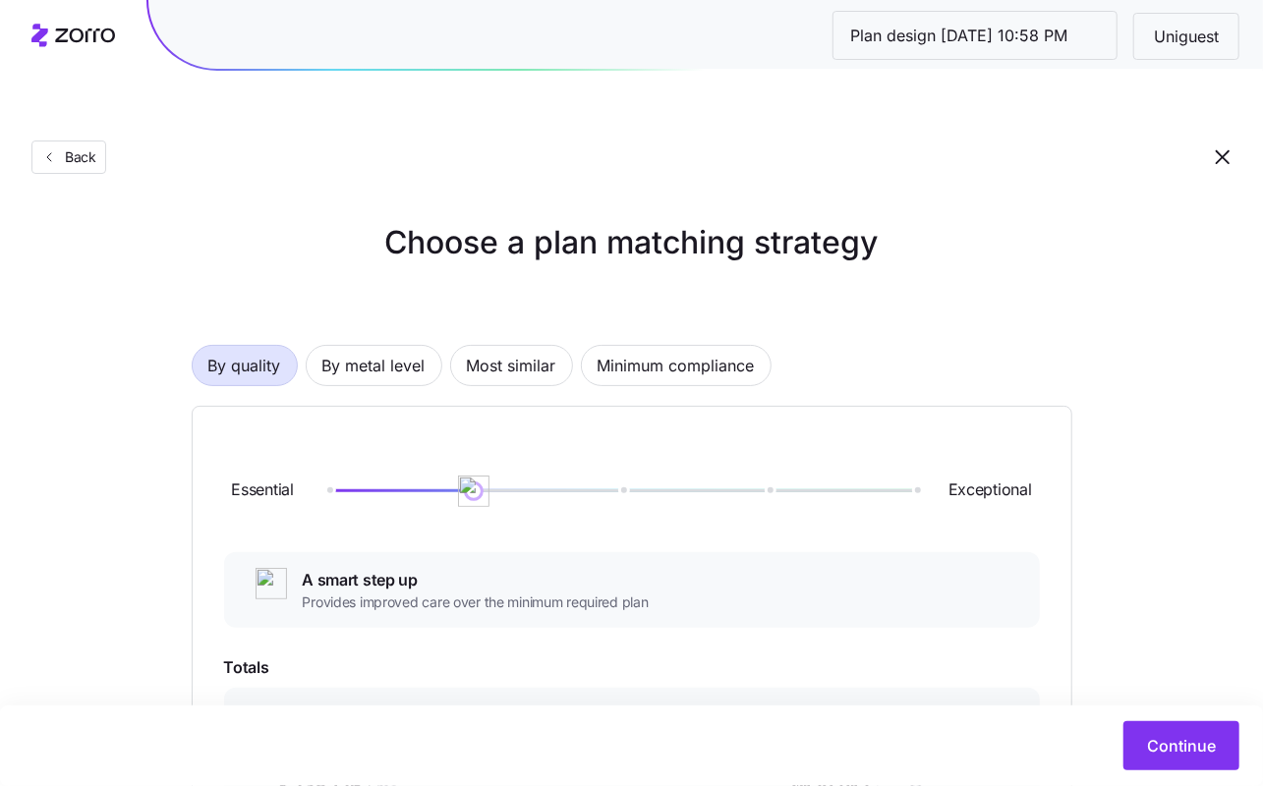
click at [1033, 61] on div "Plan design 10/08/2025 10:58 PM Uniguest" at bounding box center [705, 34] width 1115 height 69
click at [1020, 34] on input "Plan design 10/08/2025 10:58 PM" at bounding box center [974, 35] width 283 height 47
click at [1082, 263] on div "Choose a plan matching strategy By quality By metal level Most similar Minimum …" at bounding box center [631, 693] width 975 height 949
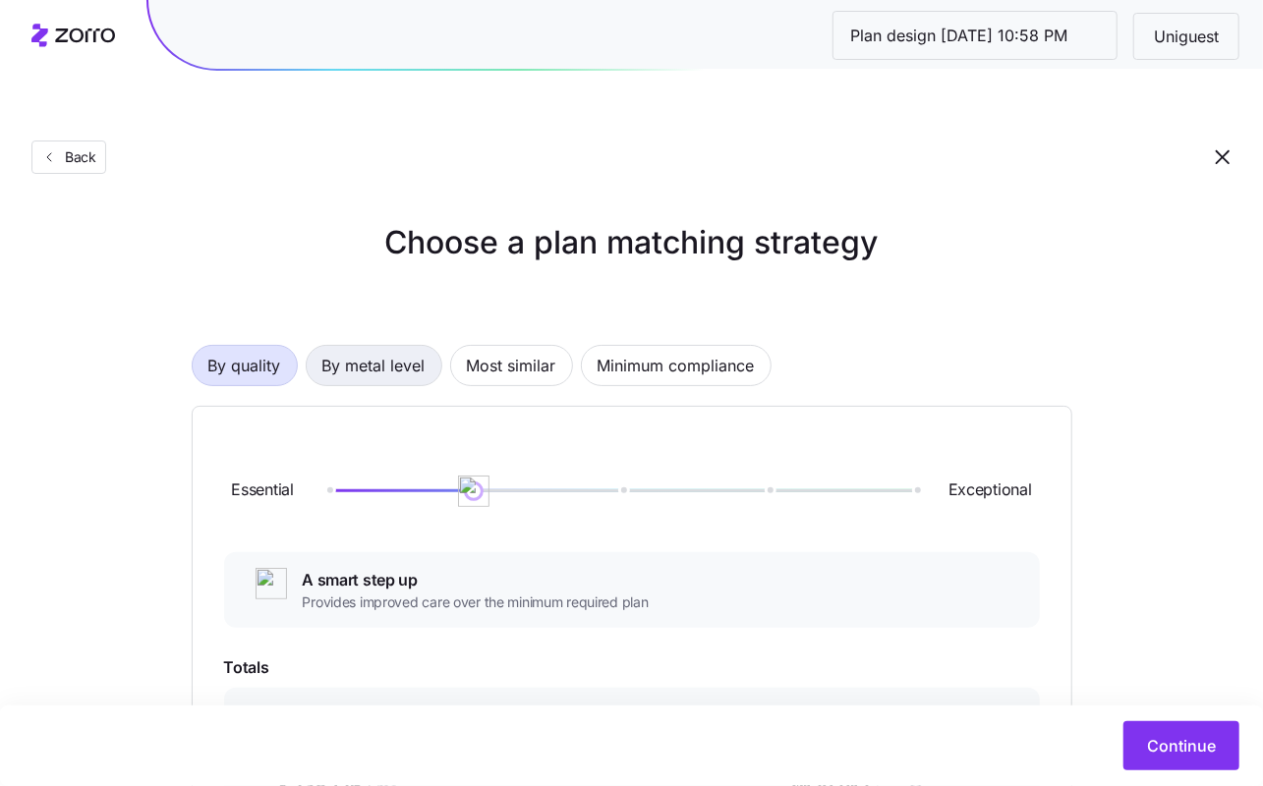
click at [410, 346] on span "By metal level" at bounding box center [373, 365] width 103 height 39
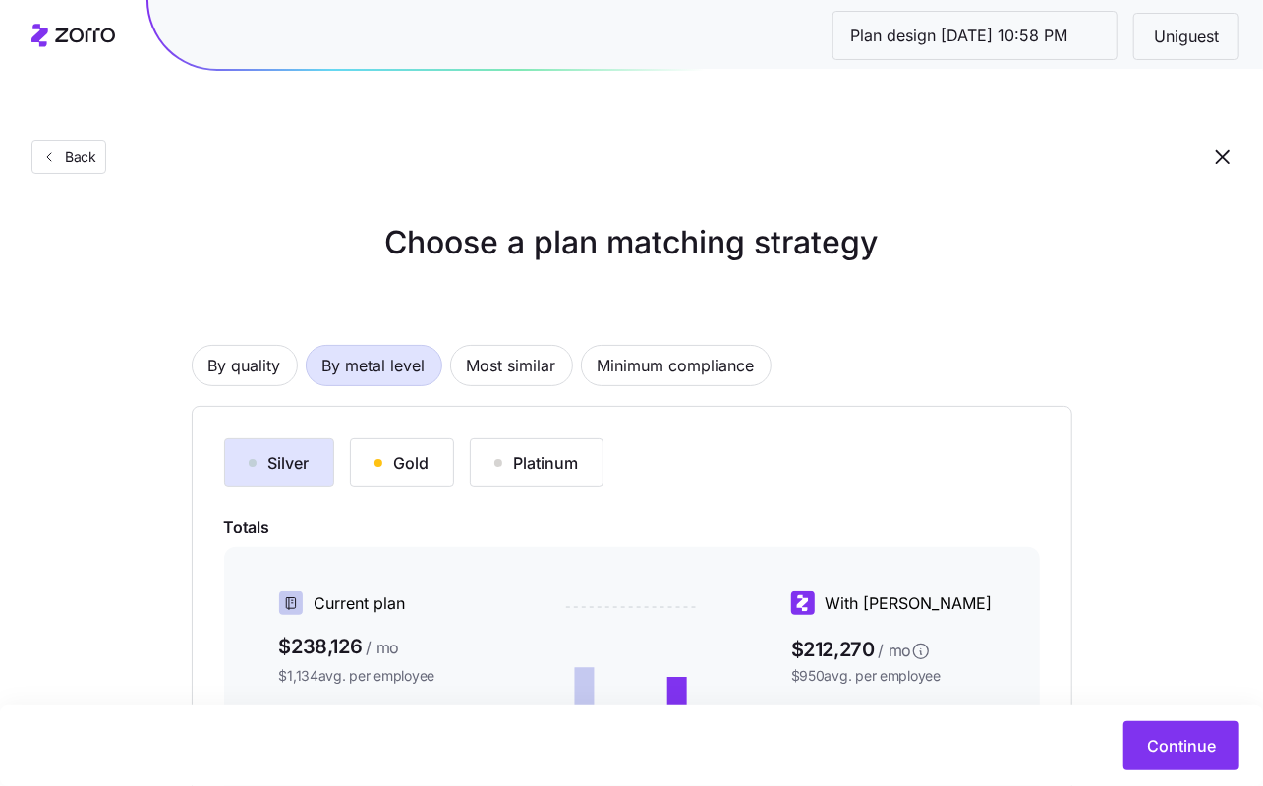
click at [433, 438] on button "Gold" at bounding box center [402, 462] width 104 height 49
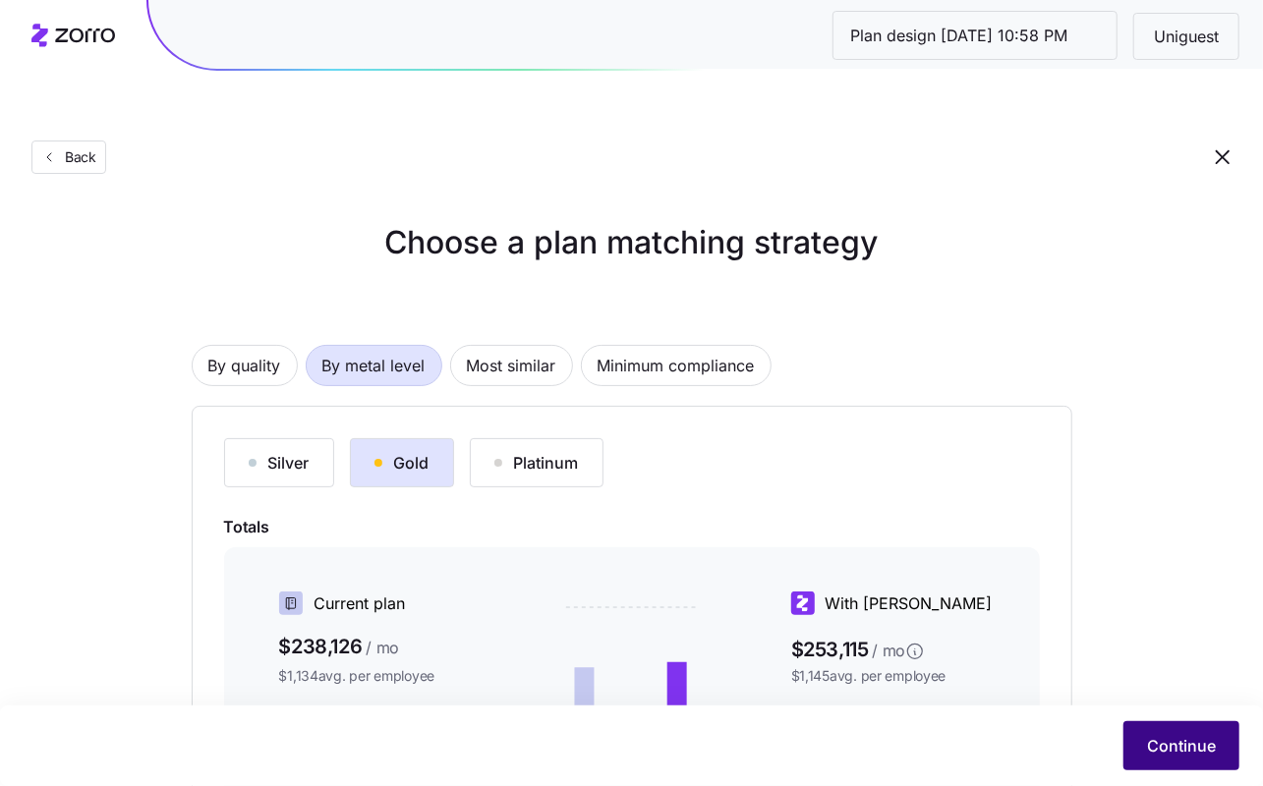
click at [1181, 752] on span "Continue" at bounding box center [1181, 746] width 69 height 24
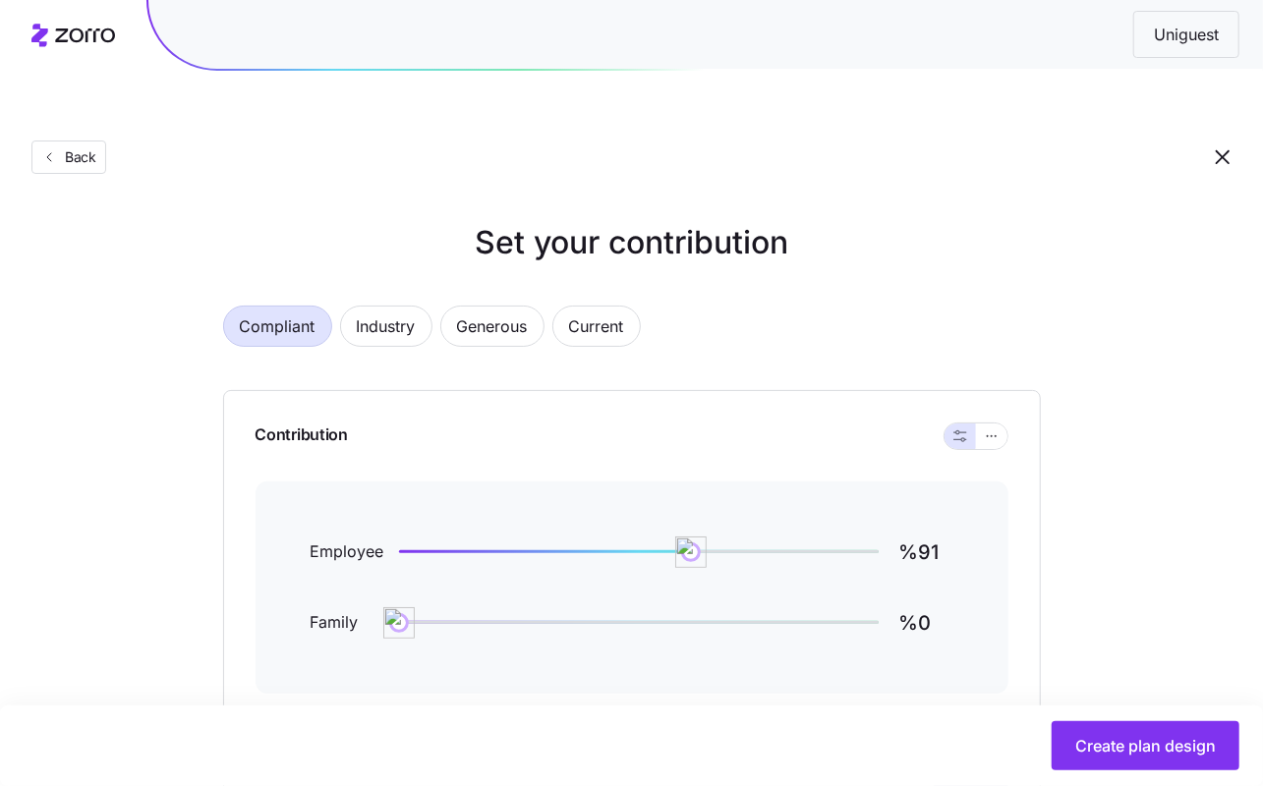
scroll to position [113, 0]
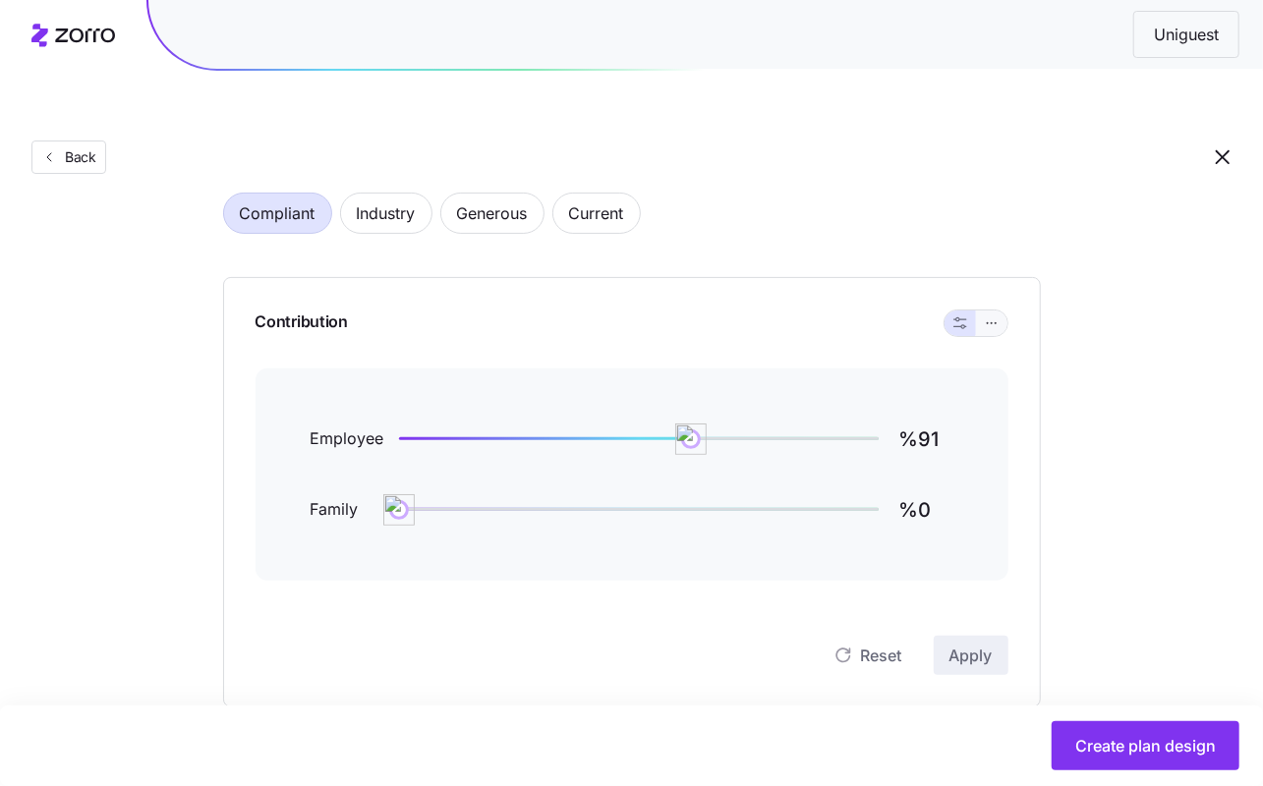
click at [994, 312] on icon "button" at bounding box center [992, 324] width 14 height 24
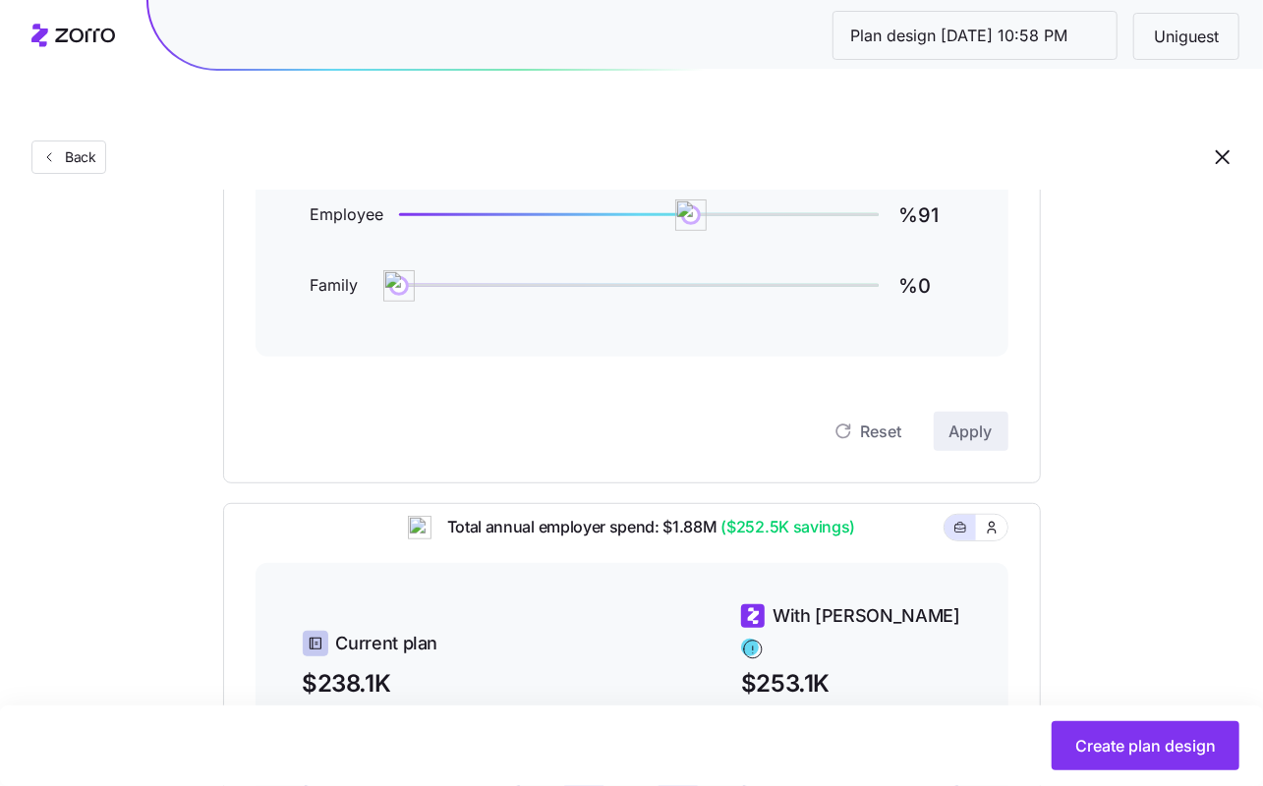
scroll to position [309, 0]
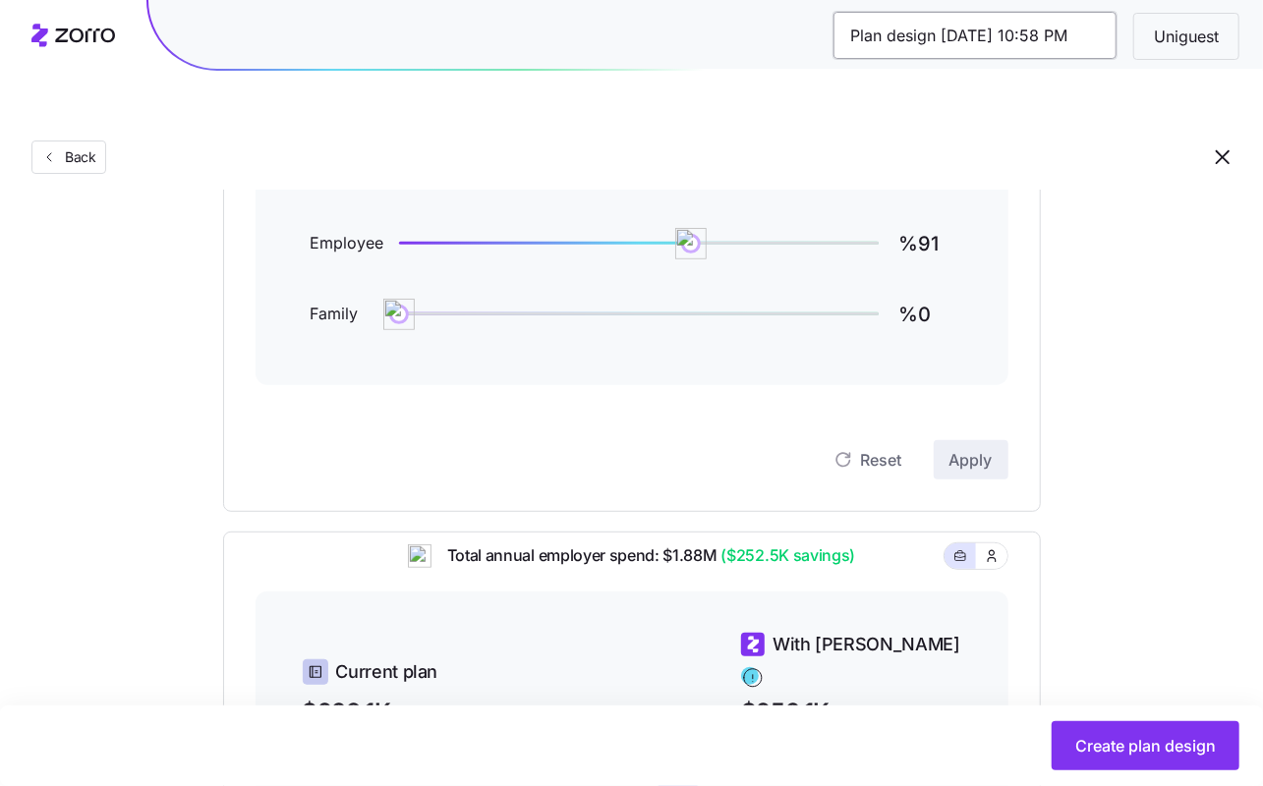
click at [1019, 39] on input "Plan design 10/08/2025 10:58 PM" at bounding box center [974, 35] width 283 height 47
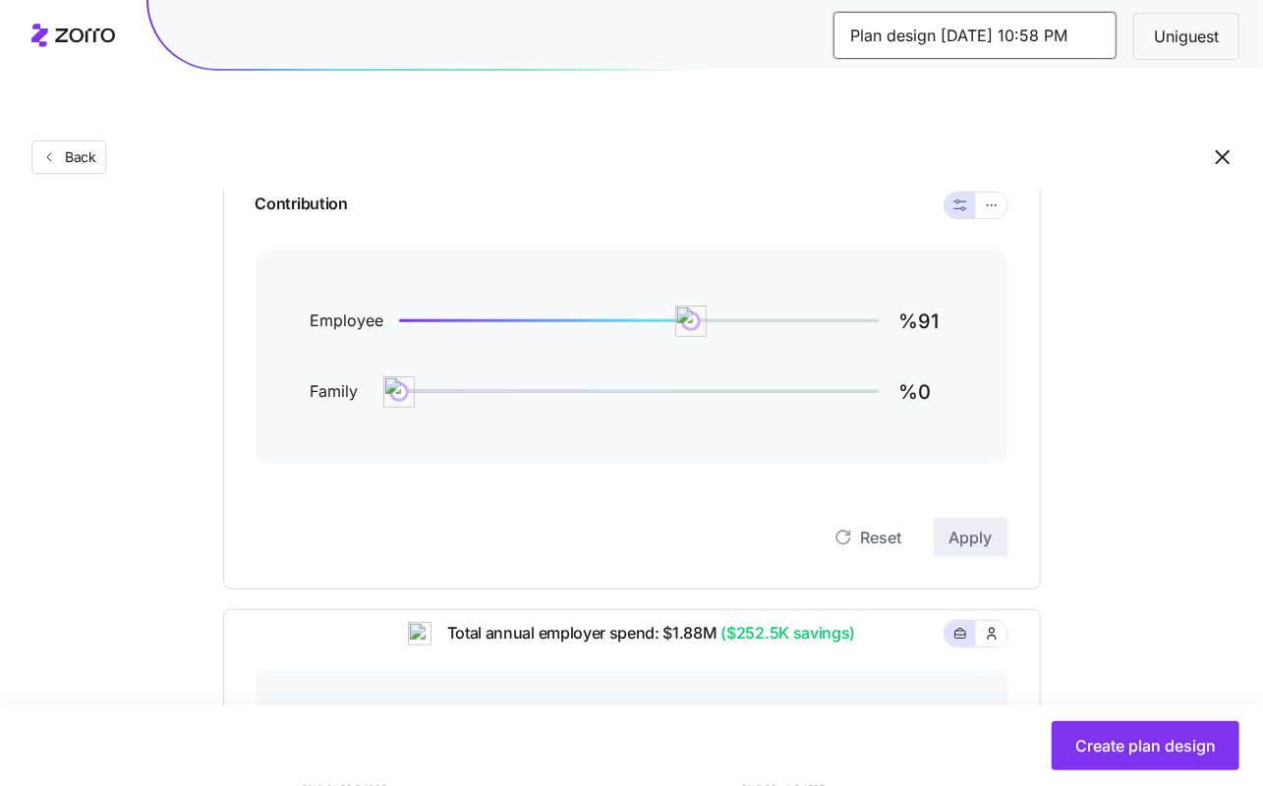
scroll to position [212, 0]
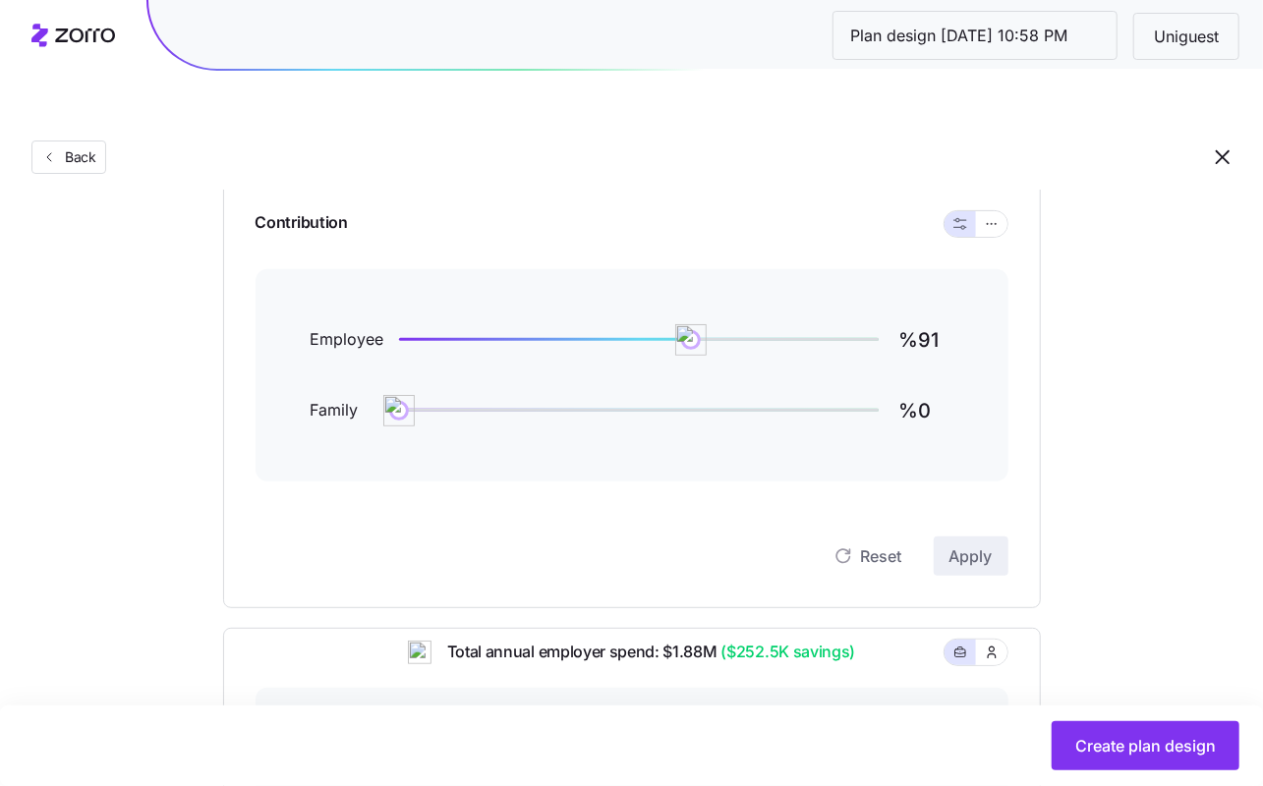
click at [1007, 210] on div at bounding box center [976, 224] width 65 height 28
click at [994, 212] on icon "button" at bounding box center [992, 224] width 14 height 24
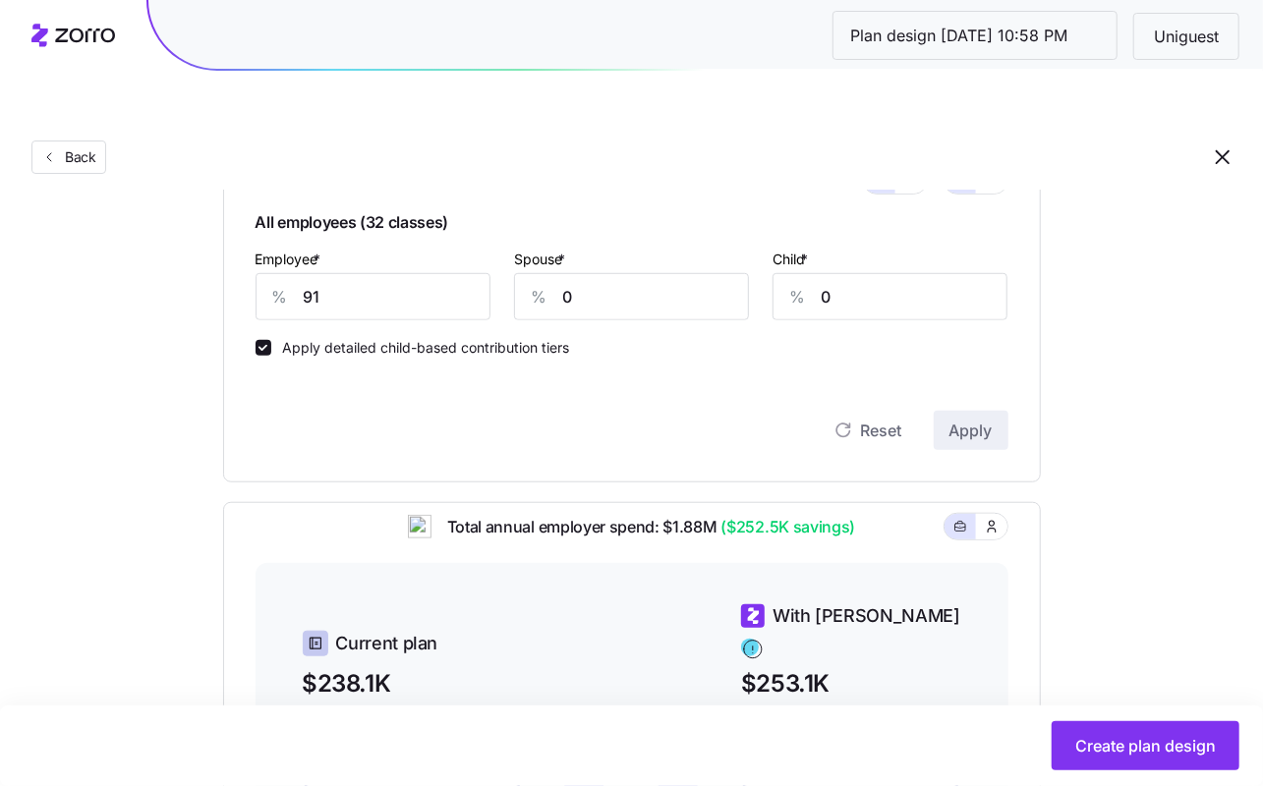
scroll to position [562, 0]
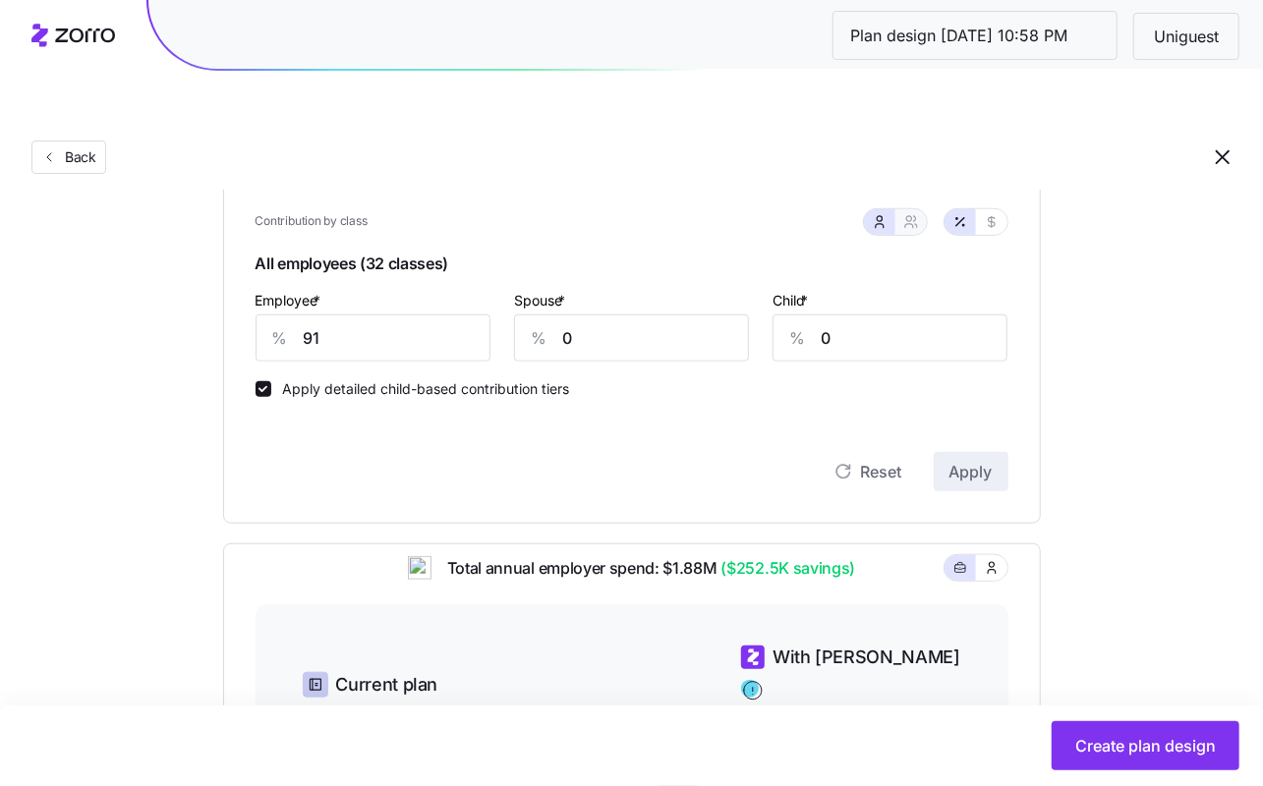
click at [905, 214] on icon "button" at bounding box center [911, 222] width 16 height 16
type input "46"
type input "53"
click at [417, 315] on input "91" at bounding box center [341, 338] width 171 height 47
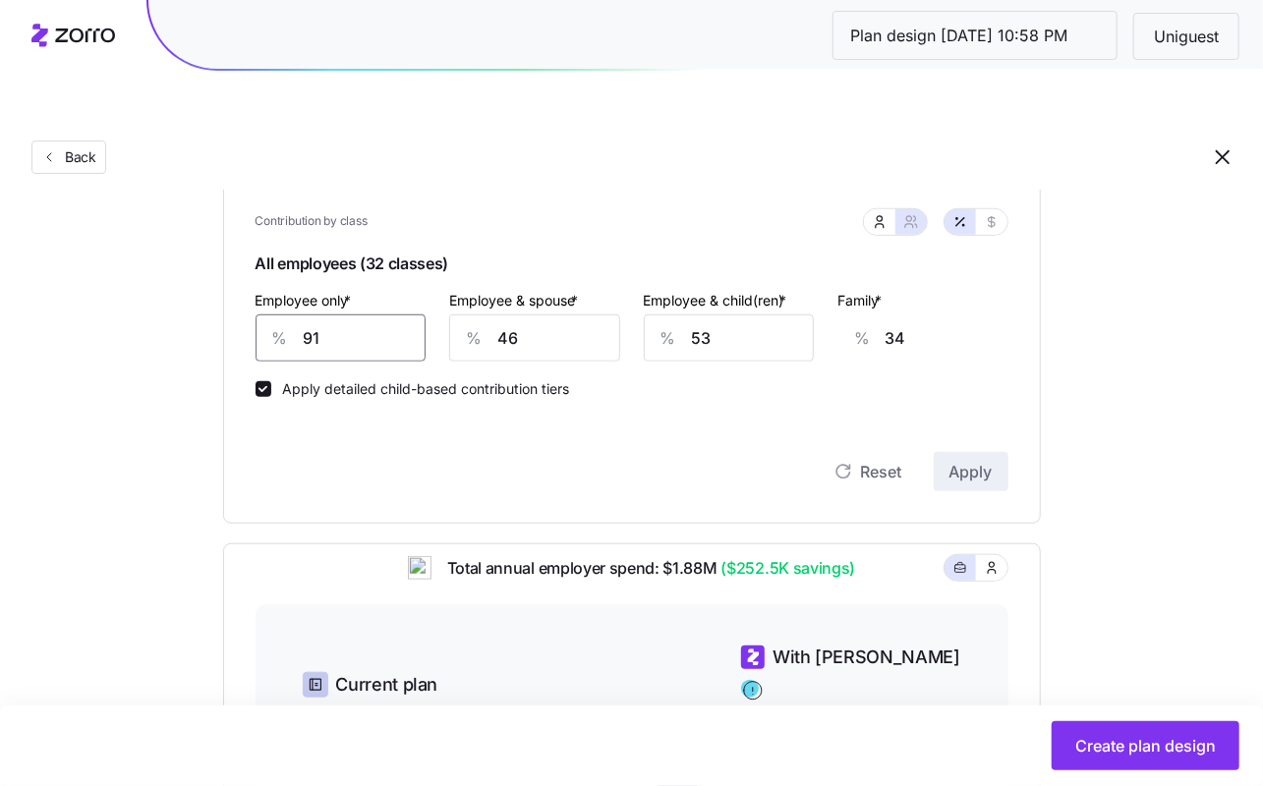
type input "8"
type input "64"
type input "81"
type input "37"
type input "81"
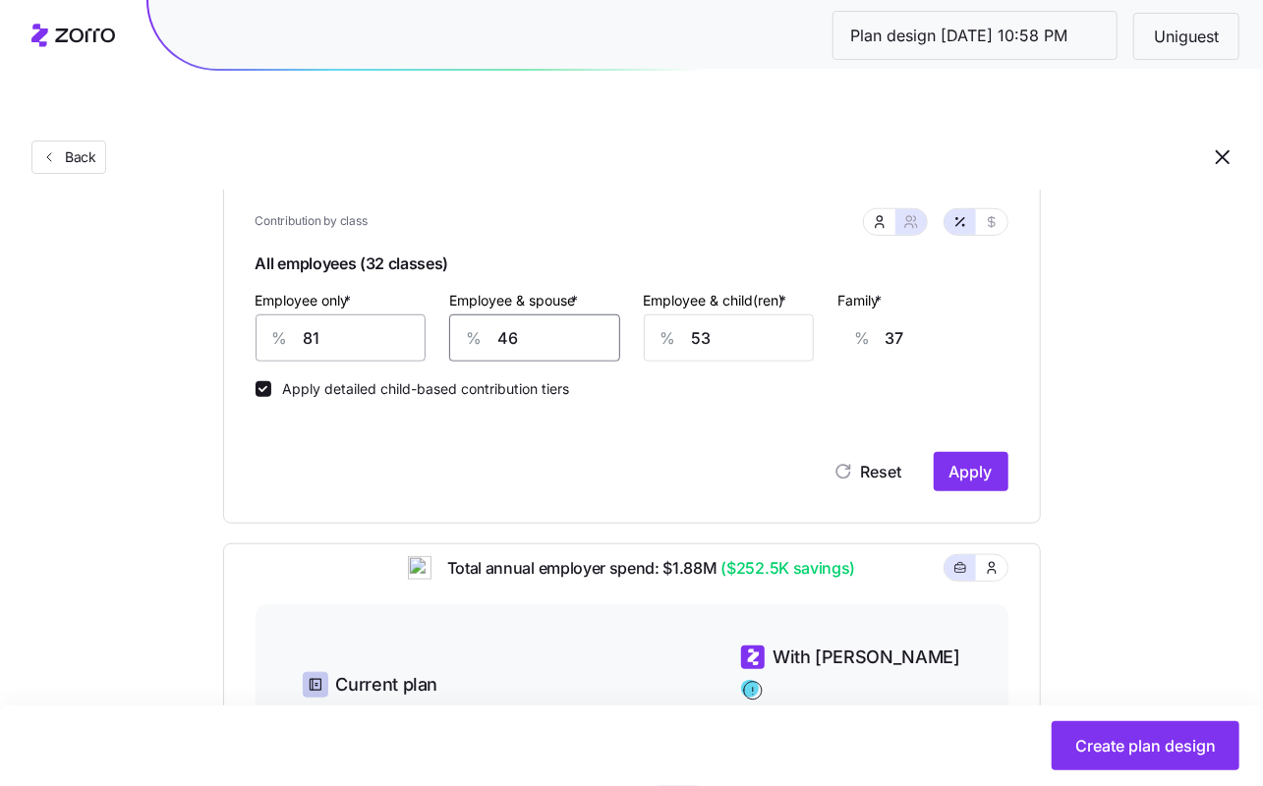
type input "7"
type input "9"
type input "70"
type input "55"
type input "70"
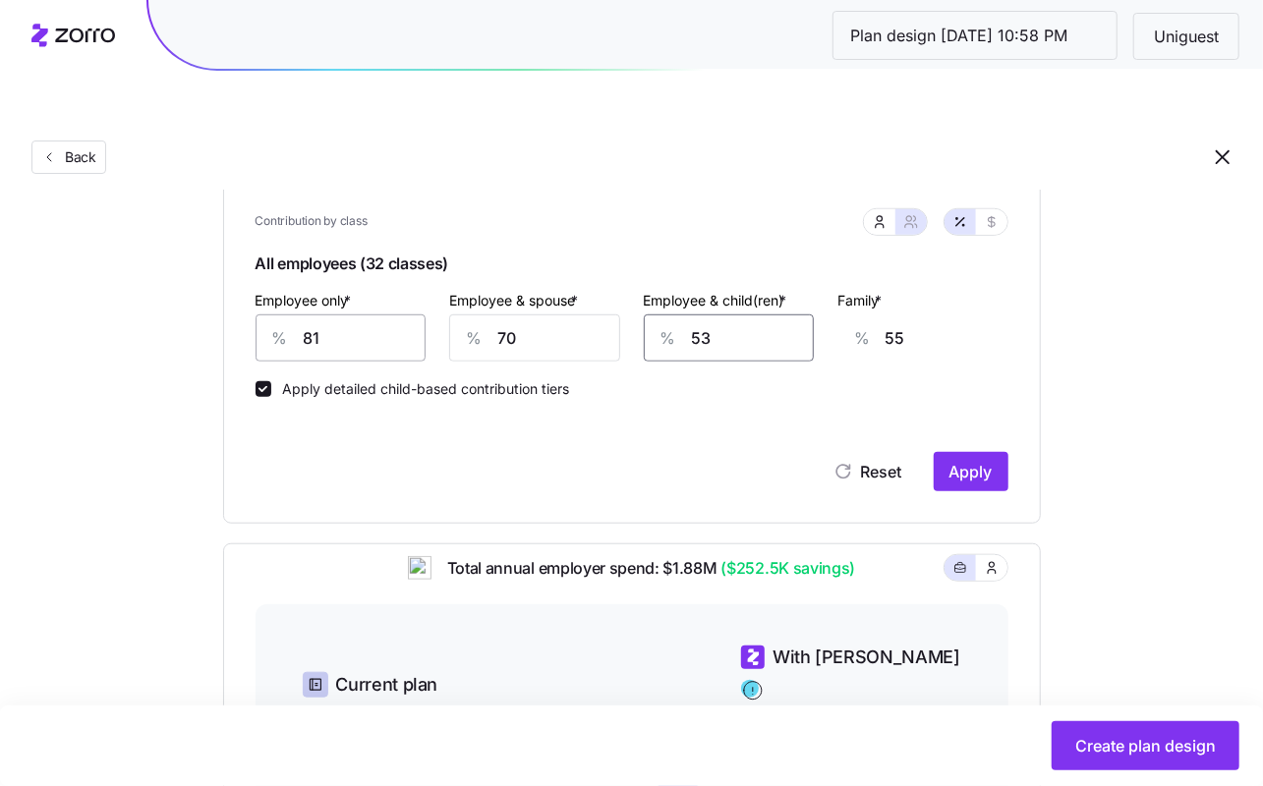
type input "7"
type input "26"
type input "75"
type input "69"
type input "75"
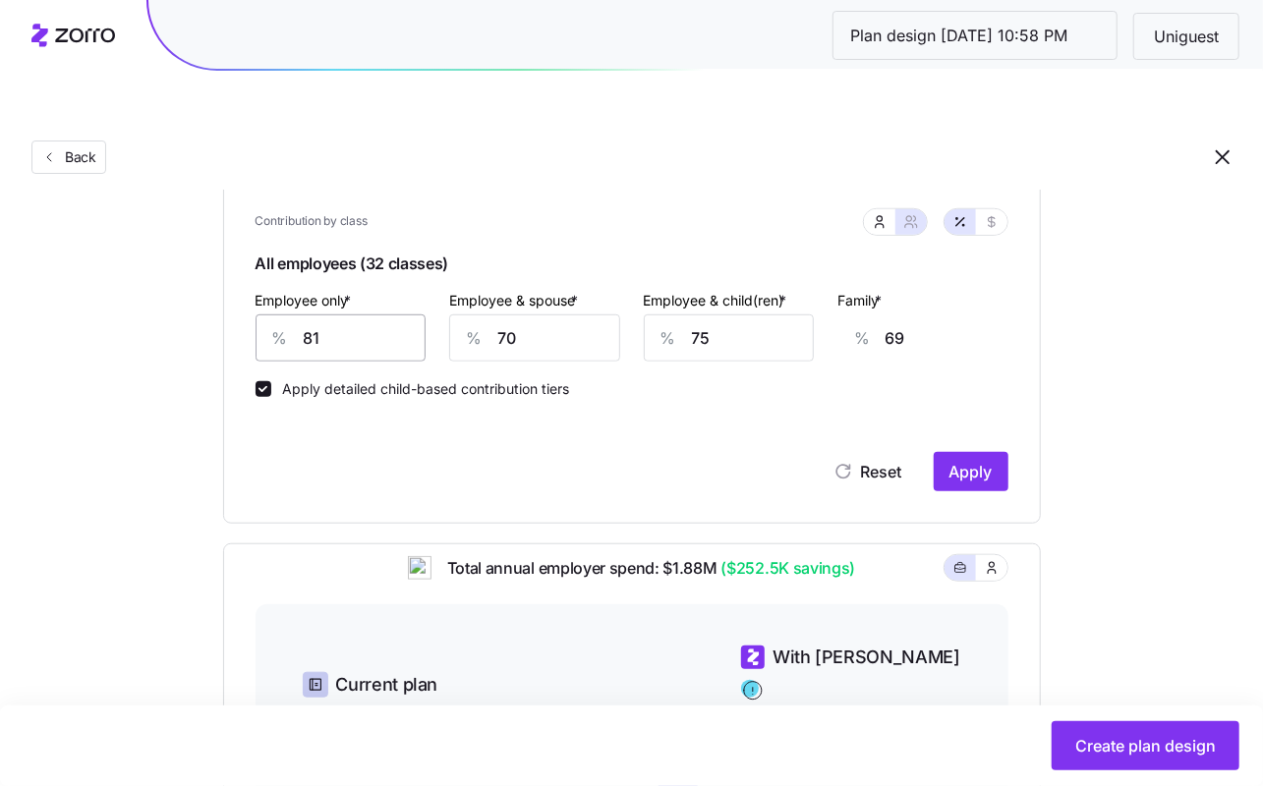
scroll to position [0, 47]
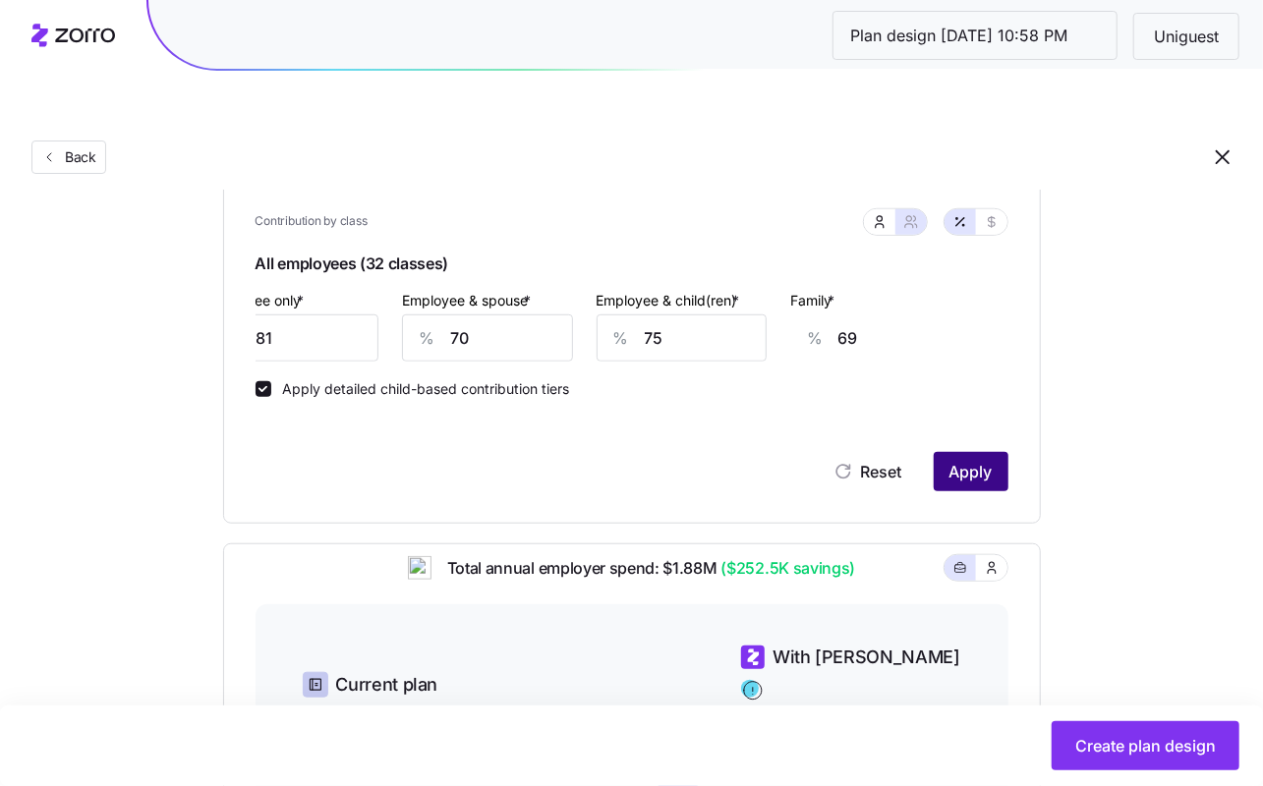
click at [962, 460] on span "Apply" at bounding box center [970, 472] width 43 height 24
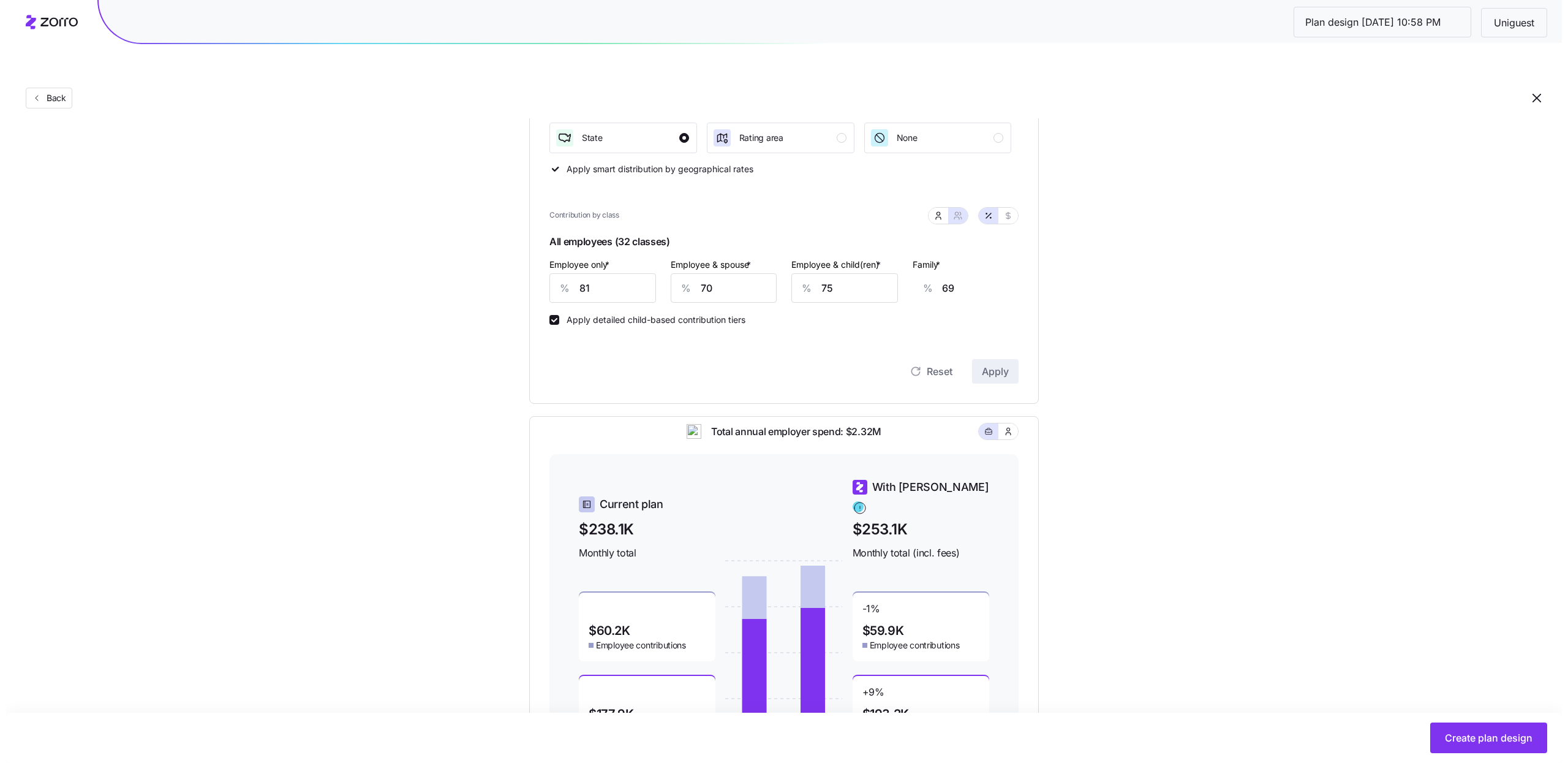
scroll to position [0, 0]
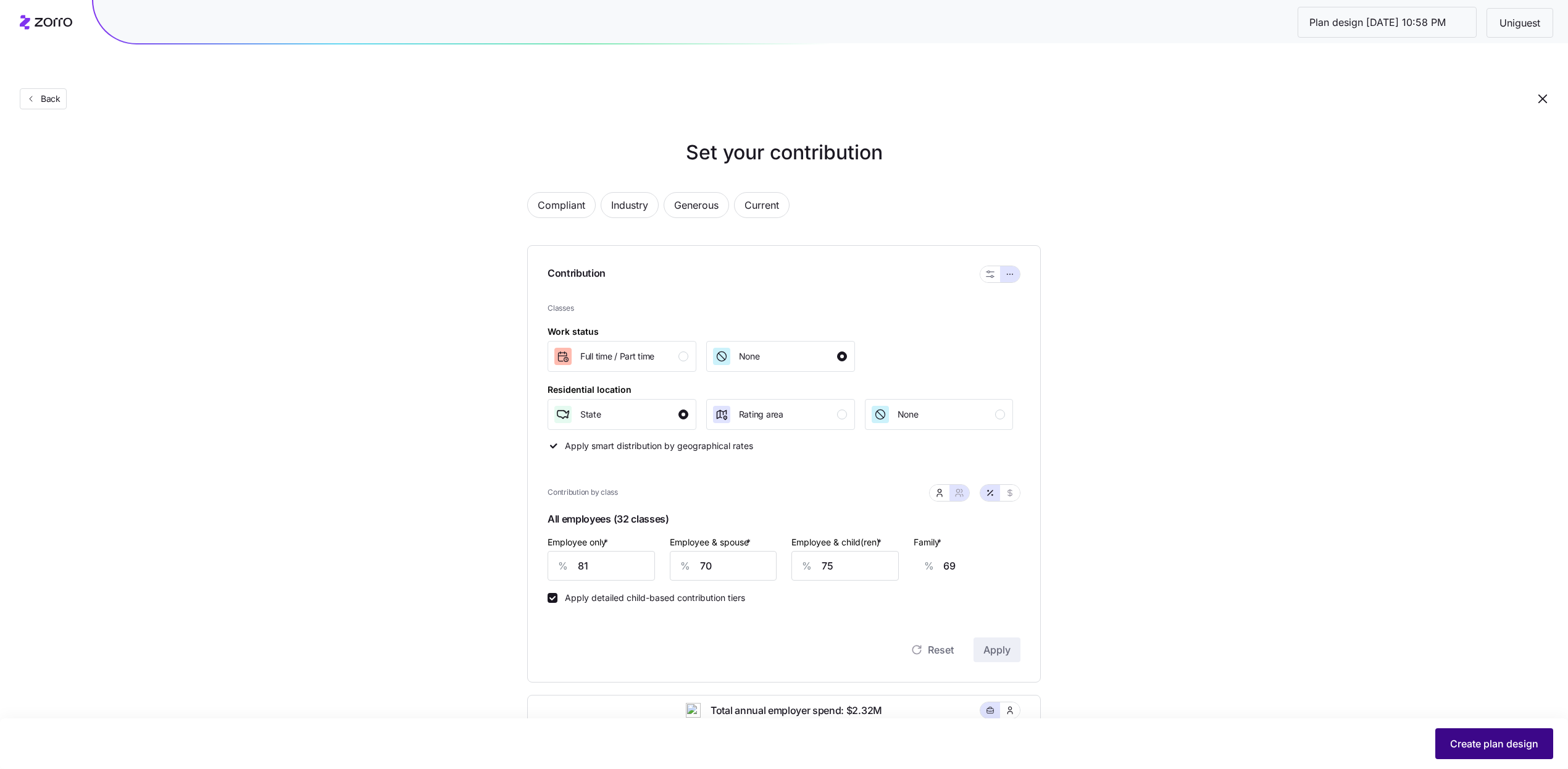
click at [793, 493] on span "Create plan design" at bounding box center [1494, 744] width 89 height 15
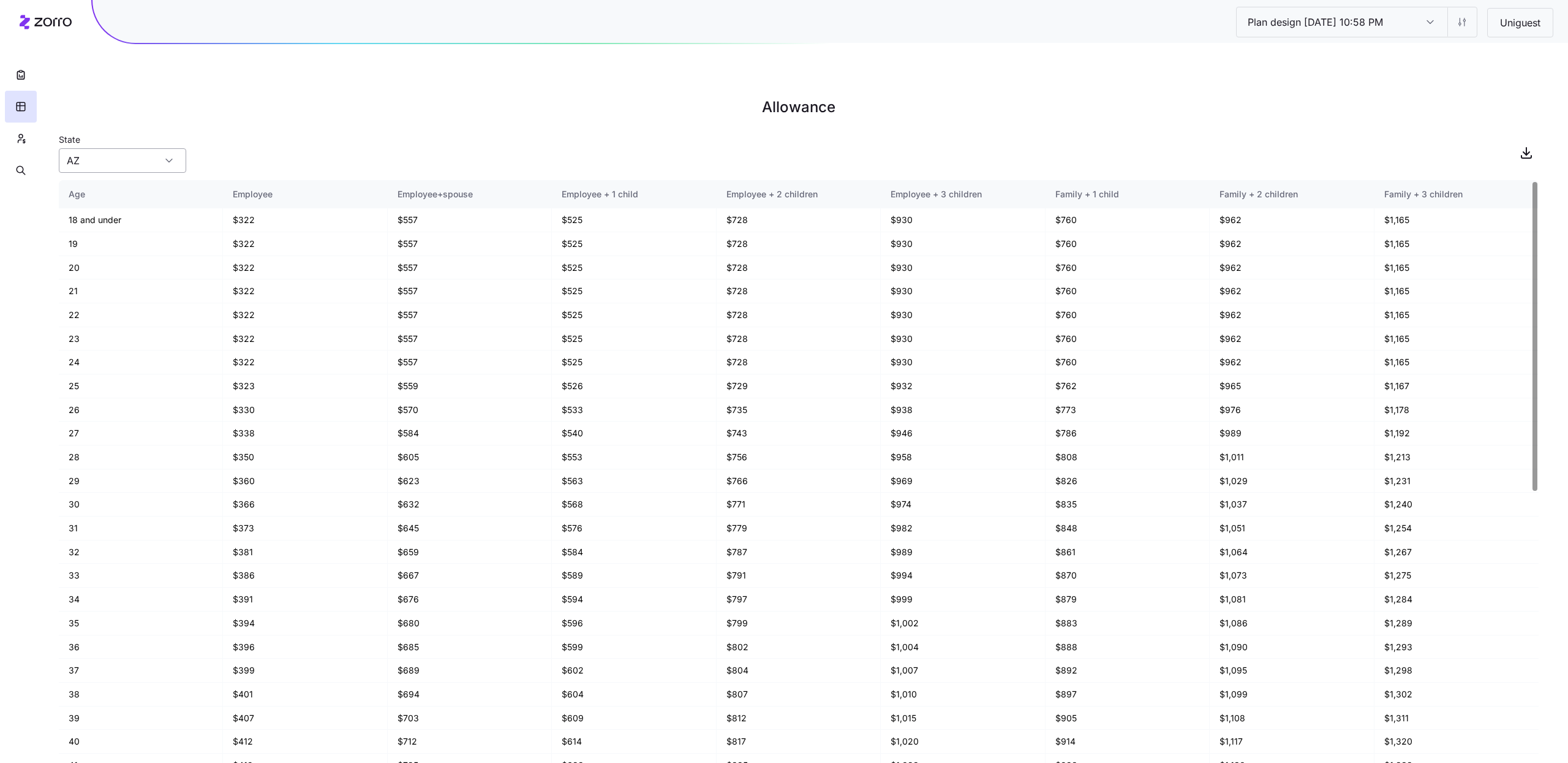
click at [123, 148] on input "AZ" at bounding box center [122, 160] width 127 height 24
click at [113, 268] on div "CA" at bounding box center [122, 278] width 118 height 23
type input "CA"
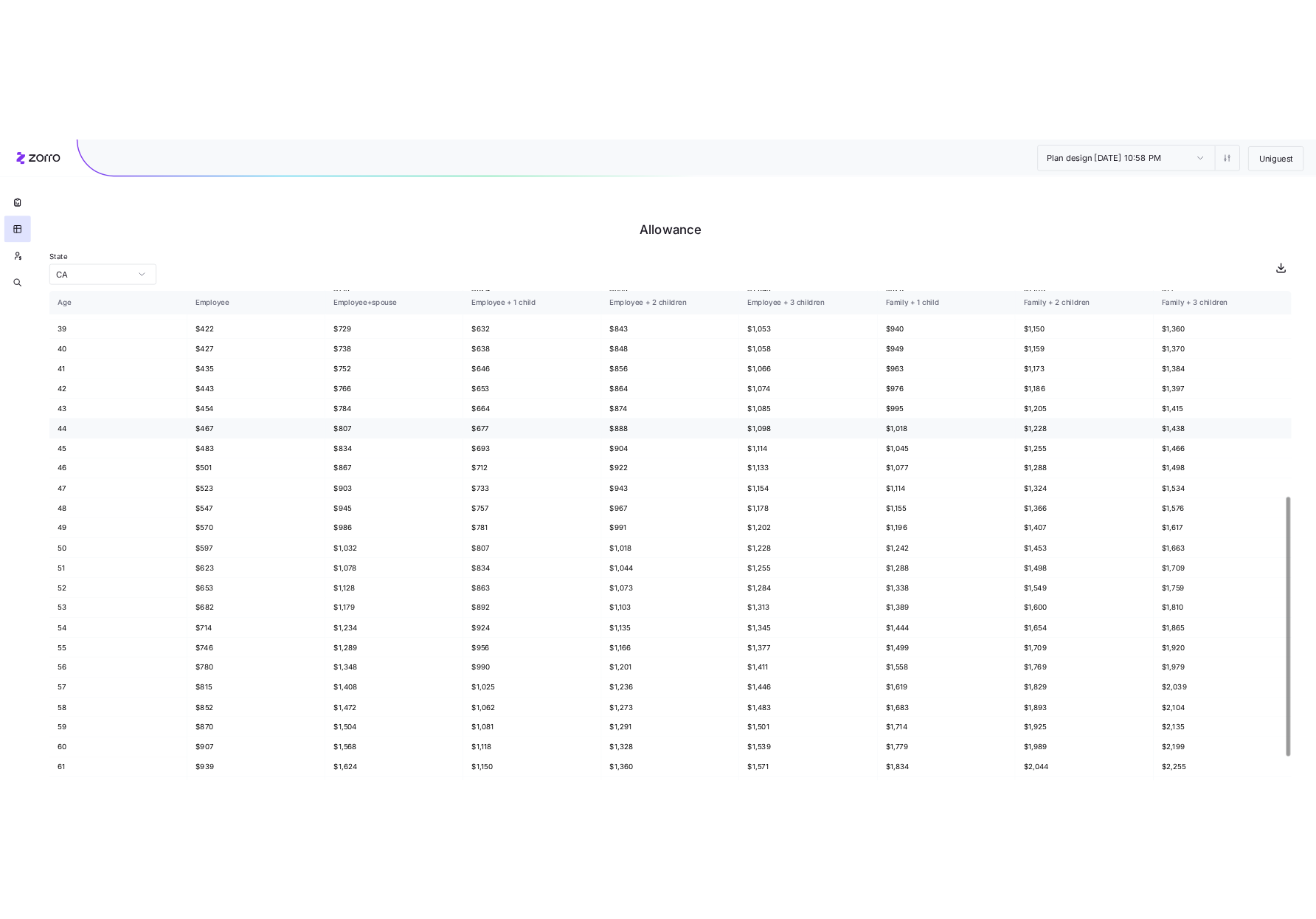
scroll to position [568, 0]
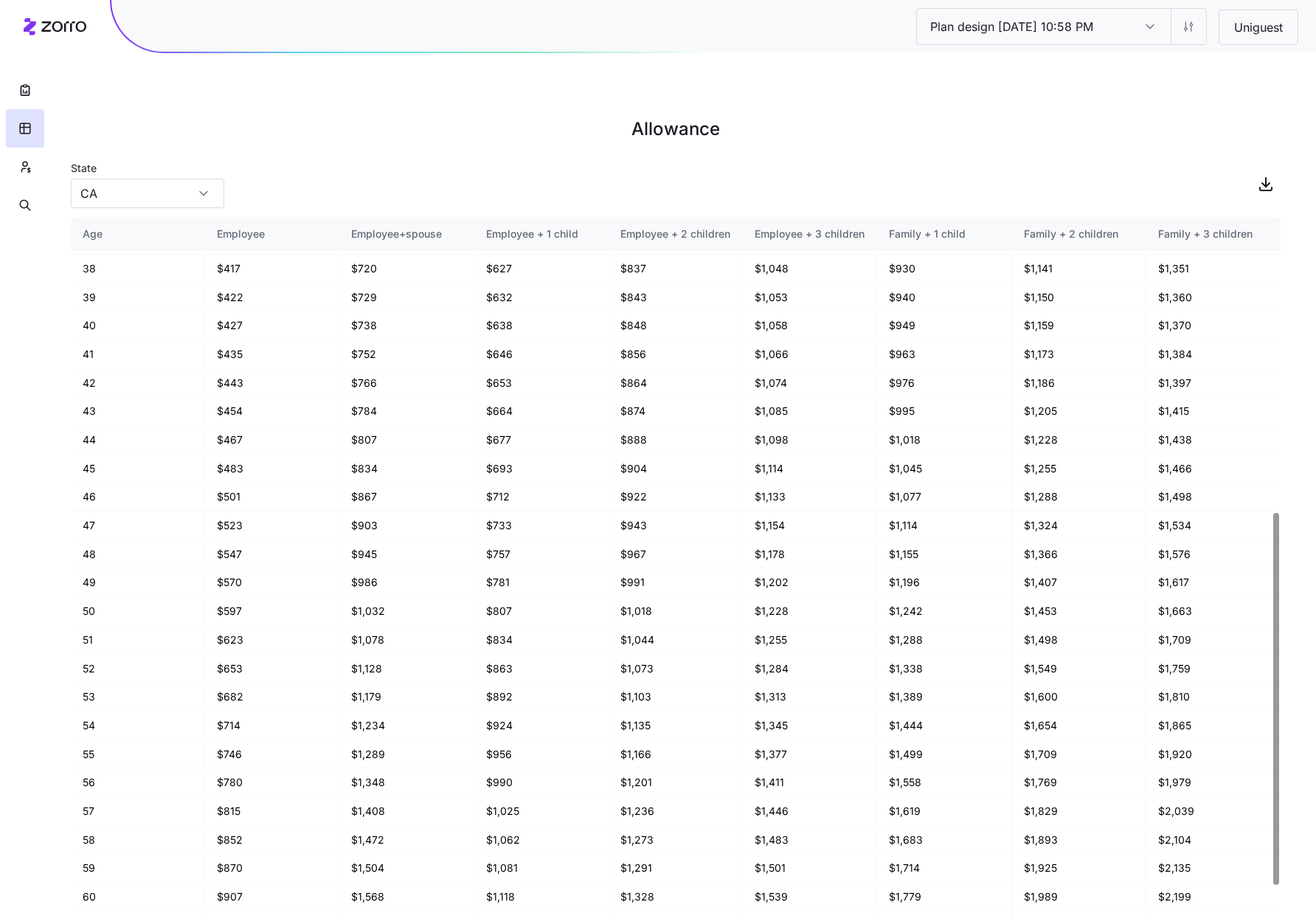
click at [803, 158] on div "State CA" at bounding box center [676, 183] width 1210 height 50
click at [33, 89] on button "button" at bounding box center [25, 89] width 38 height 38
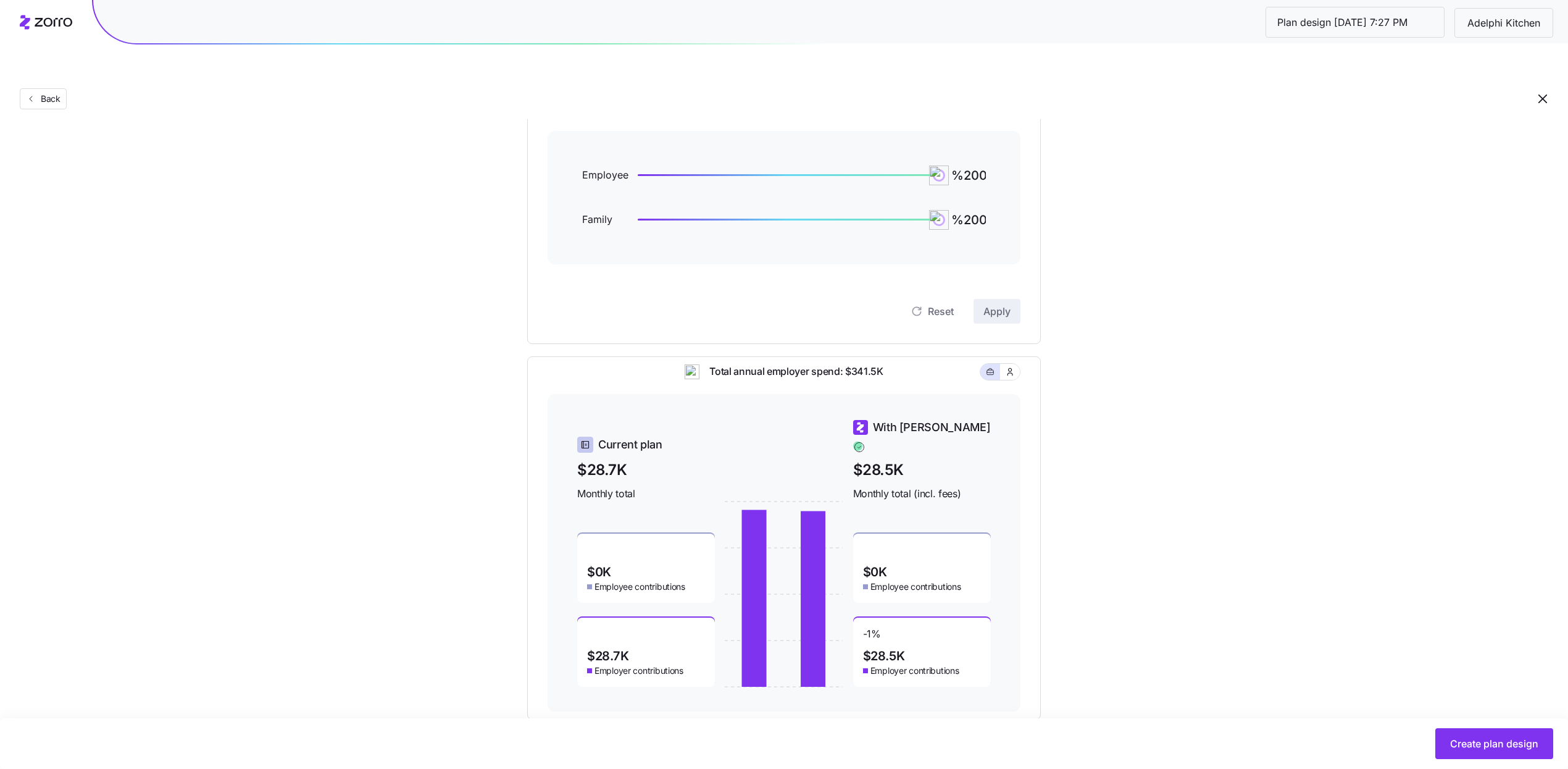
scroll to position [173, 0]
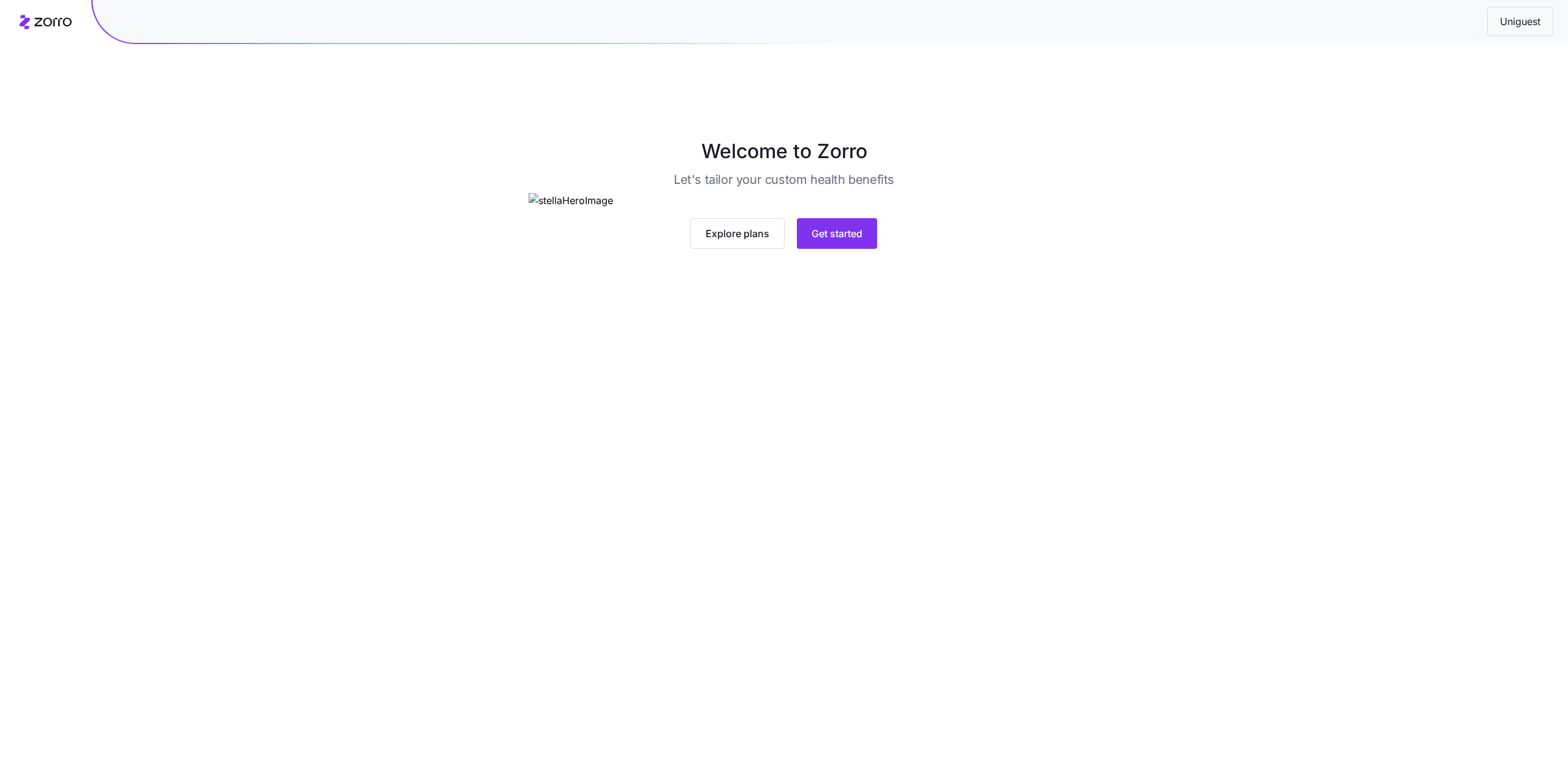
click at [847, 458] on main "Welcome to Zorro Let's tailor your custom health benefits Explore plans Get sta…" at bounding box center [784, 410] width 1568 height 763
click at [844, 241] on span "Get started" at bounding box center [837, 234] width 51 height 15
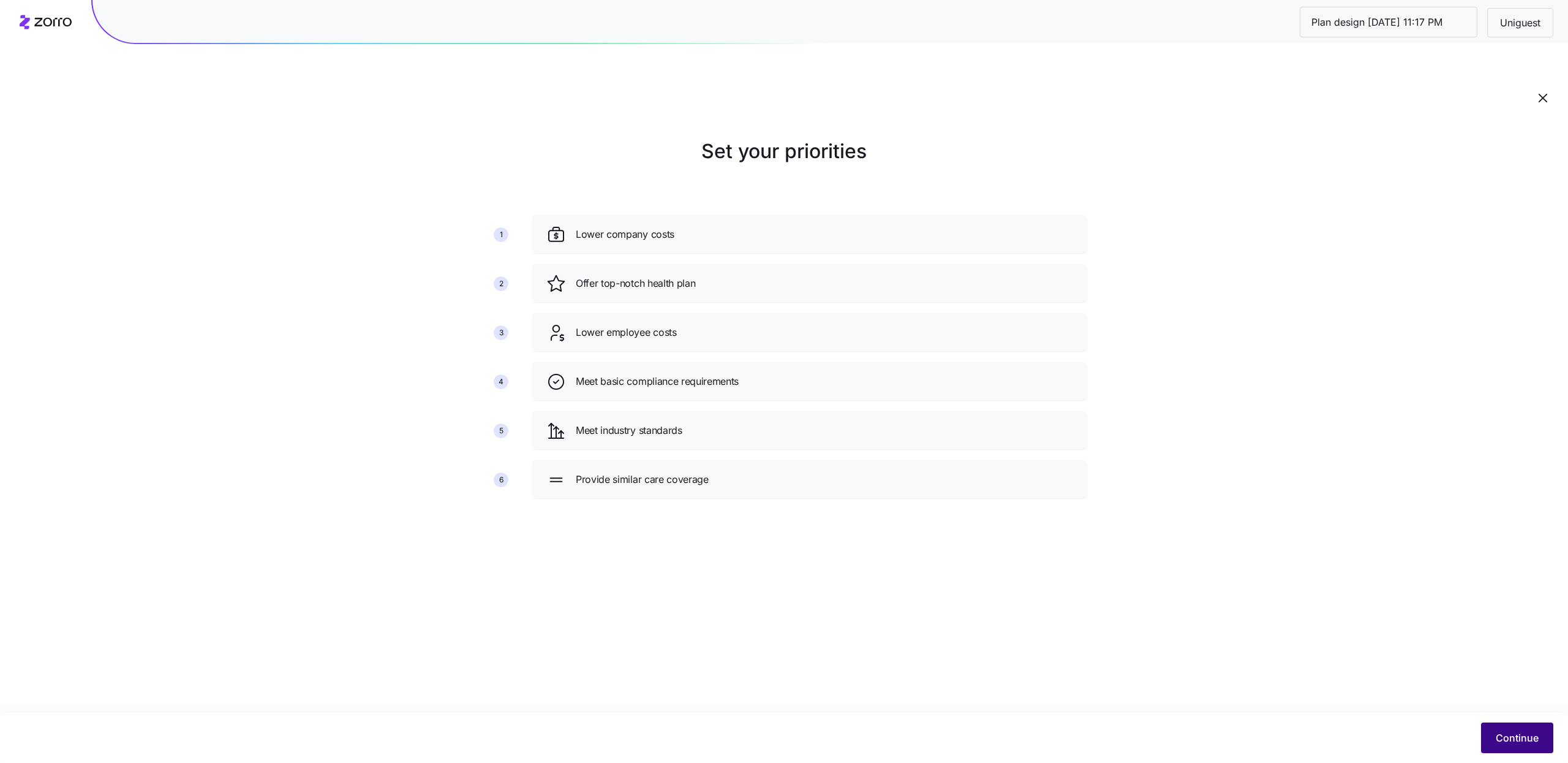
click at [1515, 751] on button "Continue" at bounding box center [1518, 737] width 72 height 31
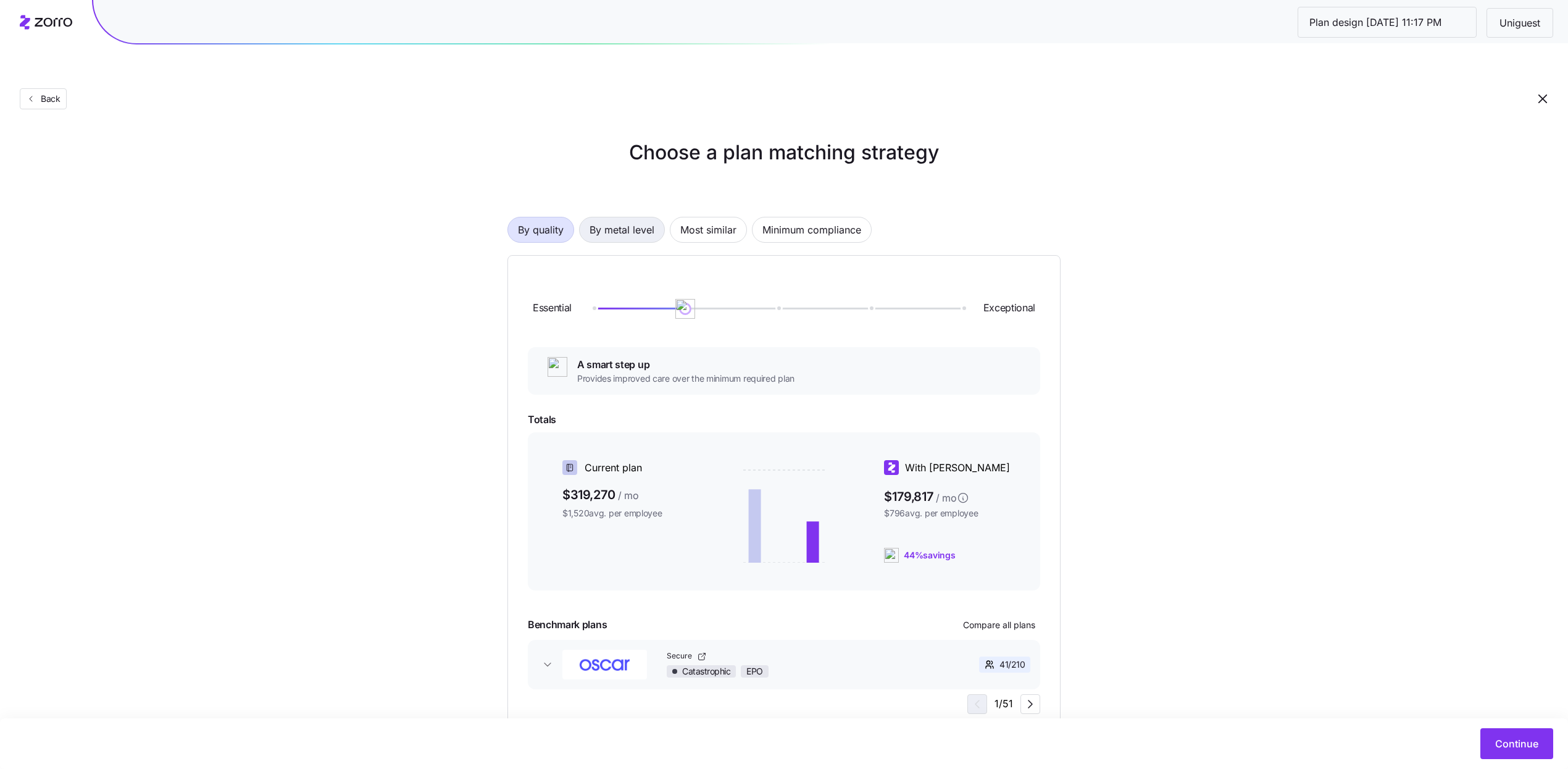
click at [631, 217] on span "By metal level" at bounding box center [622, 229] width 65 height 25
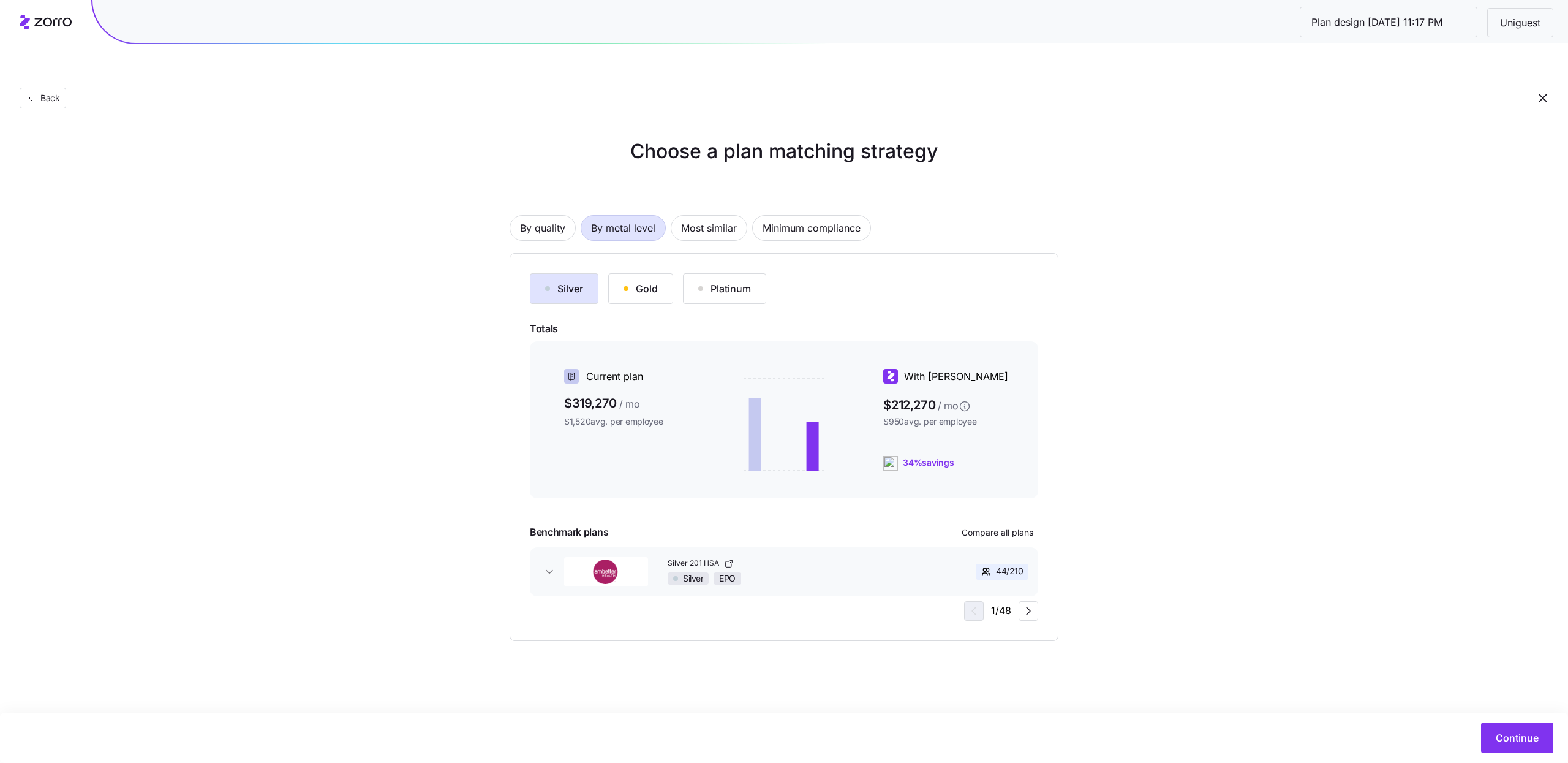
click at [666, 273] on button "Gold" at bounding box center [641, 288] width 65 height 31
click at [1500, 735] on span "Continue" at bounding box center [1517, 738] width 43 height 15
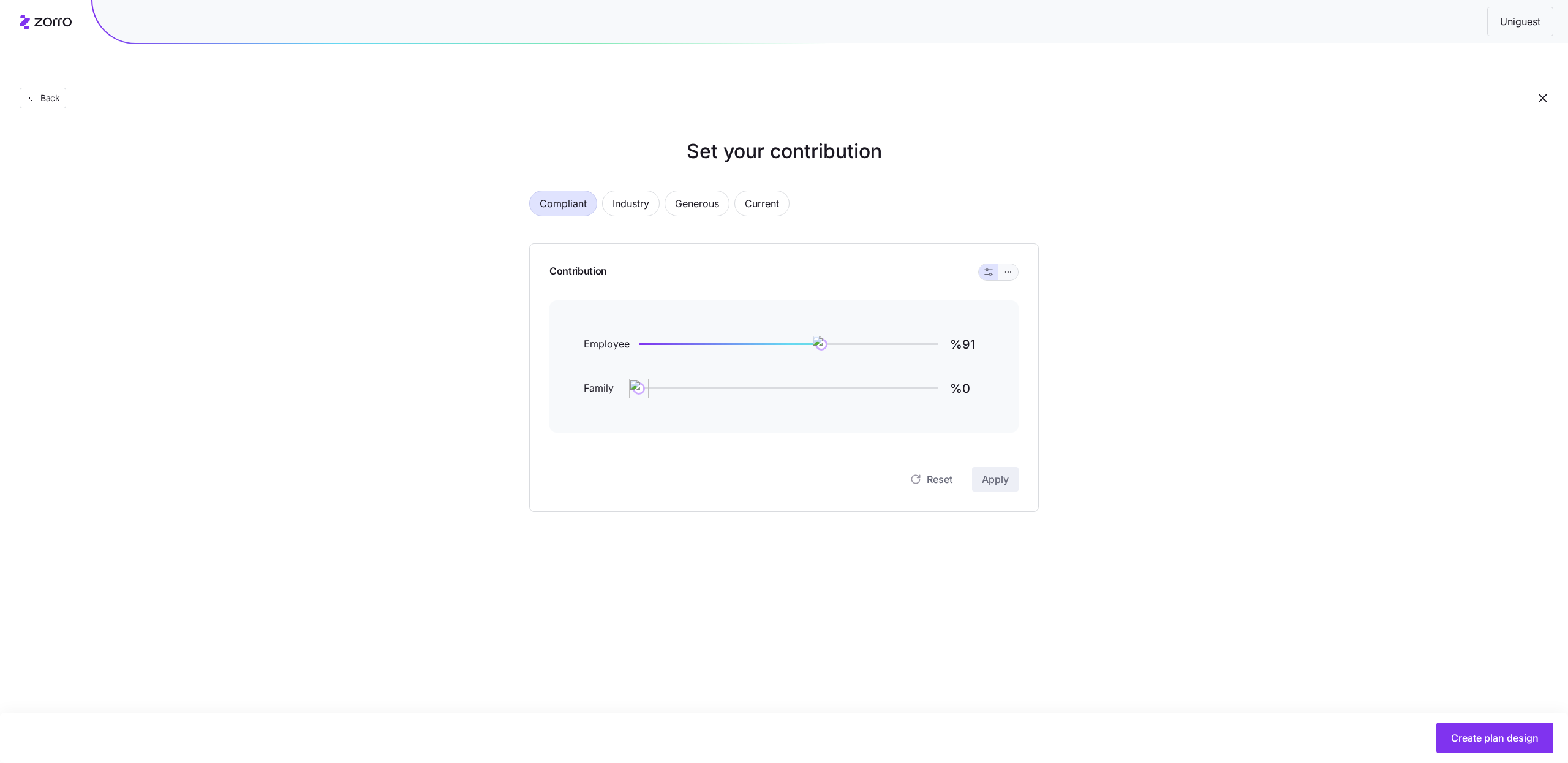
click at [1012, 267] on button "button" at bounding box center [1008, 272] width 10 height 10
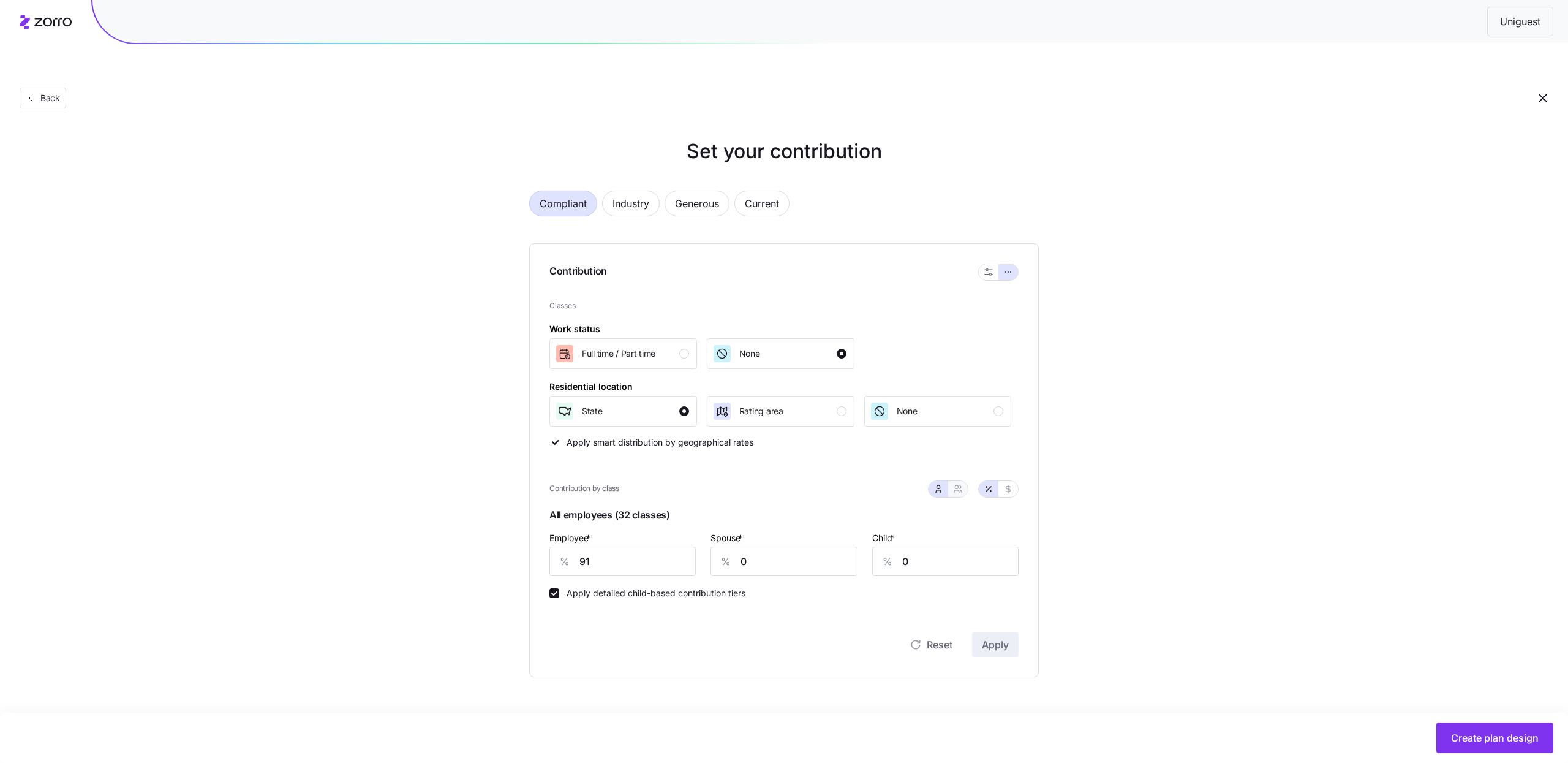
click at [964, 481] on button "button" at bounding box center [957, 489] width 19 height 16
type input "46"
type input "53"
click at [605, 547] on input "91" at bounding box center [603, 561] width 107 height 29
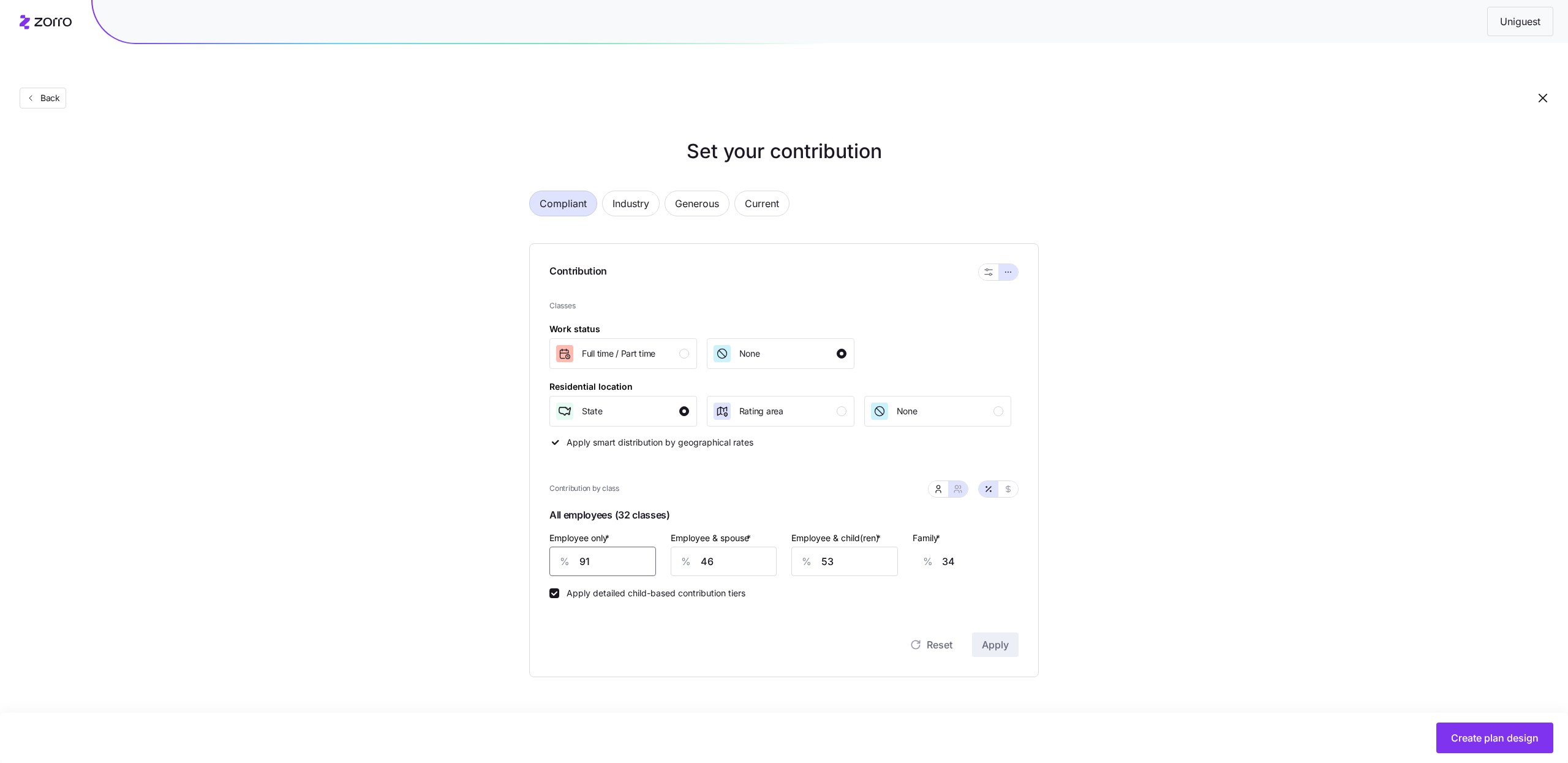
click at [605, 547] on input "91" at bounding box center [603, 561] width 107 height 29
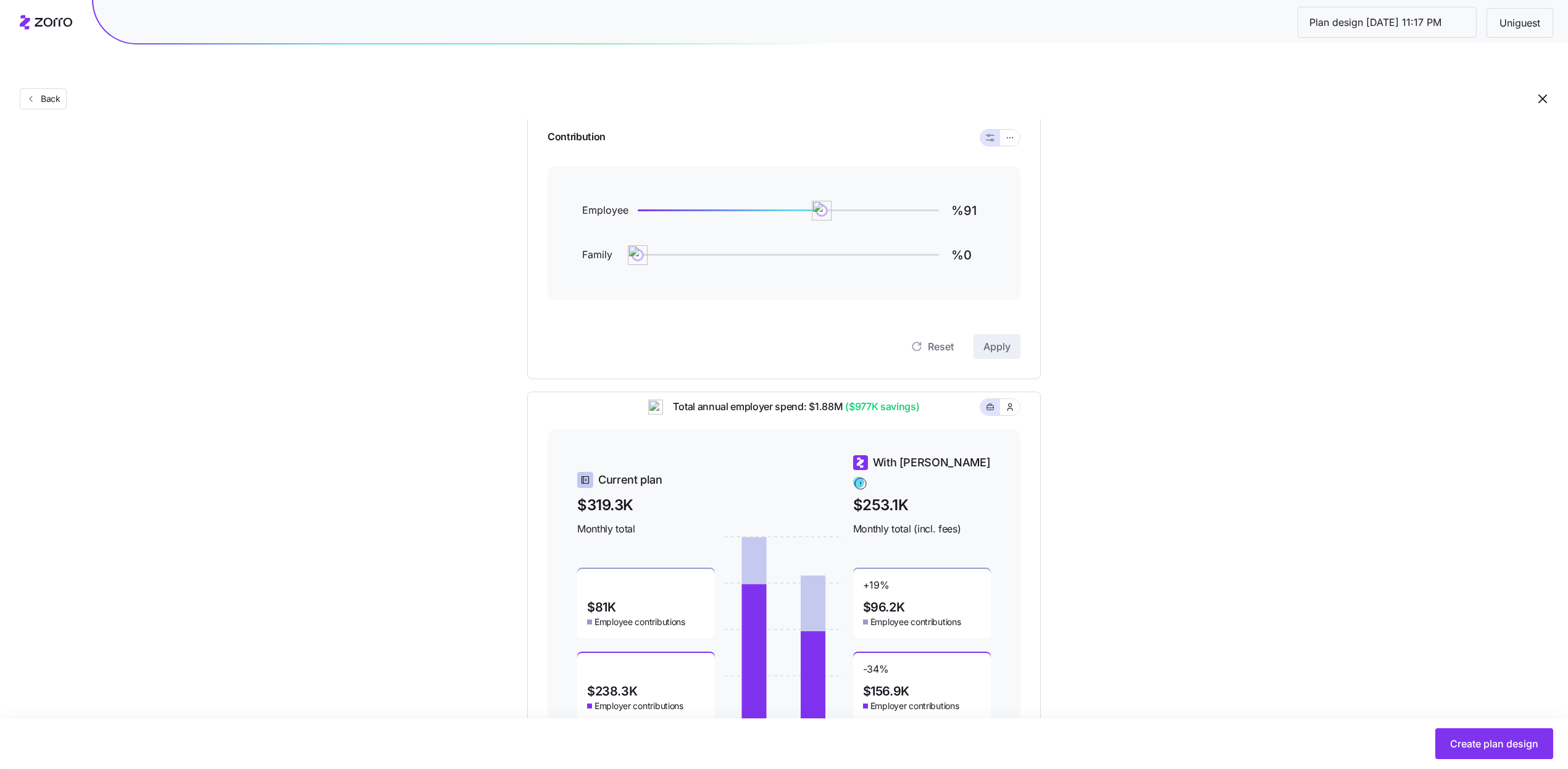
scroll to position [48, 0]
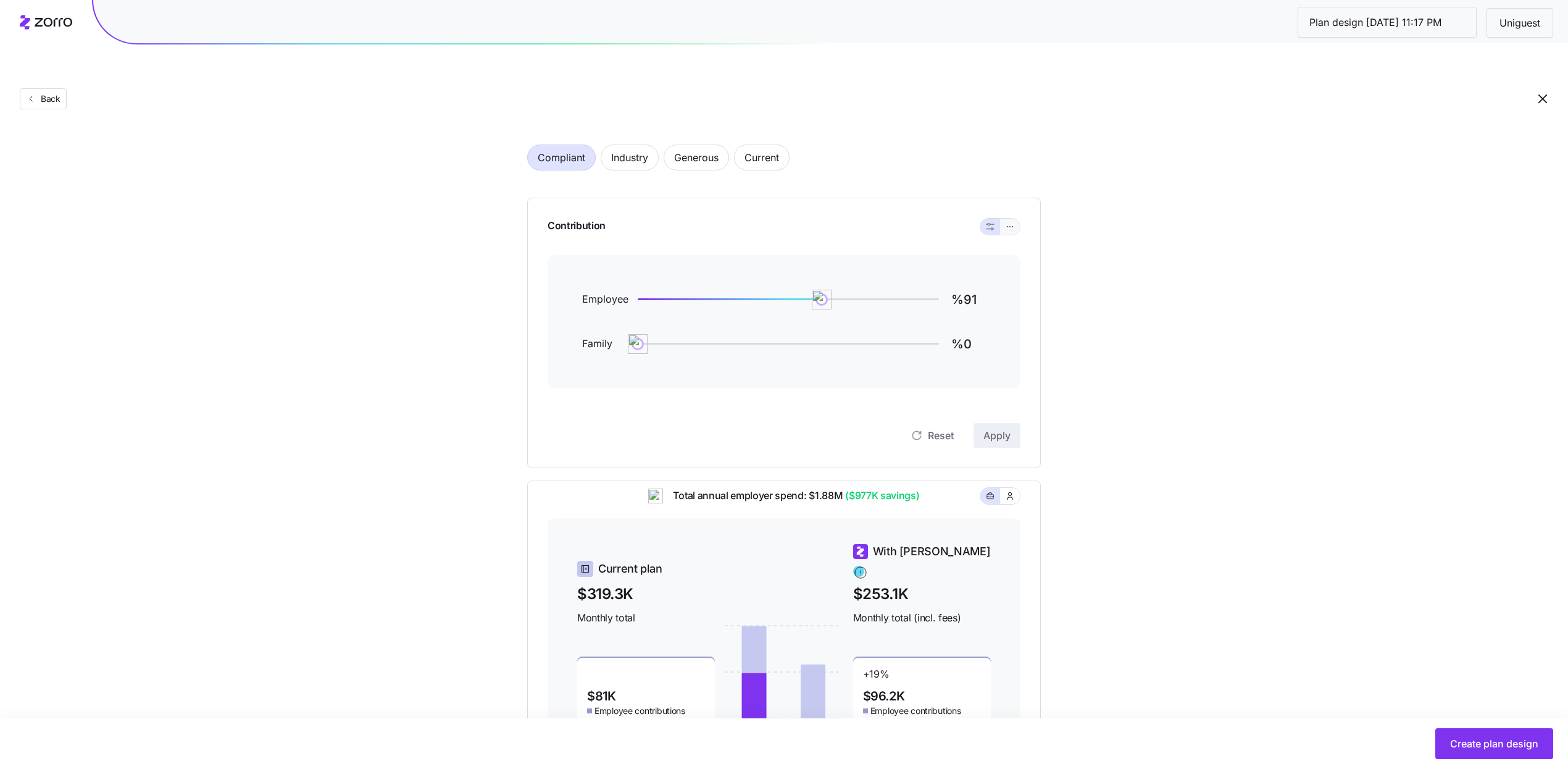
click at [1012, 219] on button "button" at bounding box center [1010, 227] width 19 height 16
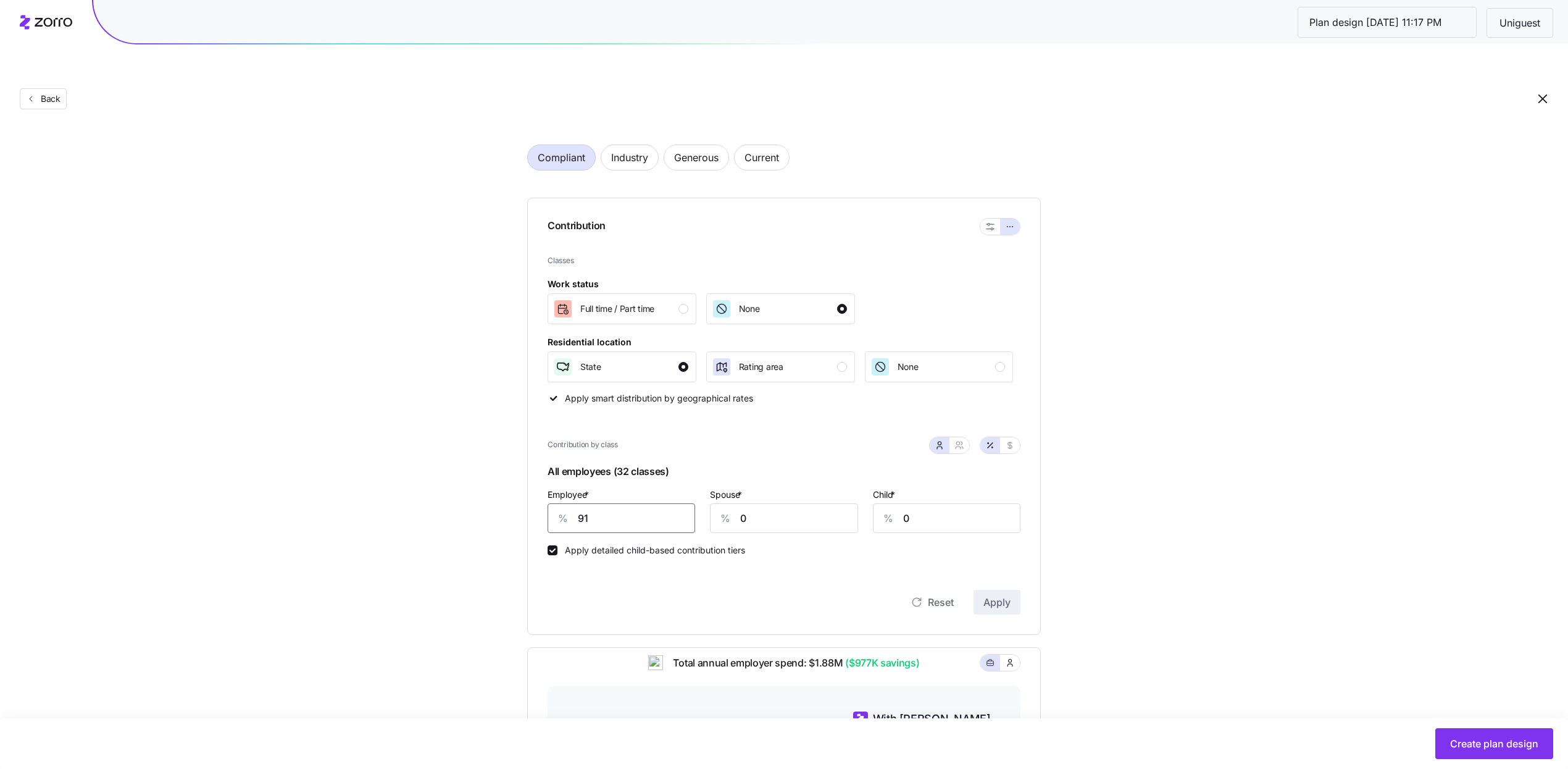
click at [631, 503] on input "91" at bounding box center [621, 518] width 148 height 30
click at [964, 437] on button "button" at bounding box center [959, 445] width 19 height 16
type input "46"
type input "53"
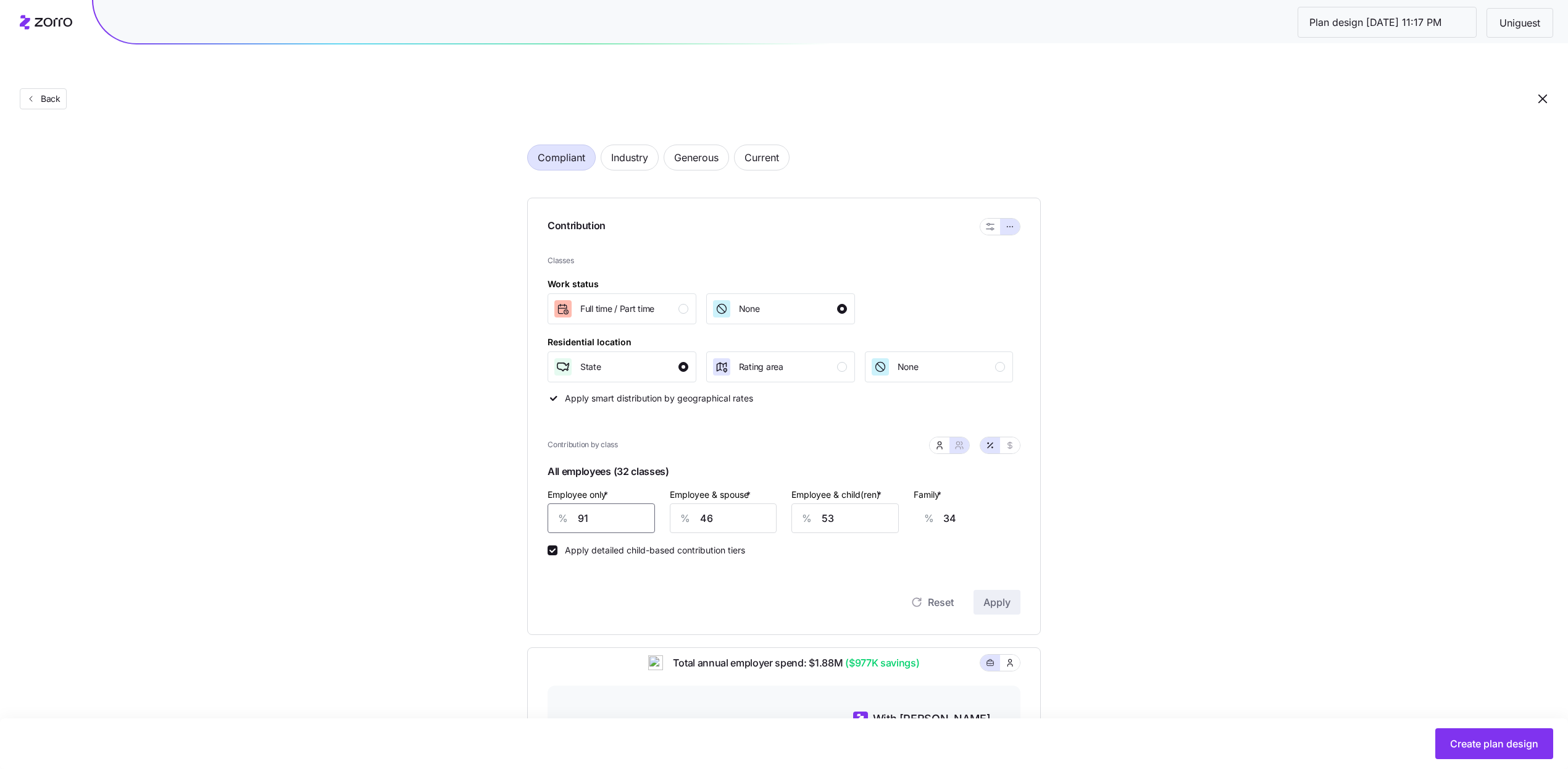
click at [618, 503] on input "91" at bounding box center [601, 518] width 107 height 30
click at [618, 503] on input "91" at bounding box center [601, 518] width 107 height 30
type input "8"
type input "64"
type input "81"
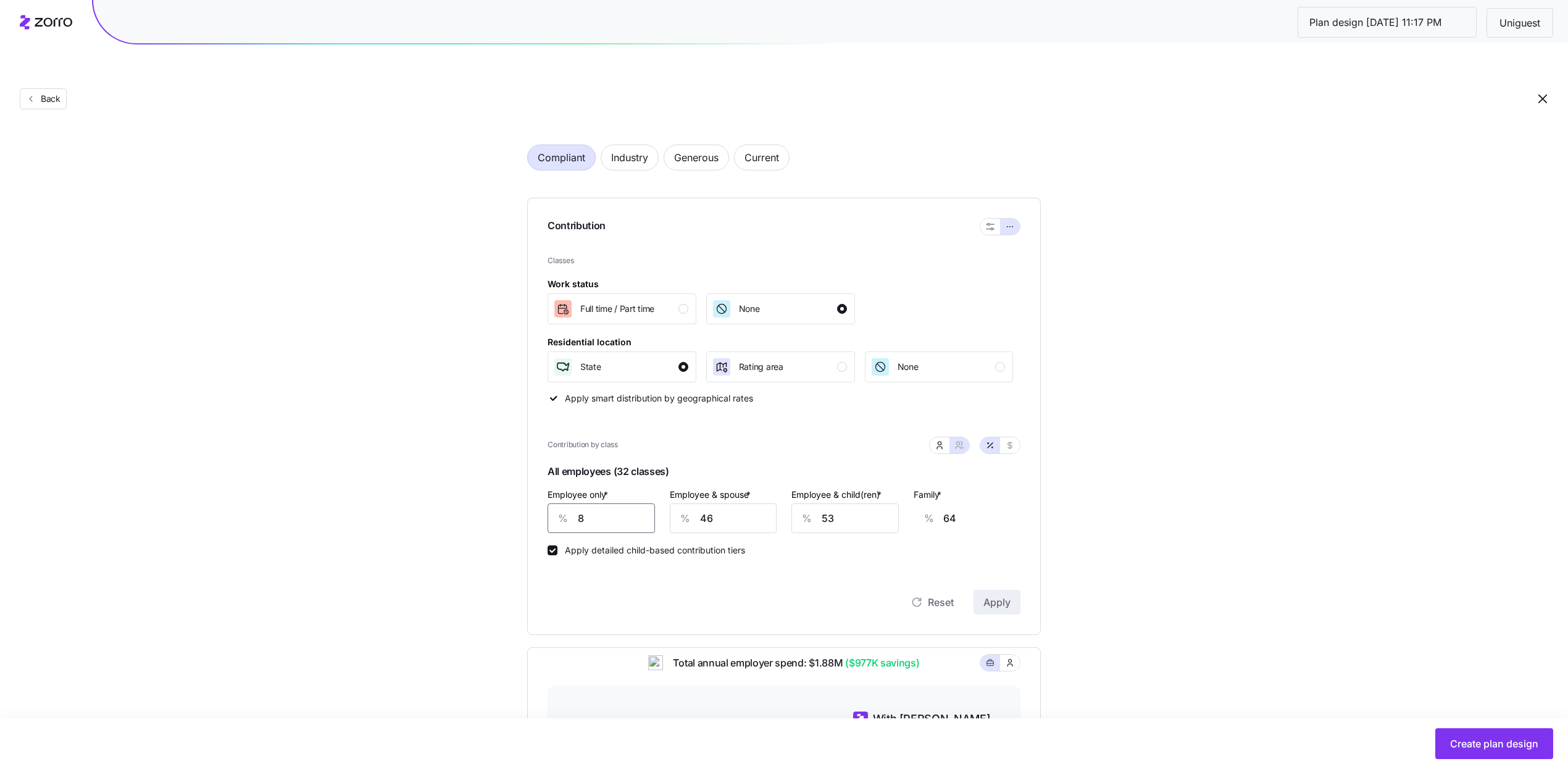
type input "37"
type input "81"
type input "7"
type input "9"
type input "70"
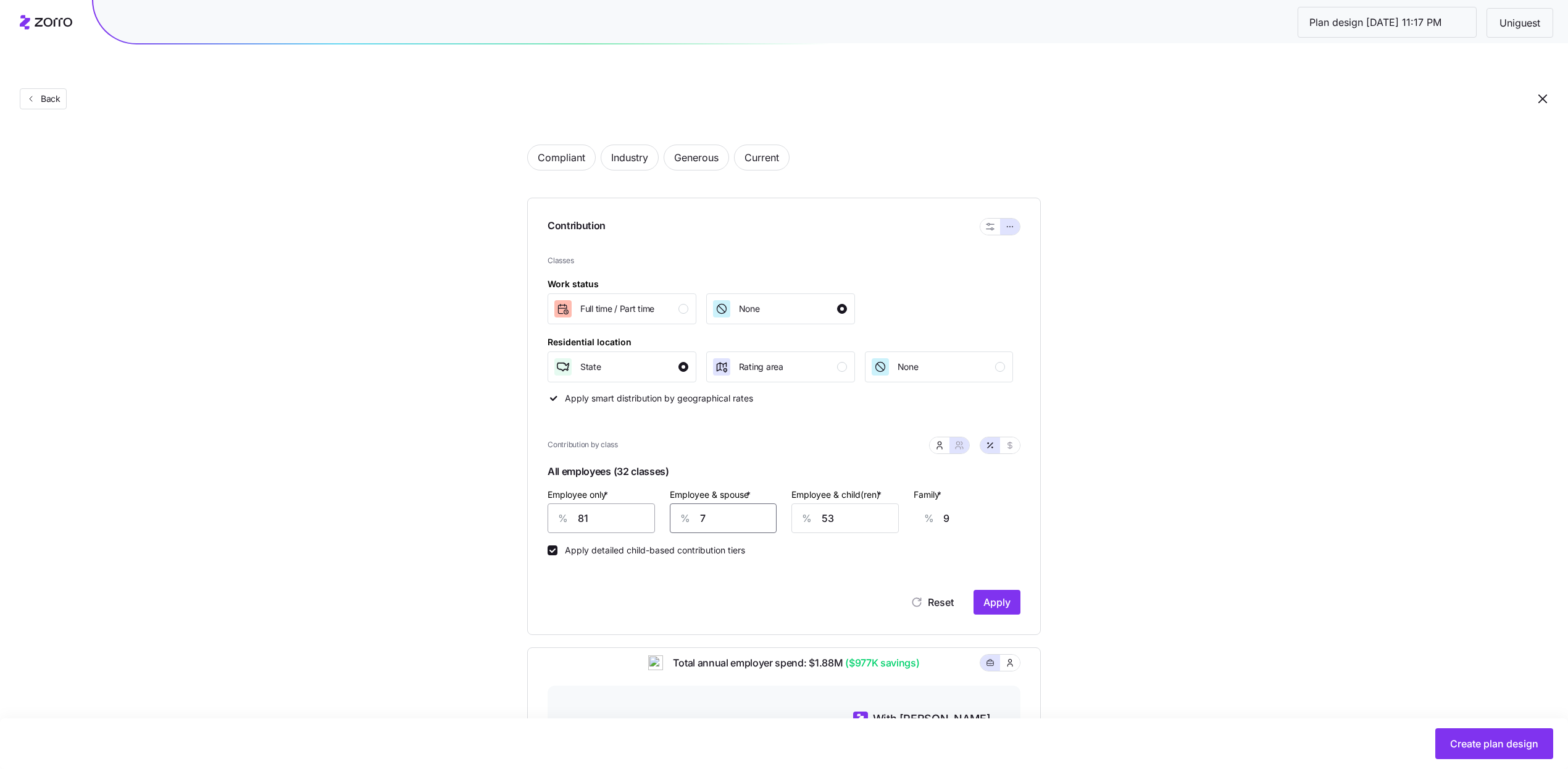
type input "55"
type input "70"
type input "7"
type input "26"
type input "75"
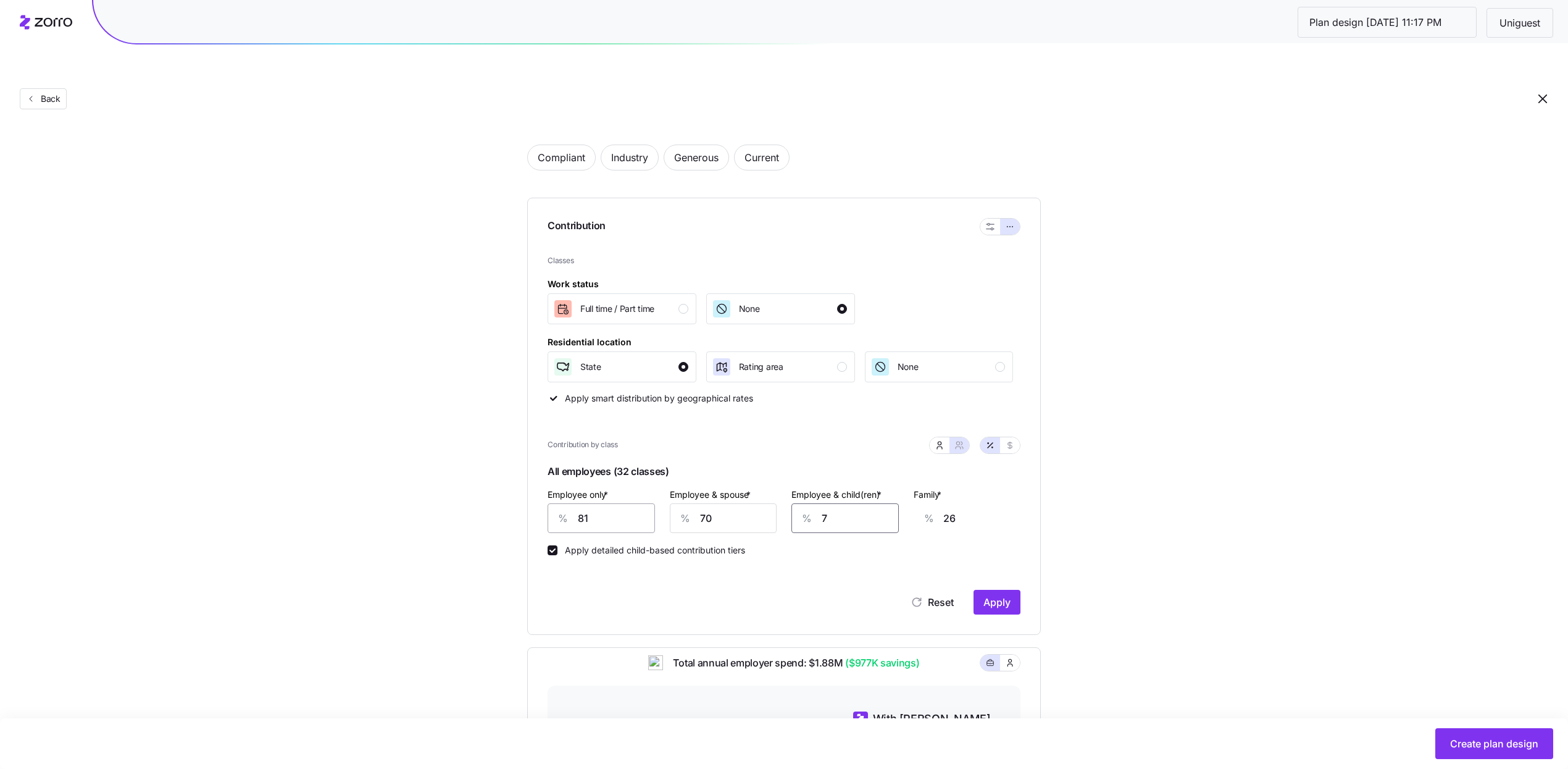
type input "69"
type input "75"
click at [1008, 594] on span "Apply" at bounding box center [997, 602] width 27 height 15
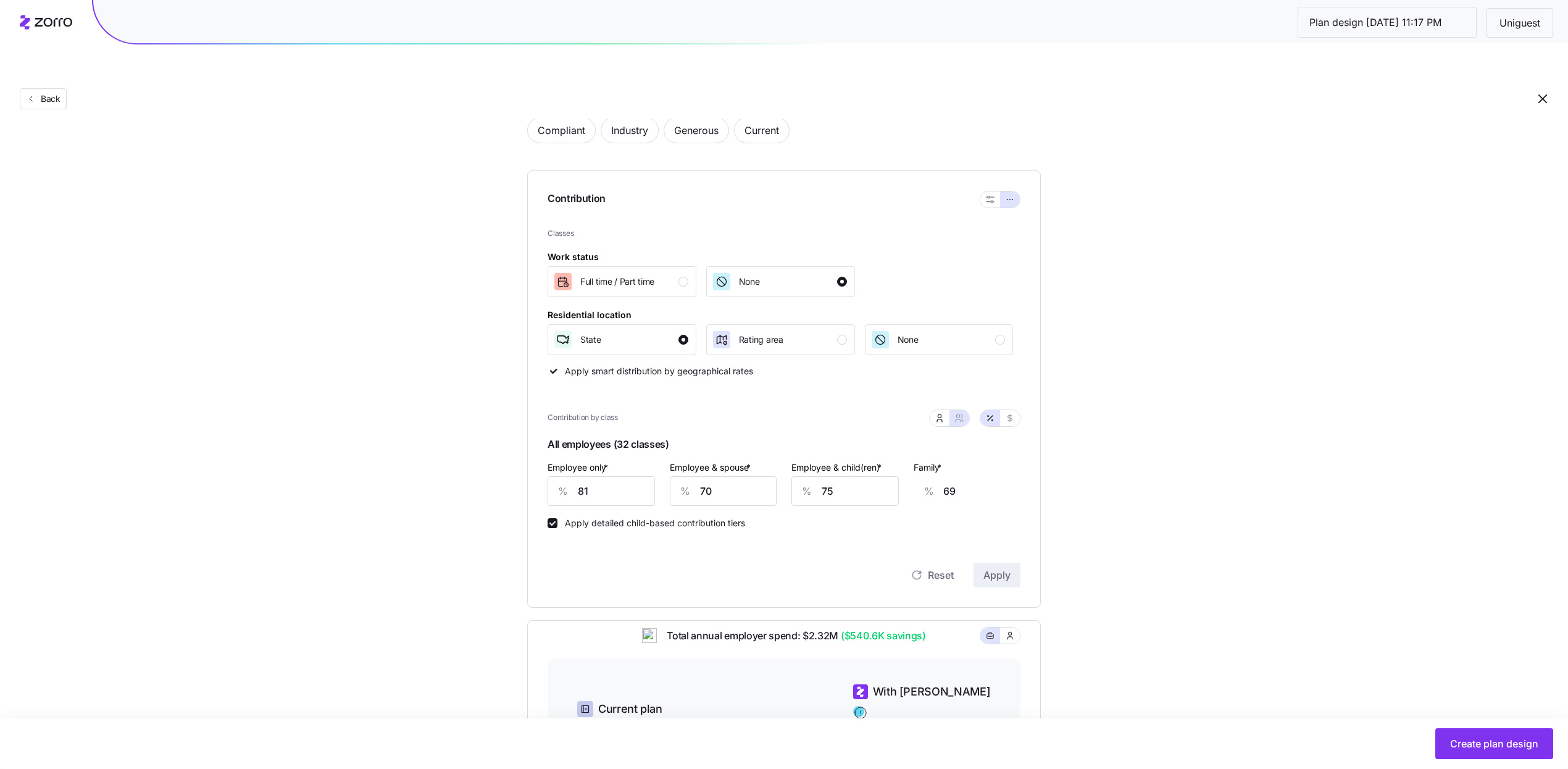
scroll to position [342, 0]
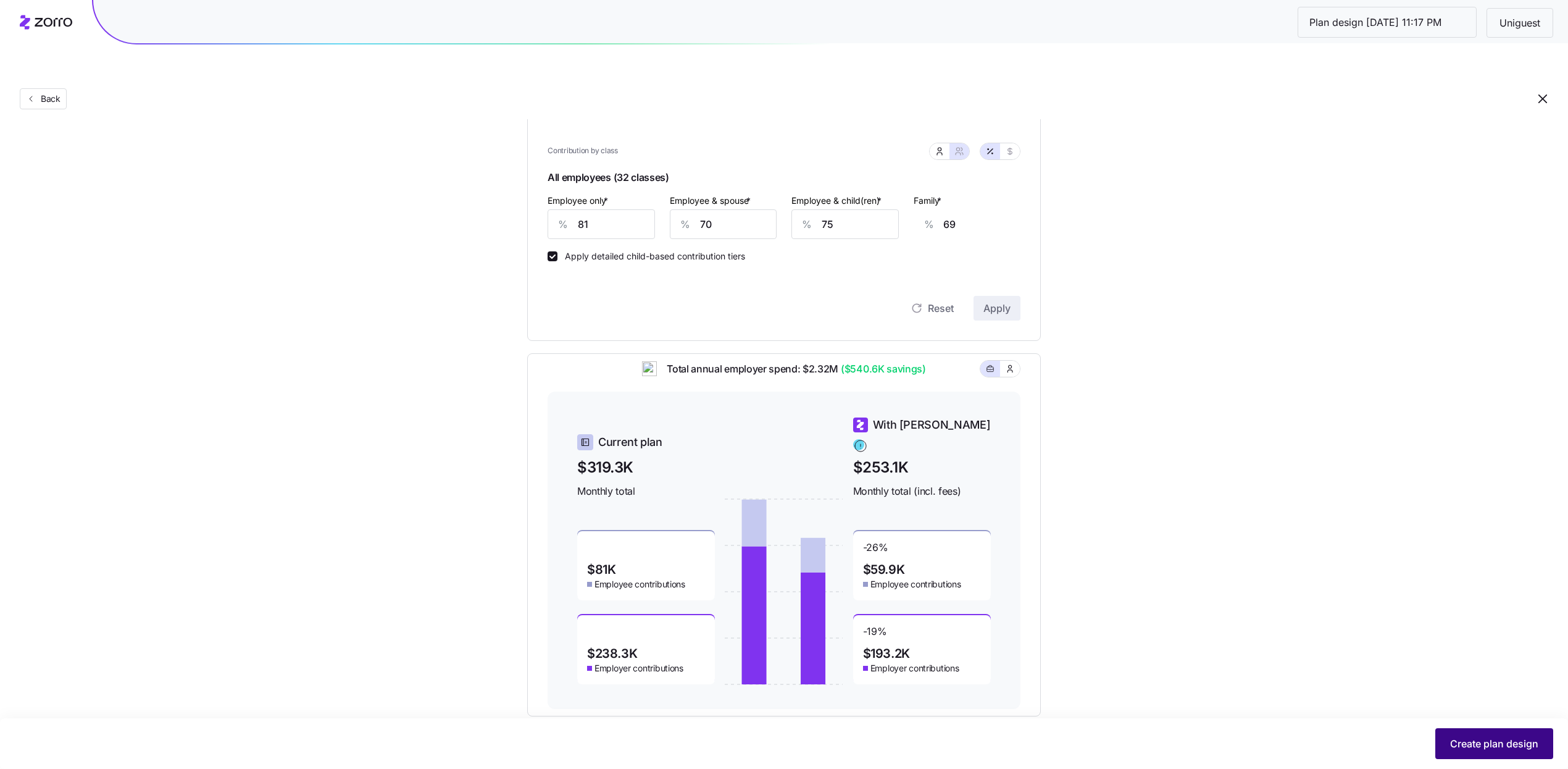
click at [1447, 737] on button "Create plan design" at bounding box center [1494, 743] width 118 height 31
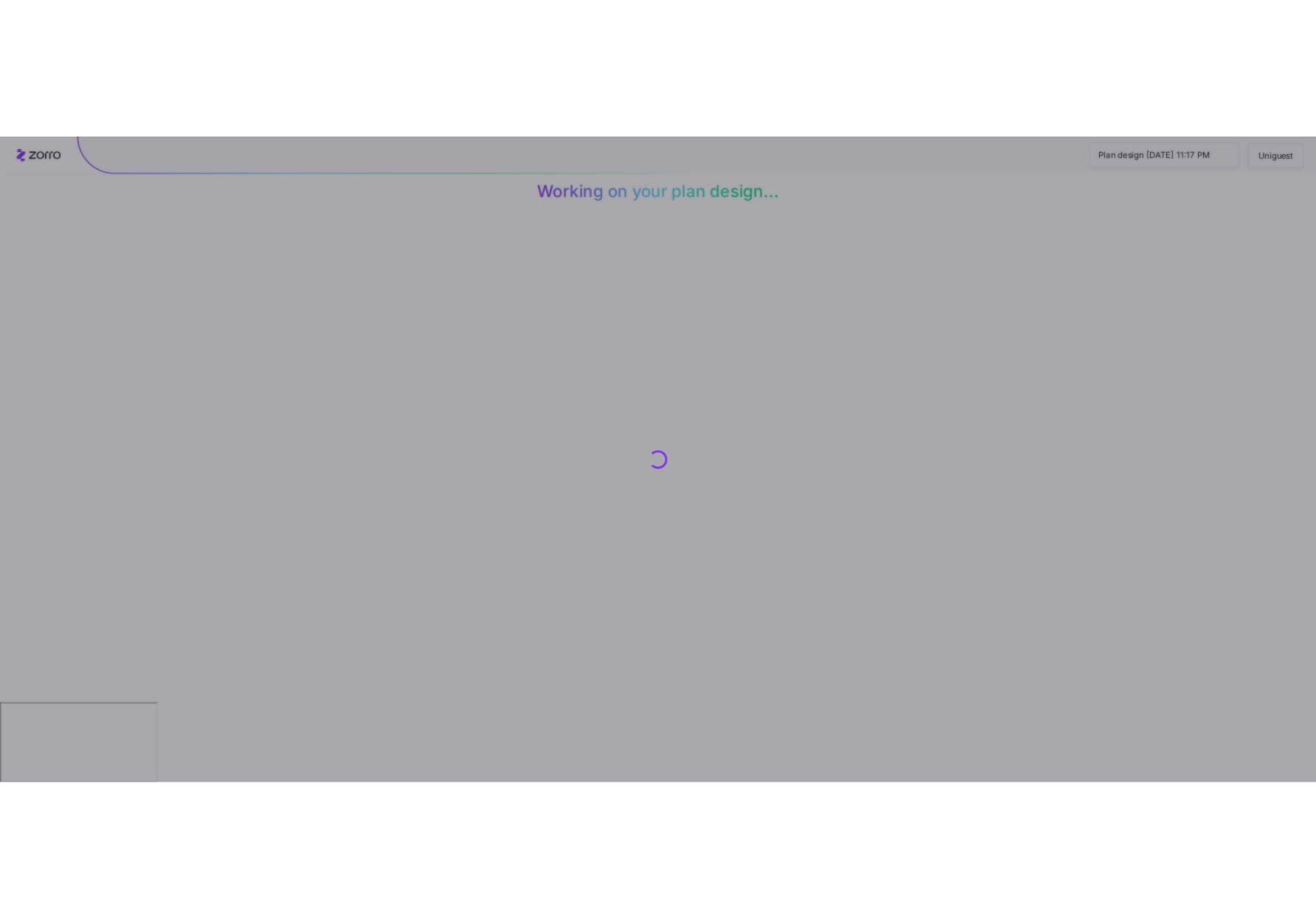
scroll to position [0, 0]
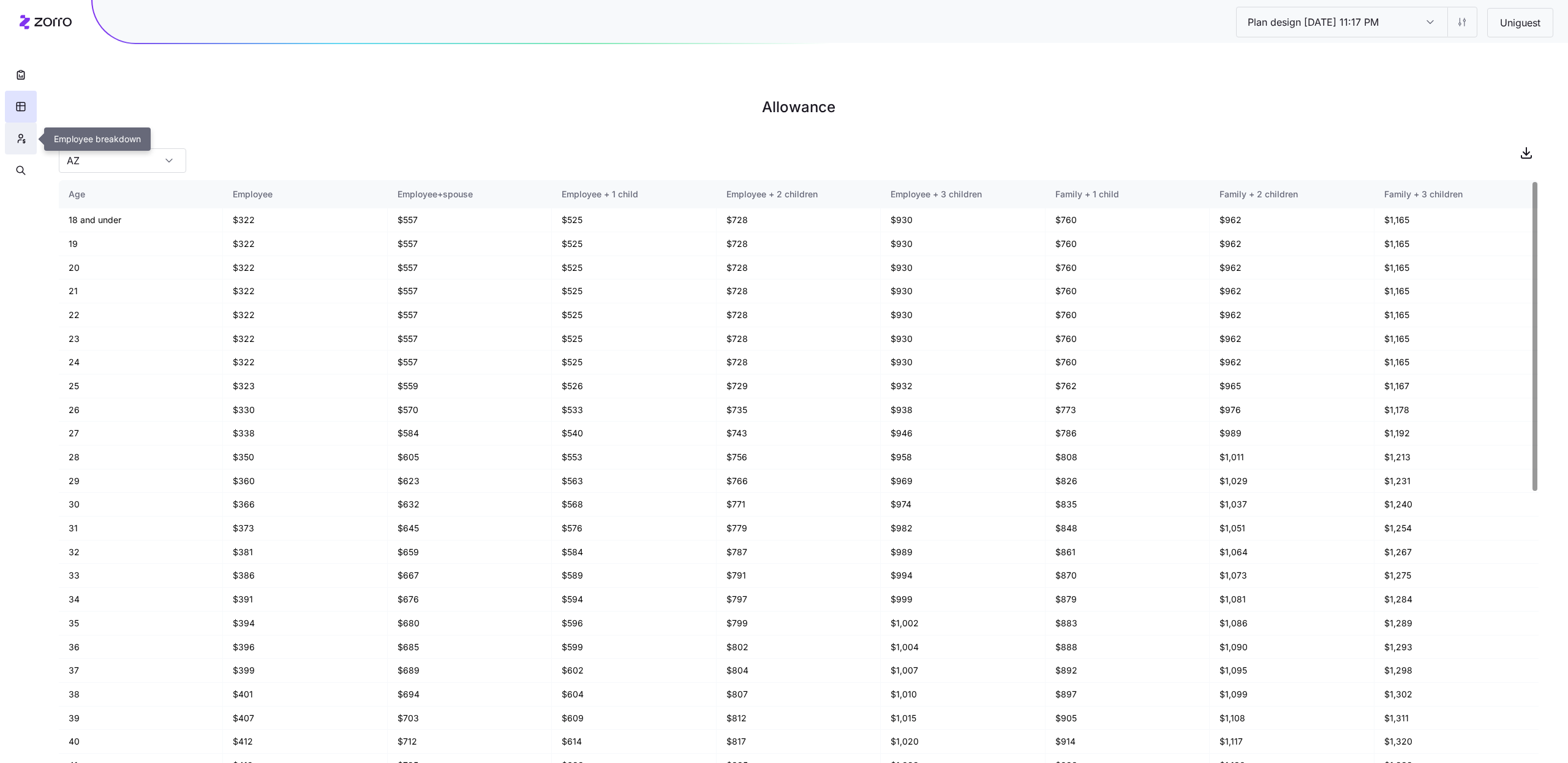
click at [27, 141] on button "button" at bounding box center [21, 138] width 32 height 32
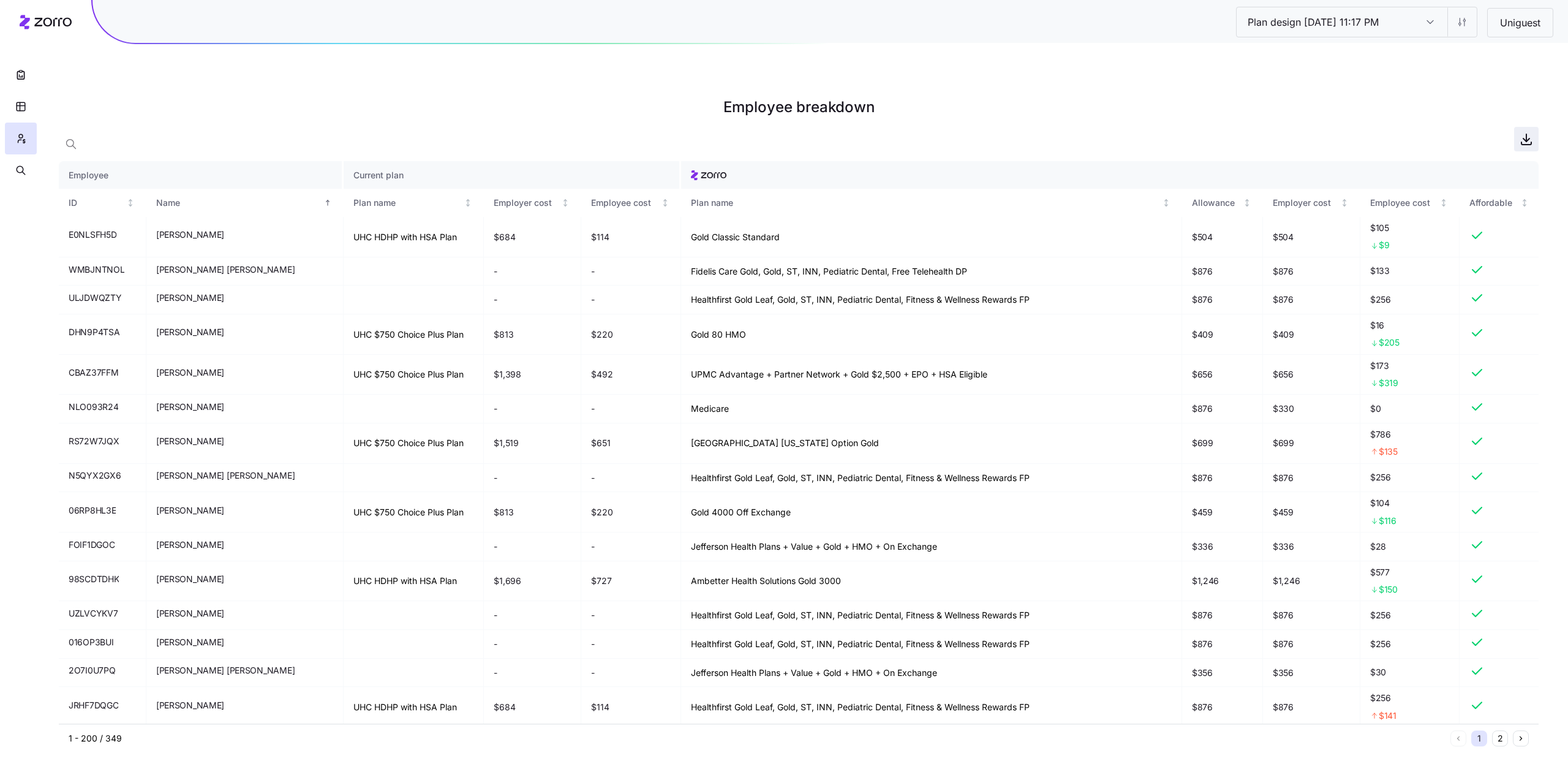
click at [1523, 132] on icon "button" at bounding box center [1526, 139] width 15 height 15
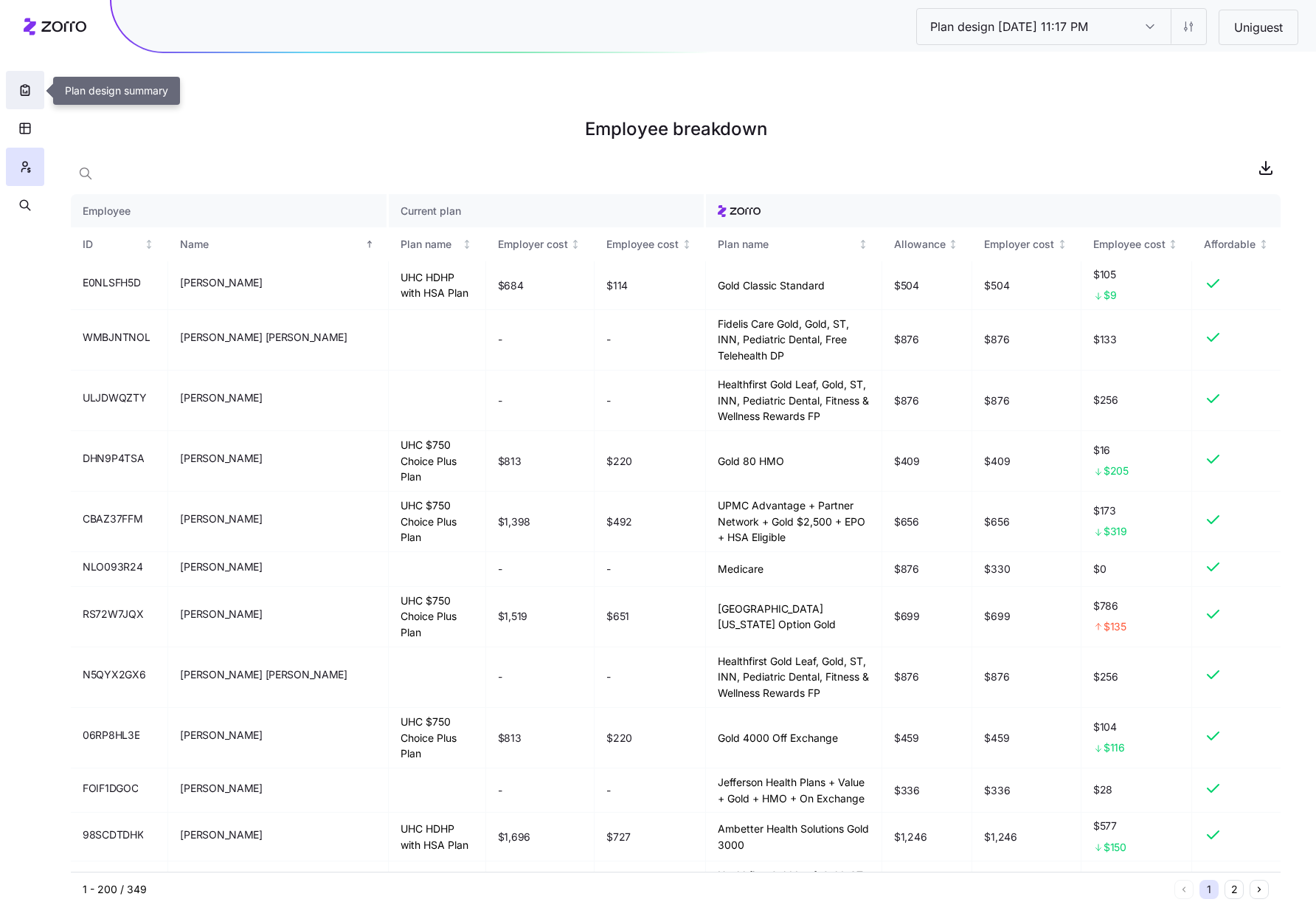
click at [32, 99] on button "button" at bounding box center [25, 89] width 38 height 38
